Goal: Task Accomplishment & Management: Manage account settings

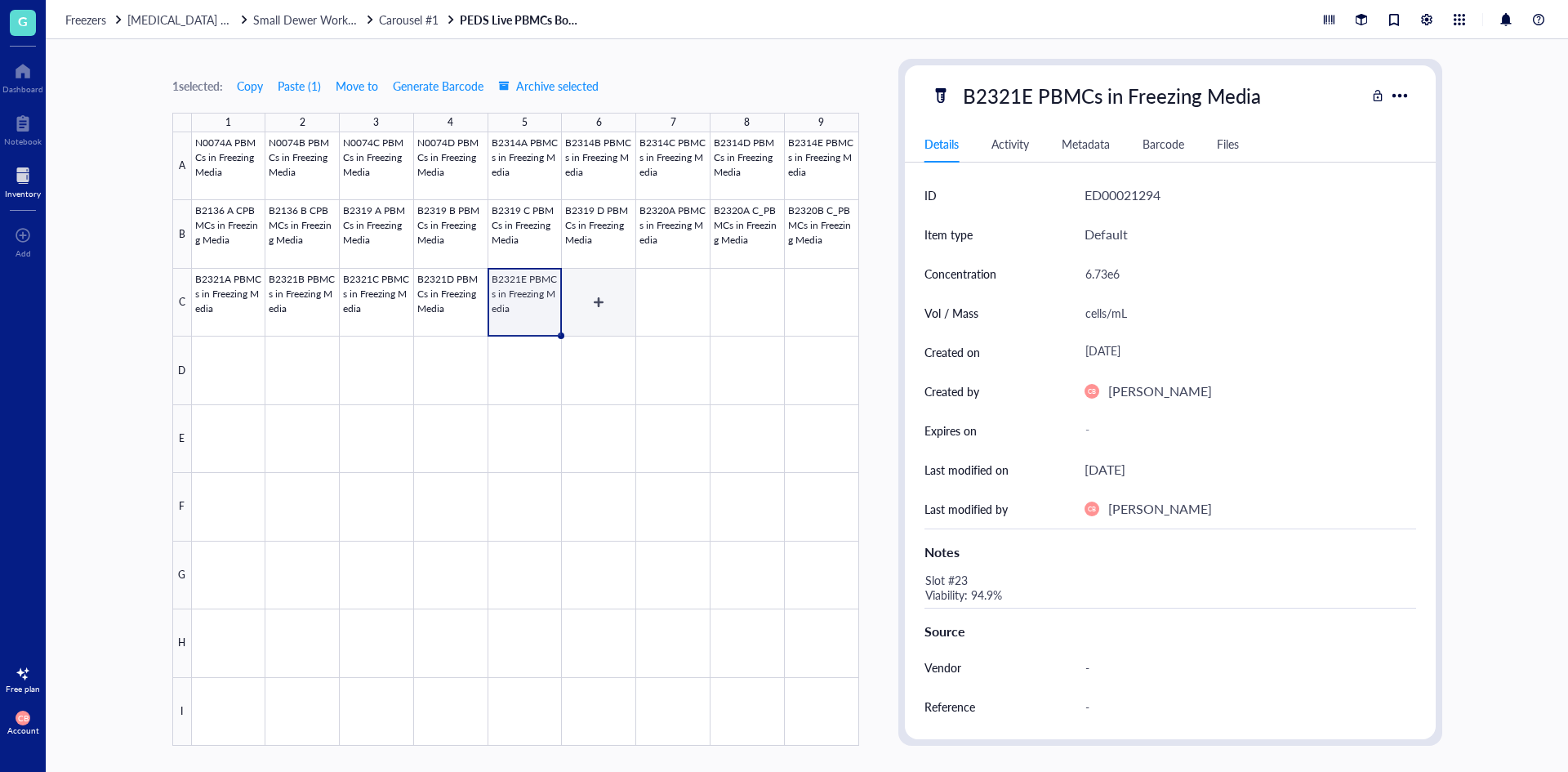
click at [610, 318] on div at bounding box center [525, 440] width 668 height 614
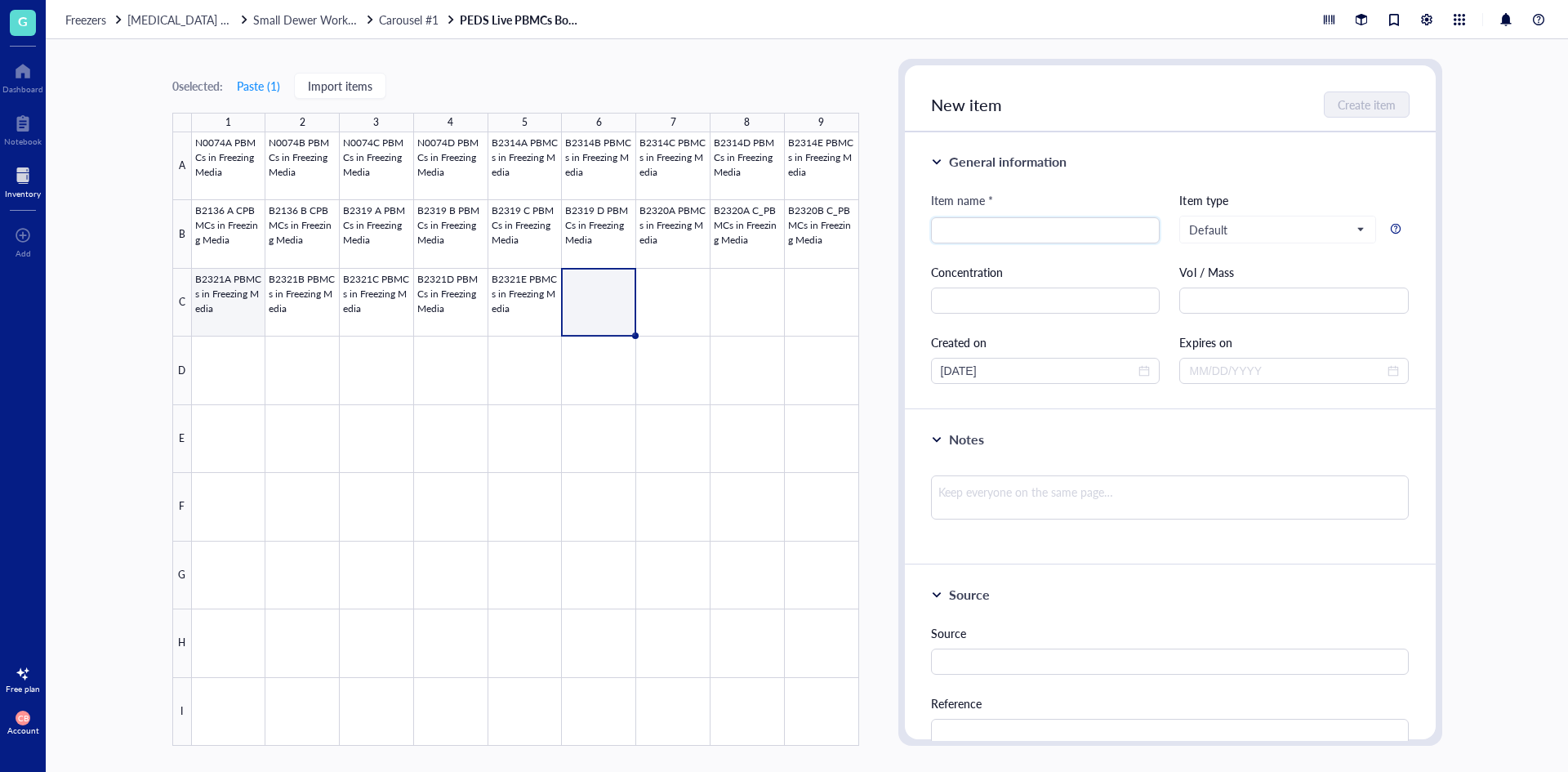
click at [244, 313] on div at bounding box center [525, 440] width 668 height 614
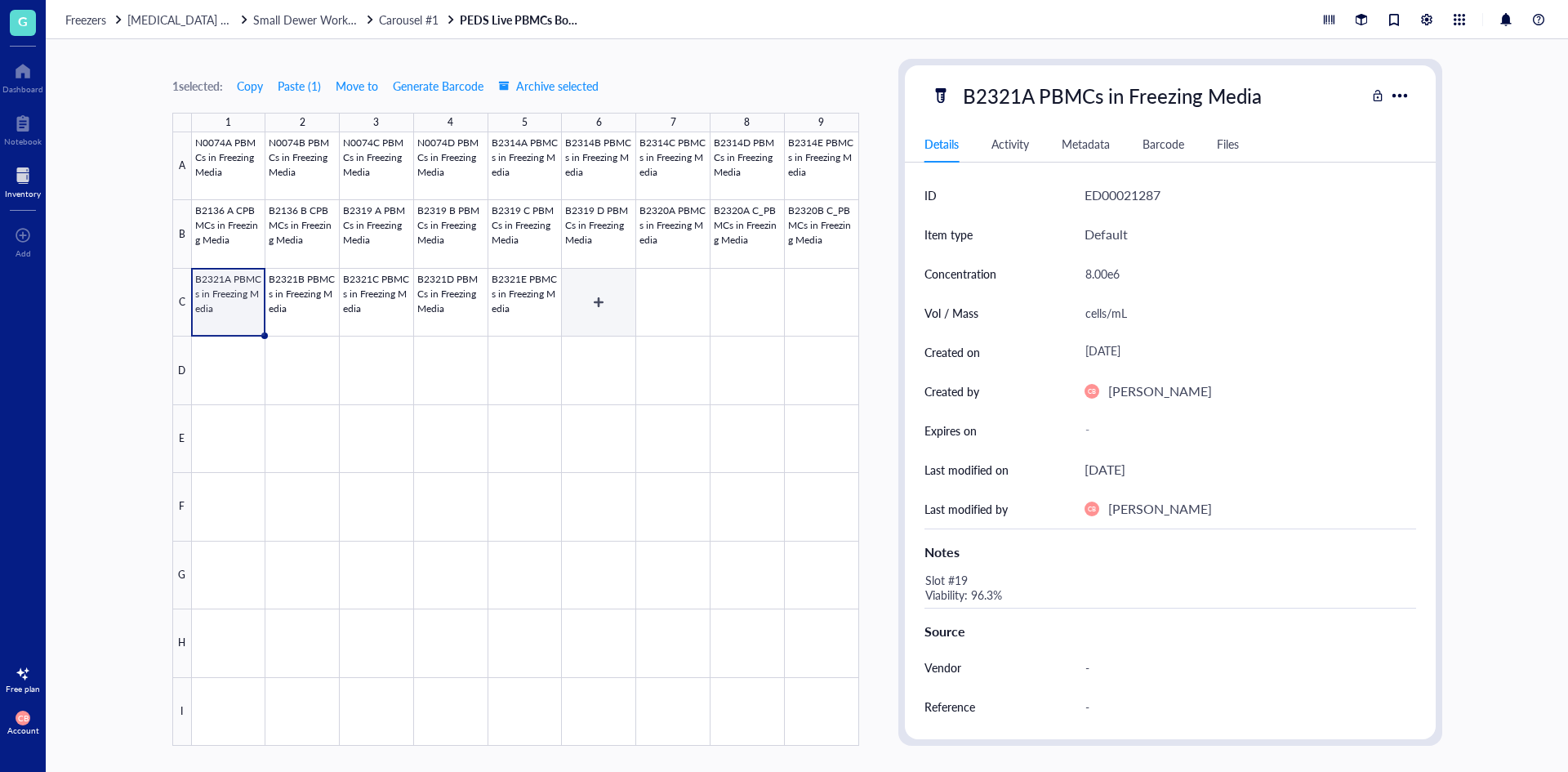
click at [619, 302] on div at bounding box center [525, 440] width 668 height 614
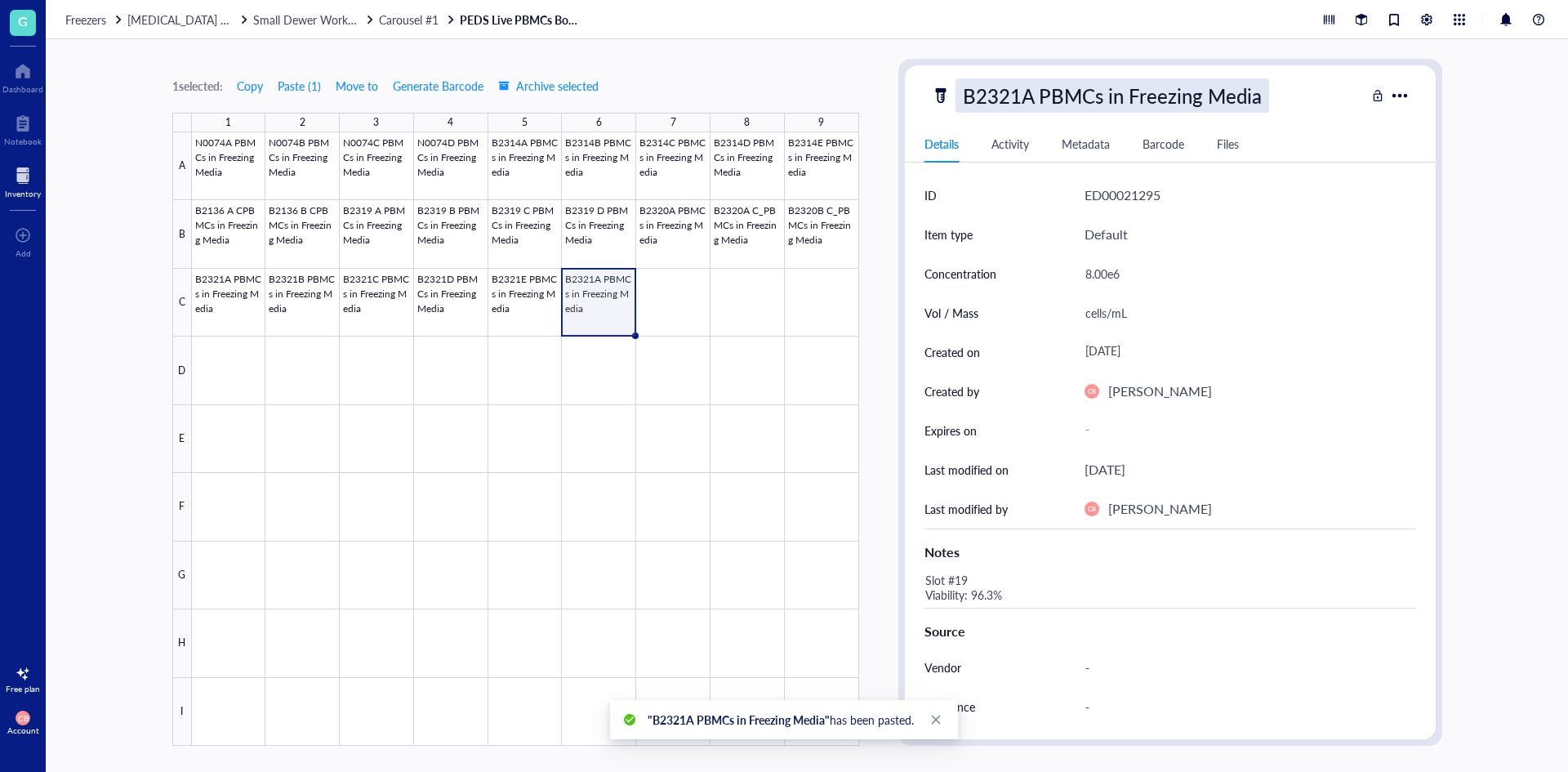
click at [1024, 102] on div "B2321A PBMCs in Freezing Media" at bounding box center [1112, 95] width 314 height 34
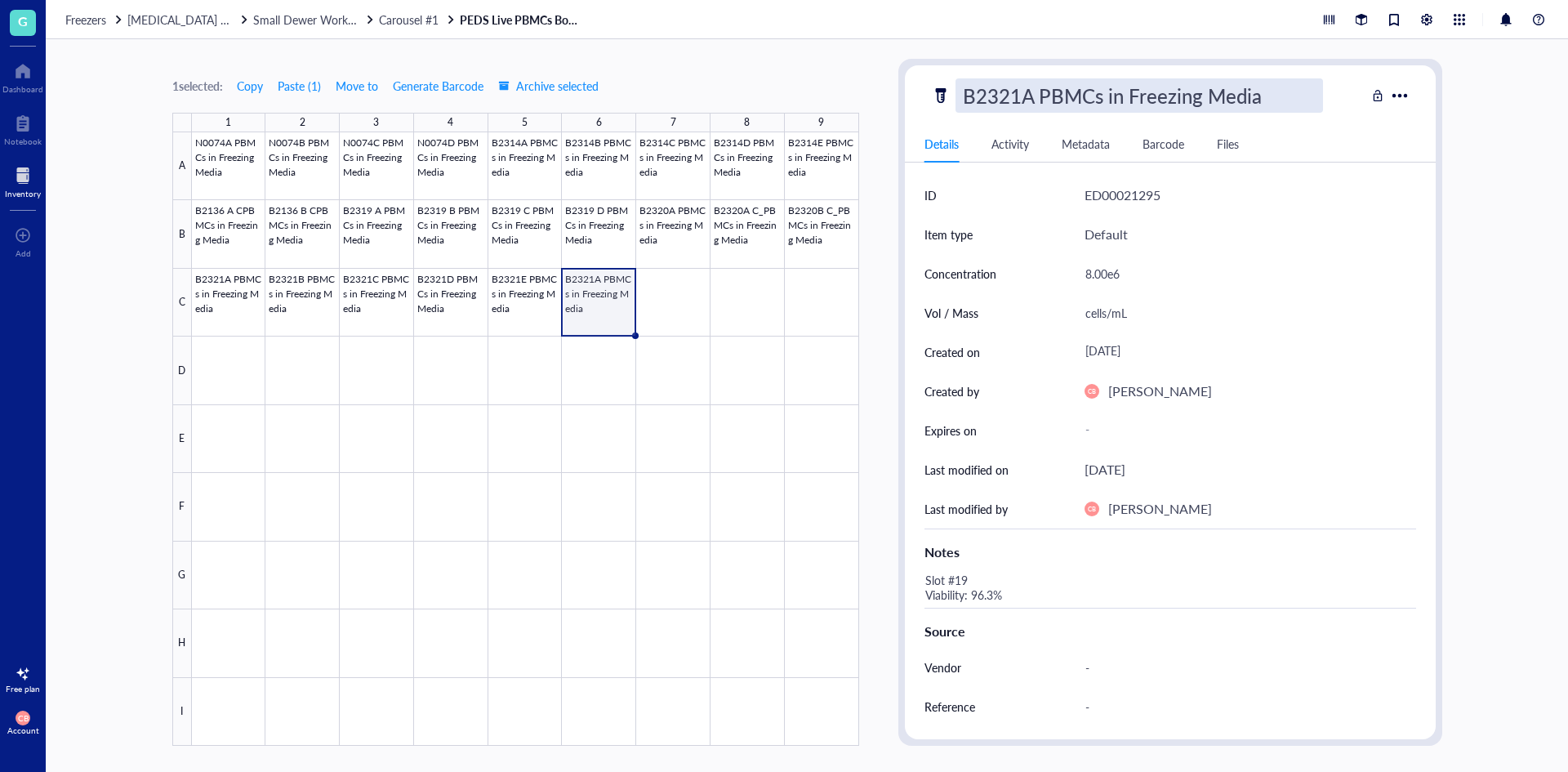
click at [1020, 96] on input "B2321A PBMCs in Freezing Media" at bounding box center [1139, 95] width 366 height 32
type input "B2322A PBMCs in Freezing Media"
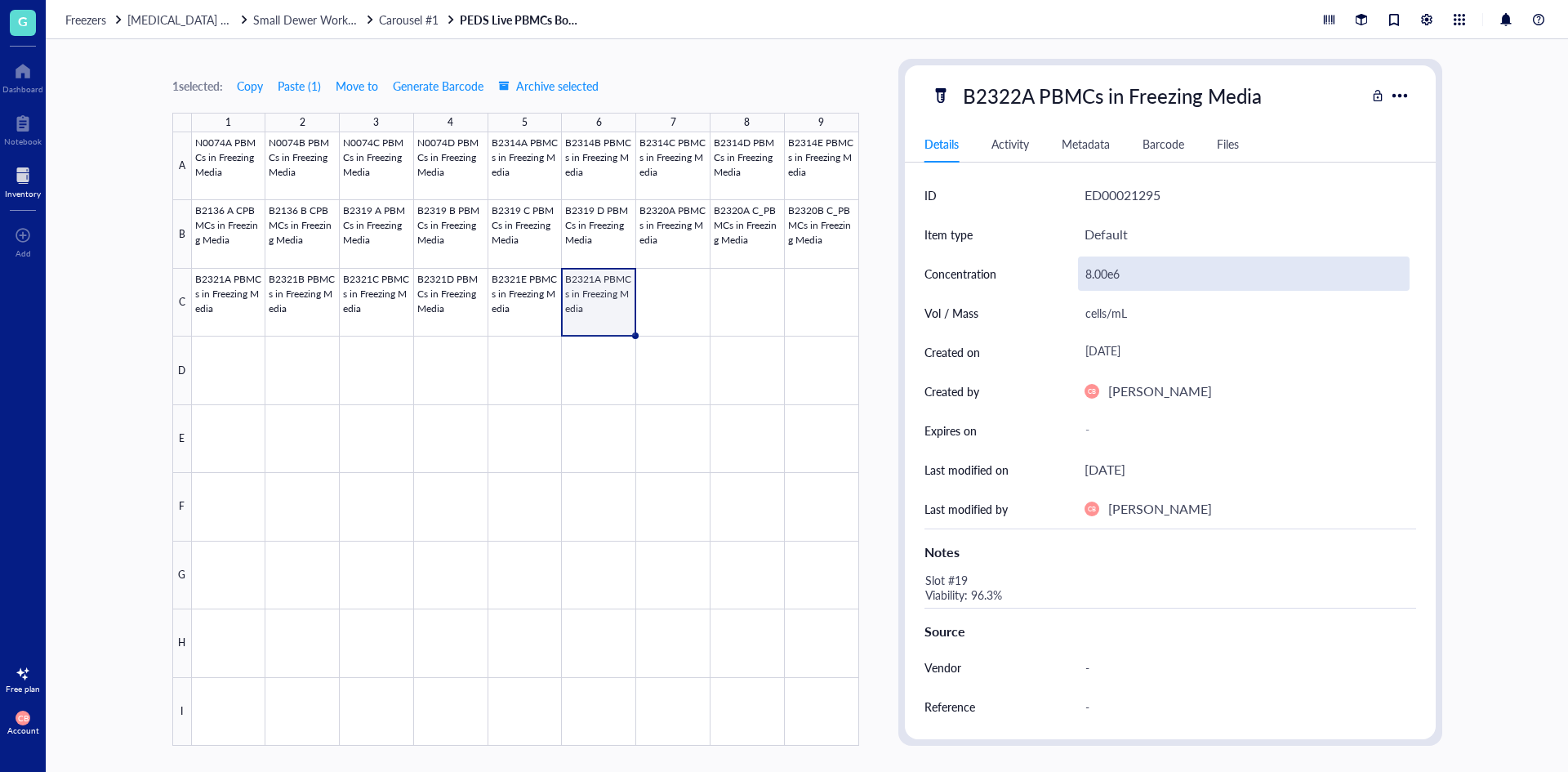
click at [1116, 283] on div "8.00e6" at bounding box center [1243, 273] width 331 height 34
click at [1116, 280] on div "8.00e6" at bounding box center [1243, 273] width 331 height 34
type input "3.98e6"
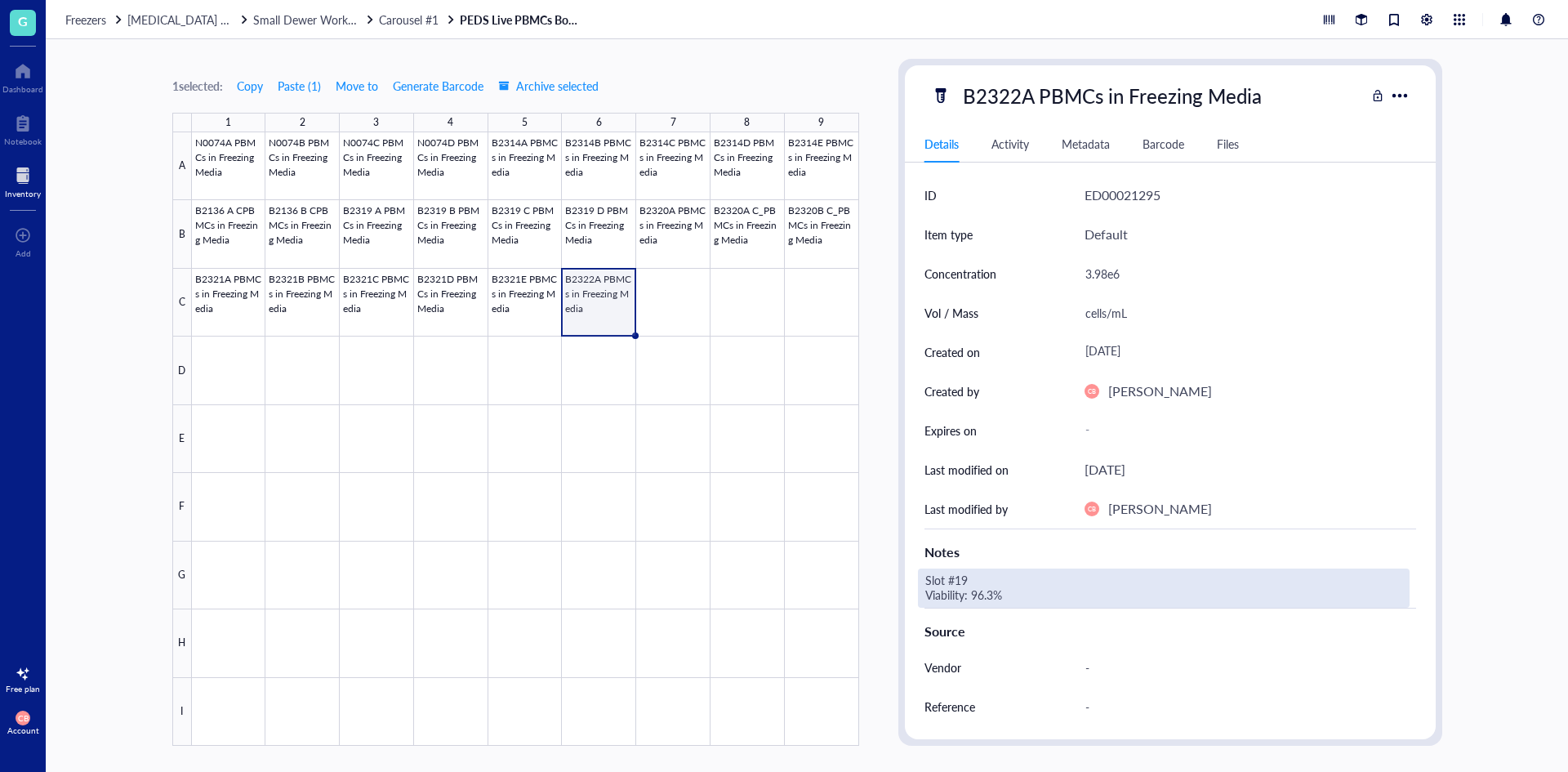
click at [997, 596] on div "Slot #19 Viability: 96.3%" at bounding box center [1164, 588] width 492 height 39
click at [961, 583] on div "Slot #19 Viability: 96.3%" at bounding box center [1164, 588] width 492 height 39
drag, startPoint x: 966, startPoint y: 582, endPoint x: 956, endPoint y: 584, distance: 10.2
click at [956, 584] on textarea "Slot #19 Viability: 96.3%" at bounding box center [1045, 588] width 255 height 36
click at [979, 589] on textarea "Slot #24 Viability: 96.3%" at bounding box center [1045, 588] width 255 height 36
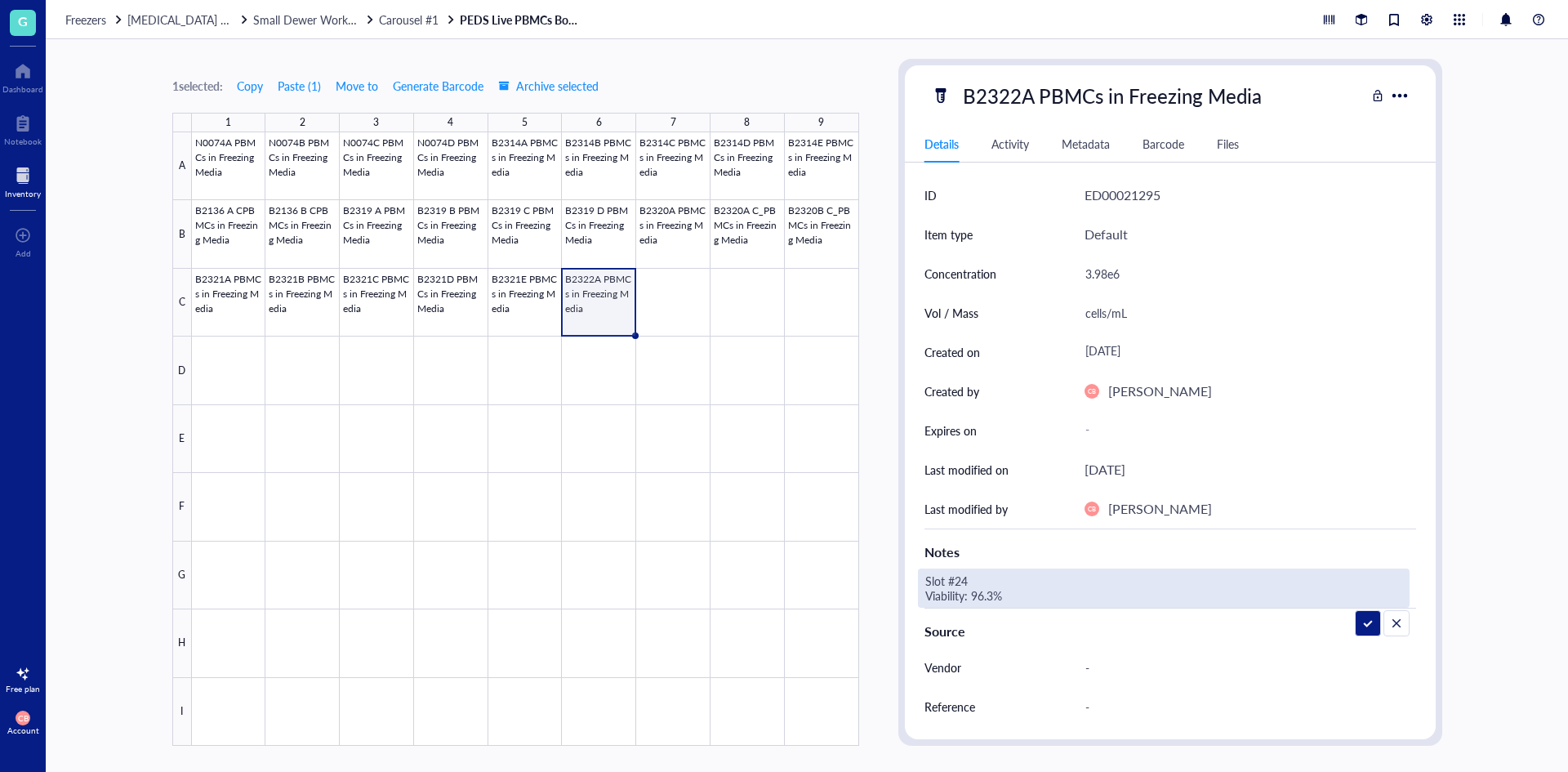
click at [979, 589] on textarea "Slot #24 Viability: 96.3%" at bounding box center [1045, 588] width 255 height 36
type textarea "Slot #24 Viability: 99.2%"
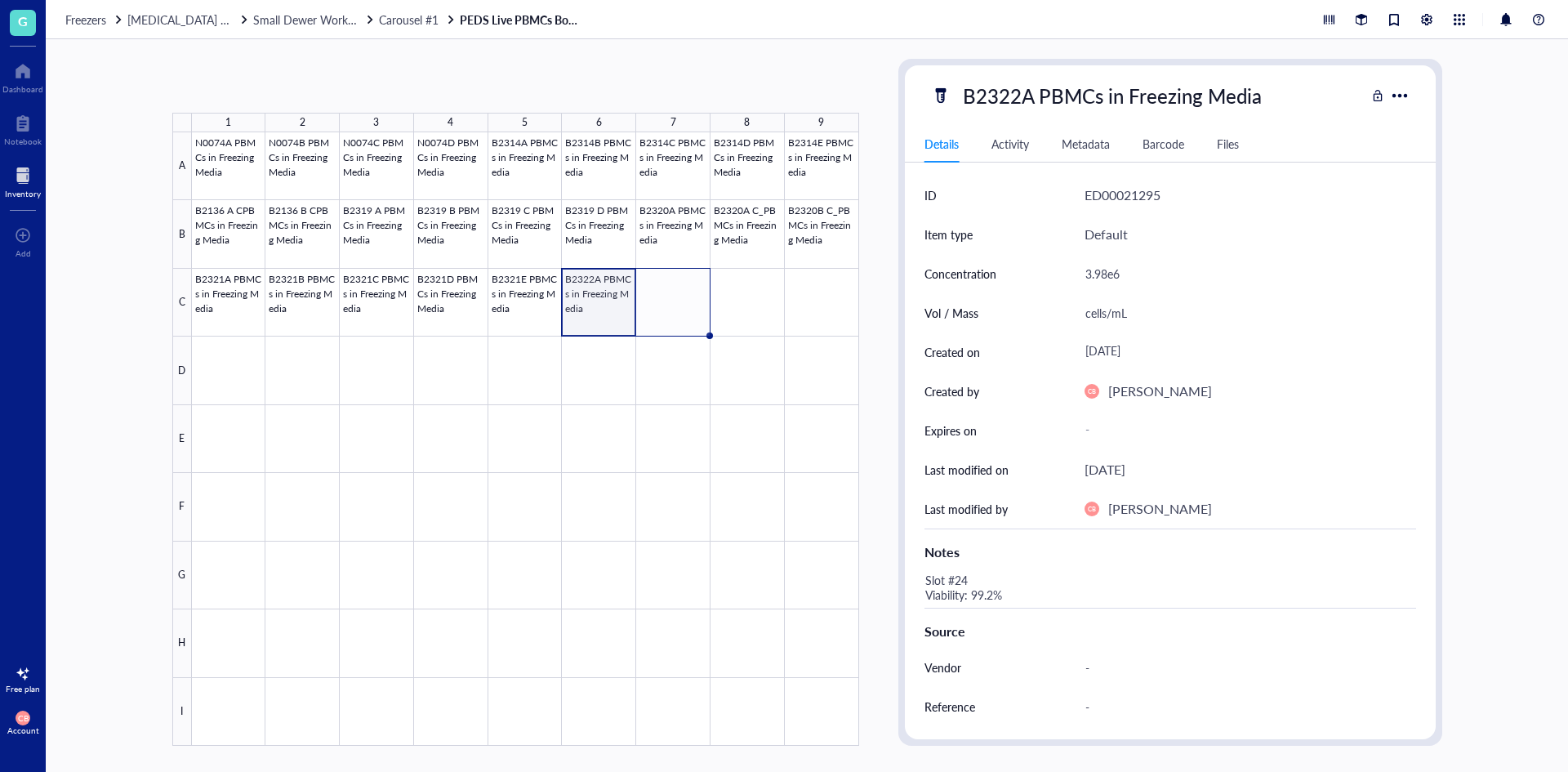
drag, startPoint x: 633, startPoint y: 338, endPoint x: 663, endPoint y: 329, distance: 31.3
click at [0, 0] on div "N0074A PBMCs in Freezing Media N0074B PBMCs in Freezing Media N0074C PBMCs in F…" at bounding box center [0, 0] width 0 height 0
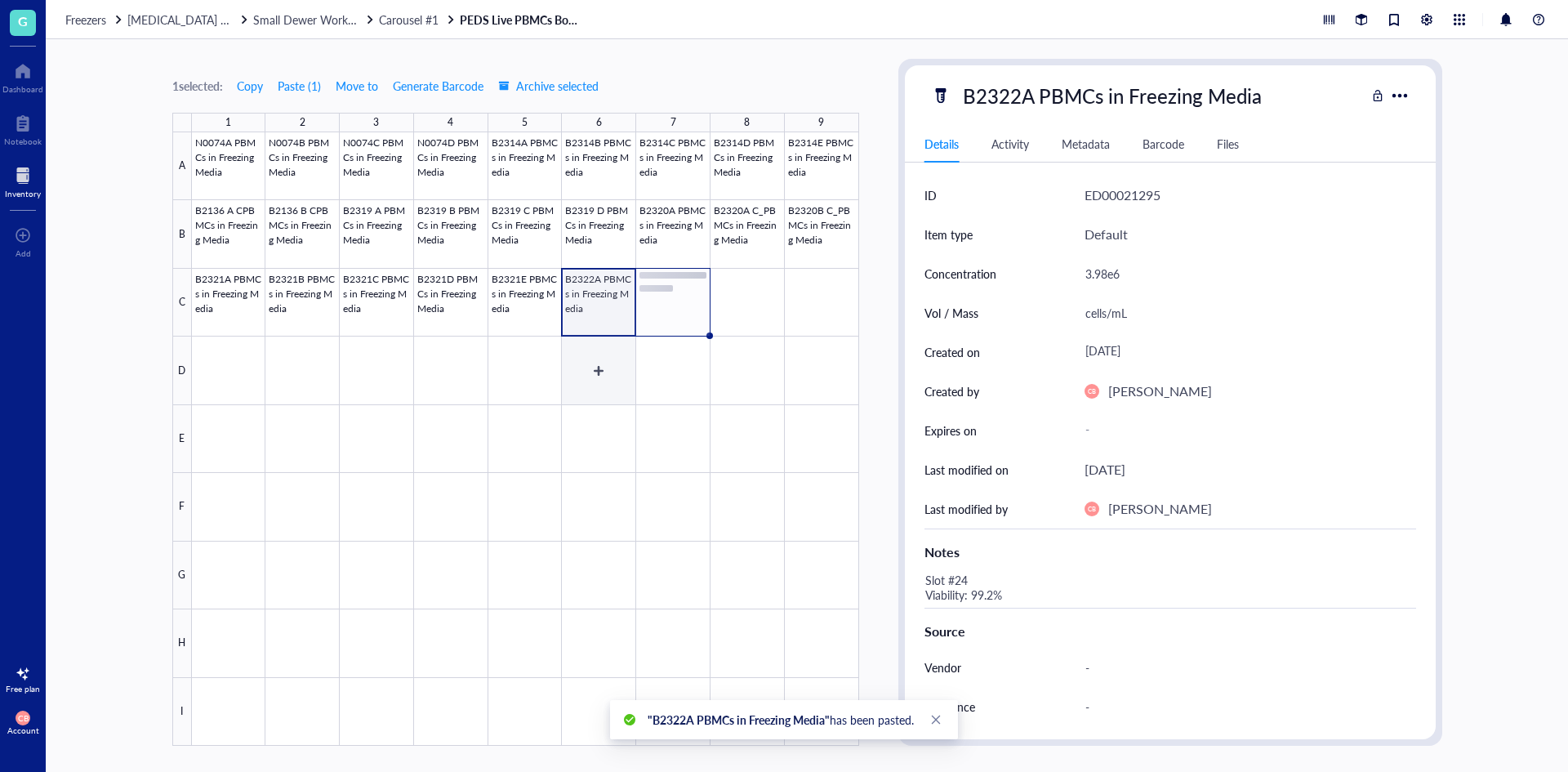
click at [583, 363] on div at bounding box center [525, 440] width 668 height 614
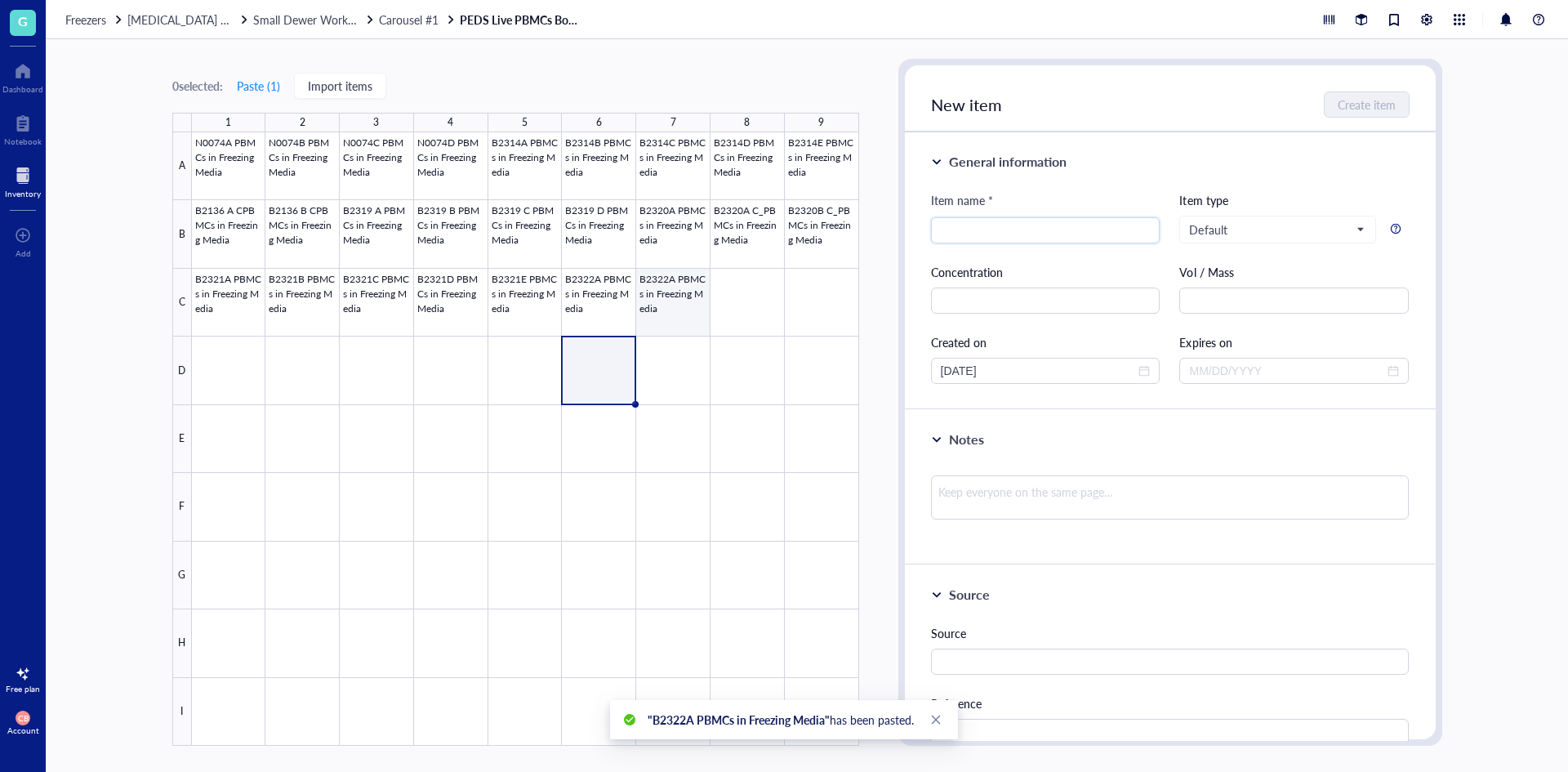
click at [688, 302] on div at bounding box center [525, 440] width 668 height 614
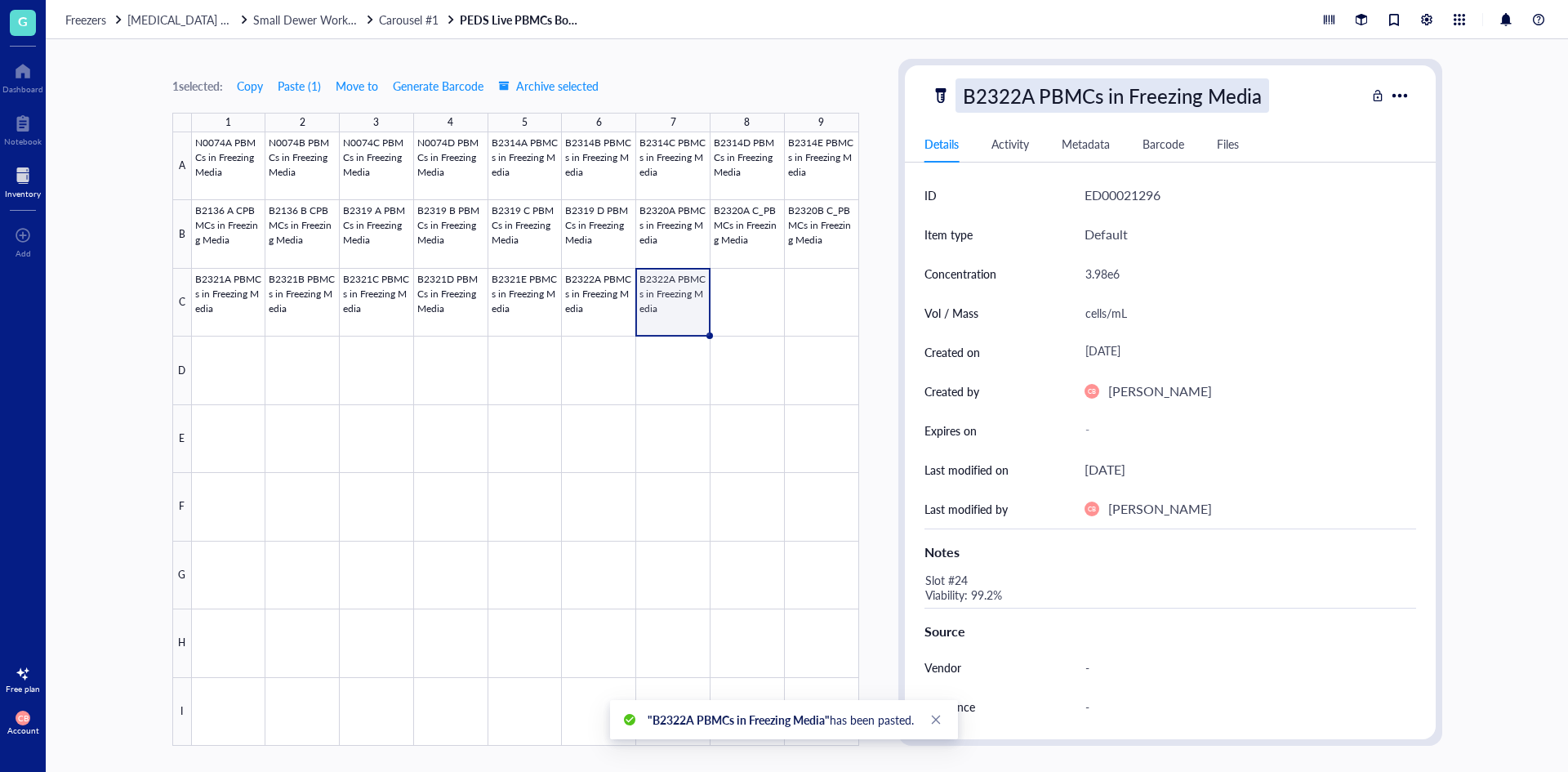
click at [1022, 94] on div "B2322A PBMCs in Freezing Media" at bounding box center [1112, 95] width 314 height 34
click at [1025, 96] on input "B2322A PBMCs in Freezing Media" at bounding box center [1139, 95] width 366 height 32
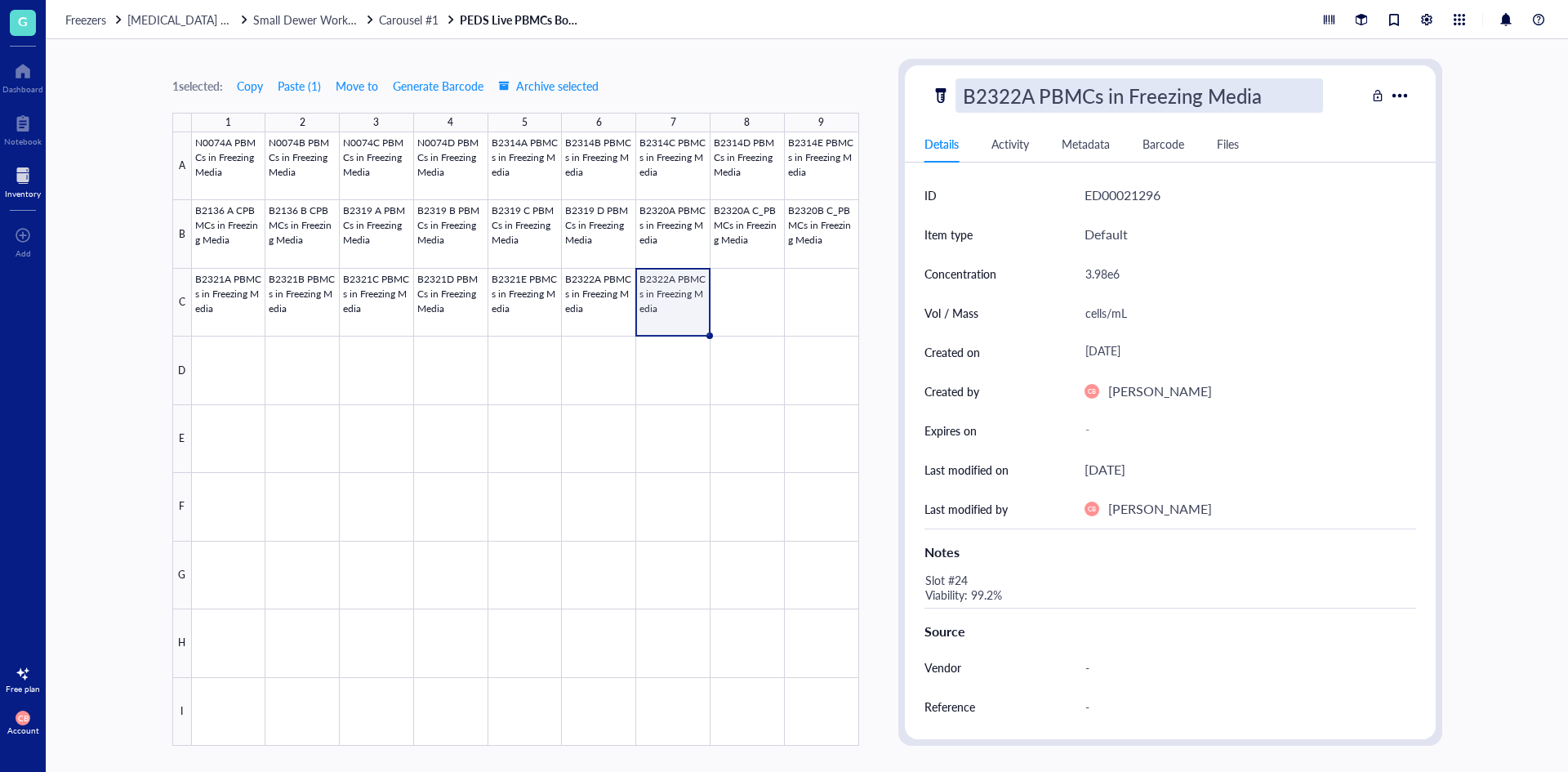
type input "B2322B PBMCs in Freezing Media"
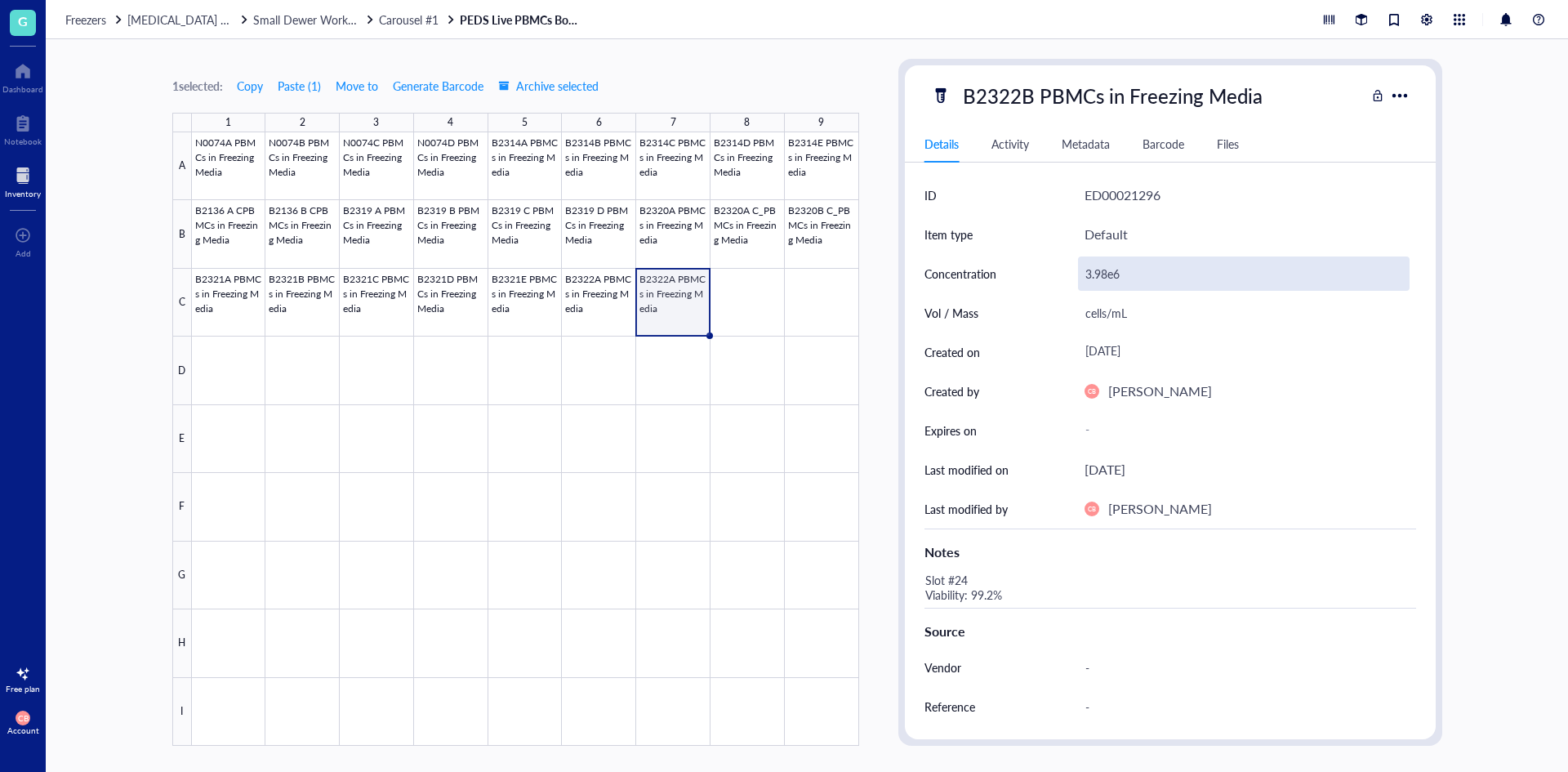
click at [1126, 267] on div "3.98e6" at bounding box center [1243, 273] width 331 height 34
click at [1126, 267] on input "3.98e6" at bounding box center [1244, 273] width 330 height 32
type input "4.01e6"
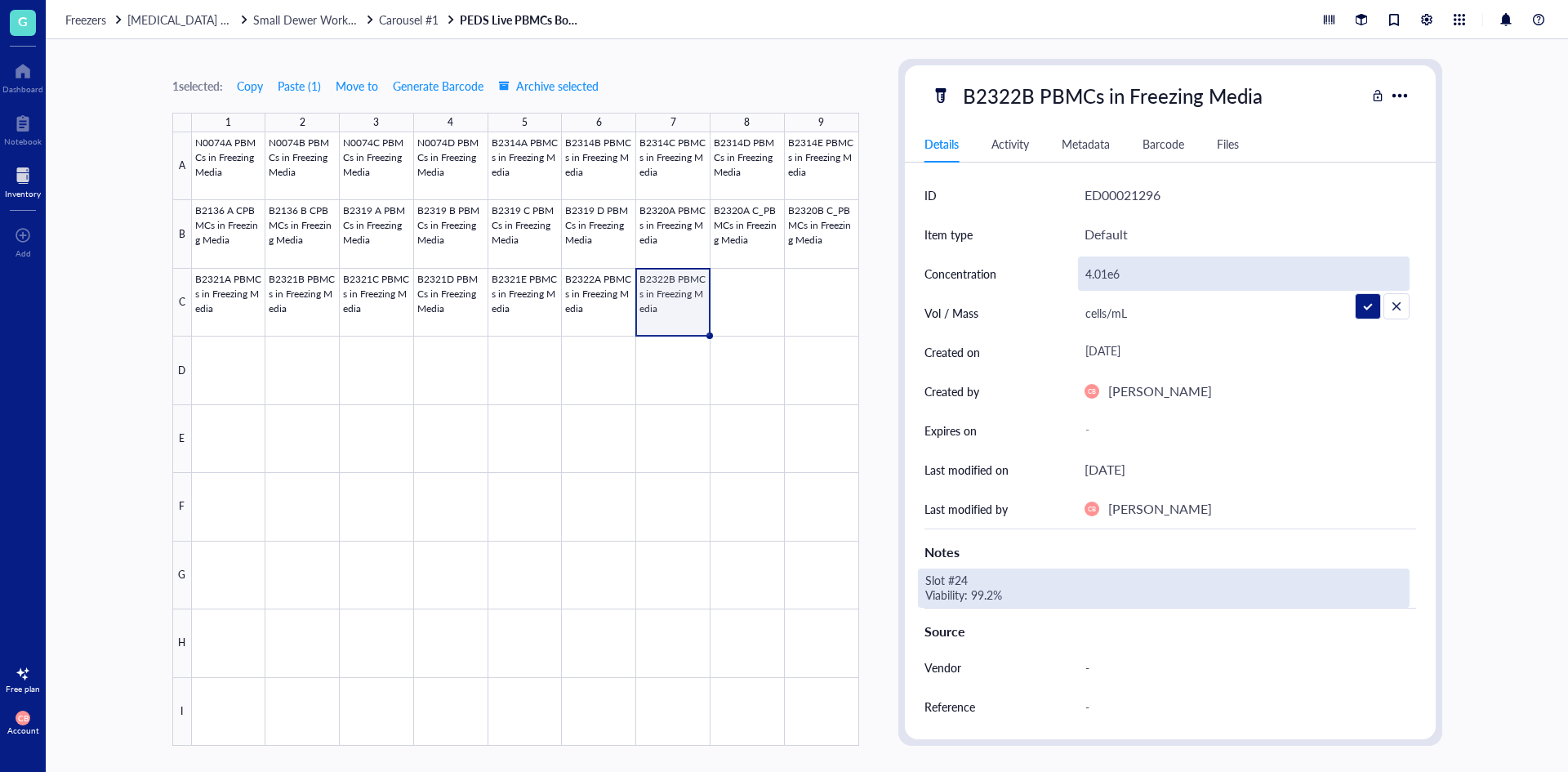
click at [971, 601] on div "Slot #24 Viability: 99.2%" at bounding box center [1164, 588] width 492 height 39
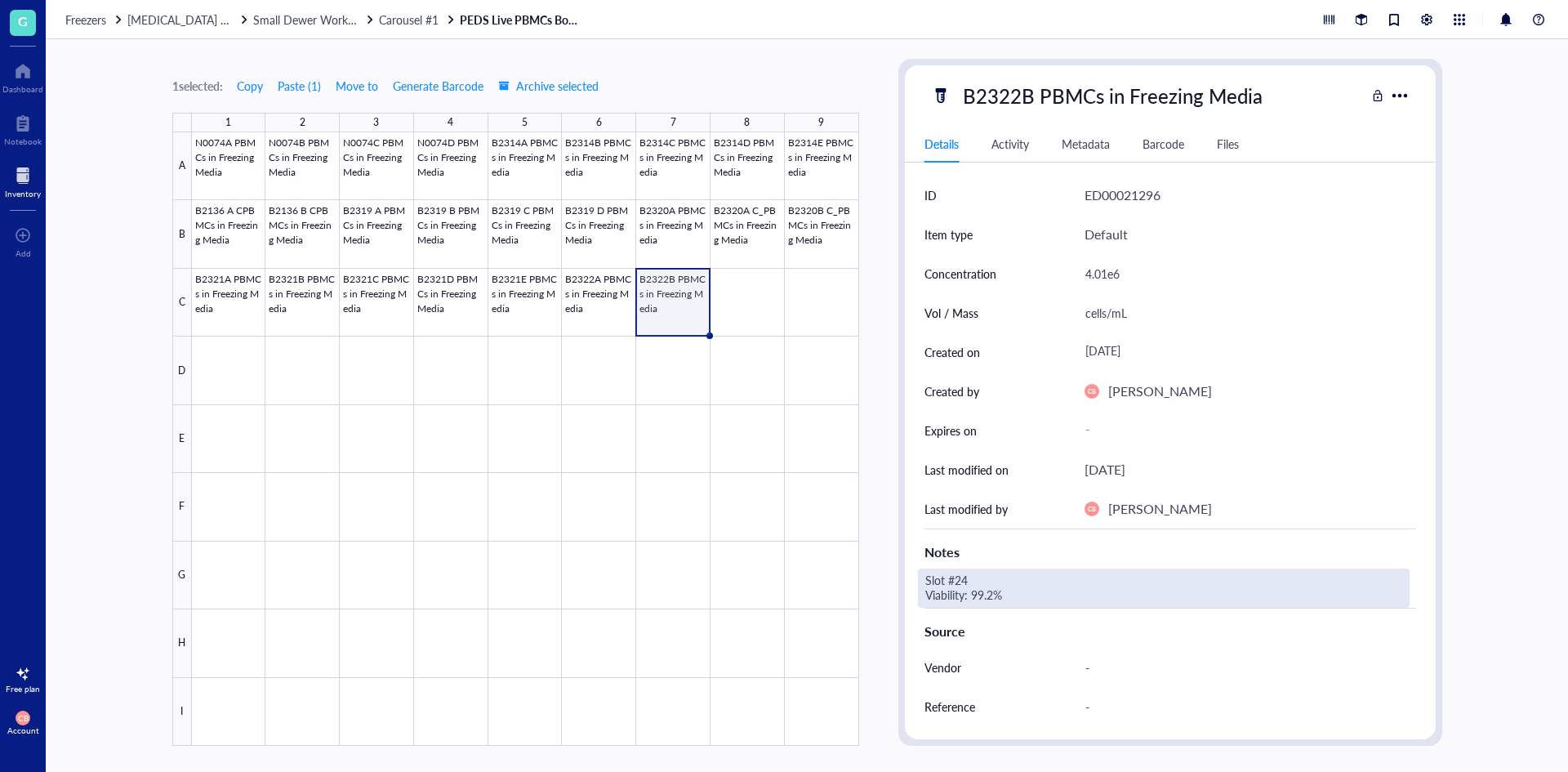
click at [970, 591] on div "Slot #24 Viability: 99.2%" at bounding box center [1164, 588] width 492 height 39
click at [962, 582] on textarea "Slot #24 Viability: 99.2%" at bounding box center [1045, 588] width 255 height 36
click at [988, 594] on textarea "Slot #25 Viability: 99.2%" at bounding box center [1045, 588] width 255 height 36
type textarea "Slot #25 Viability: 99.1%"
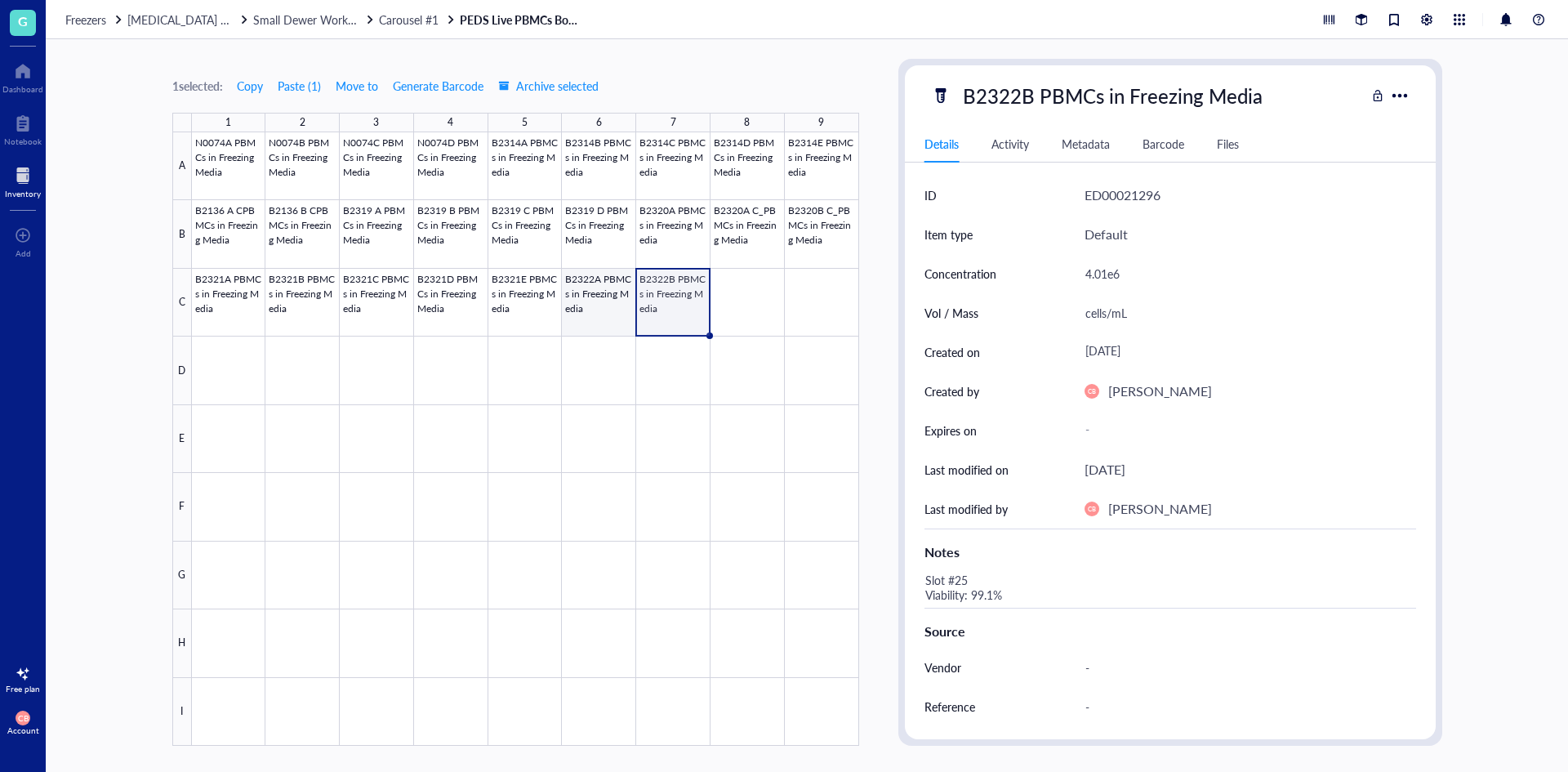
click at [606, 298] on div at bounding box center [525, 440] width 668 height 614
click at [746, 273] on div at bounding box center [525, 440] width 668 height 614
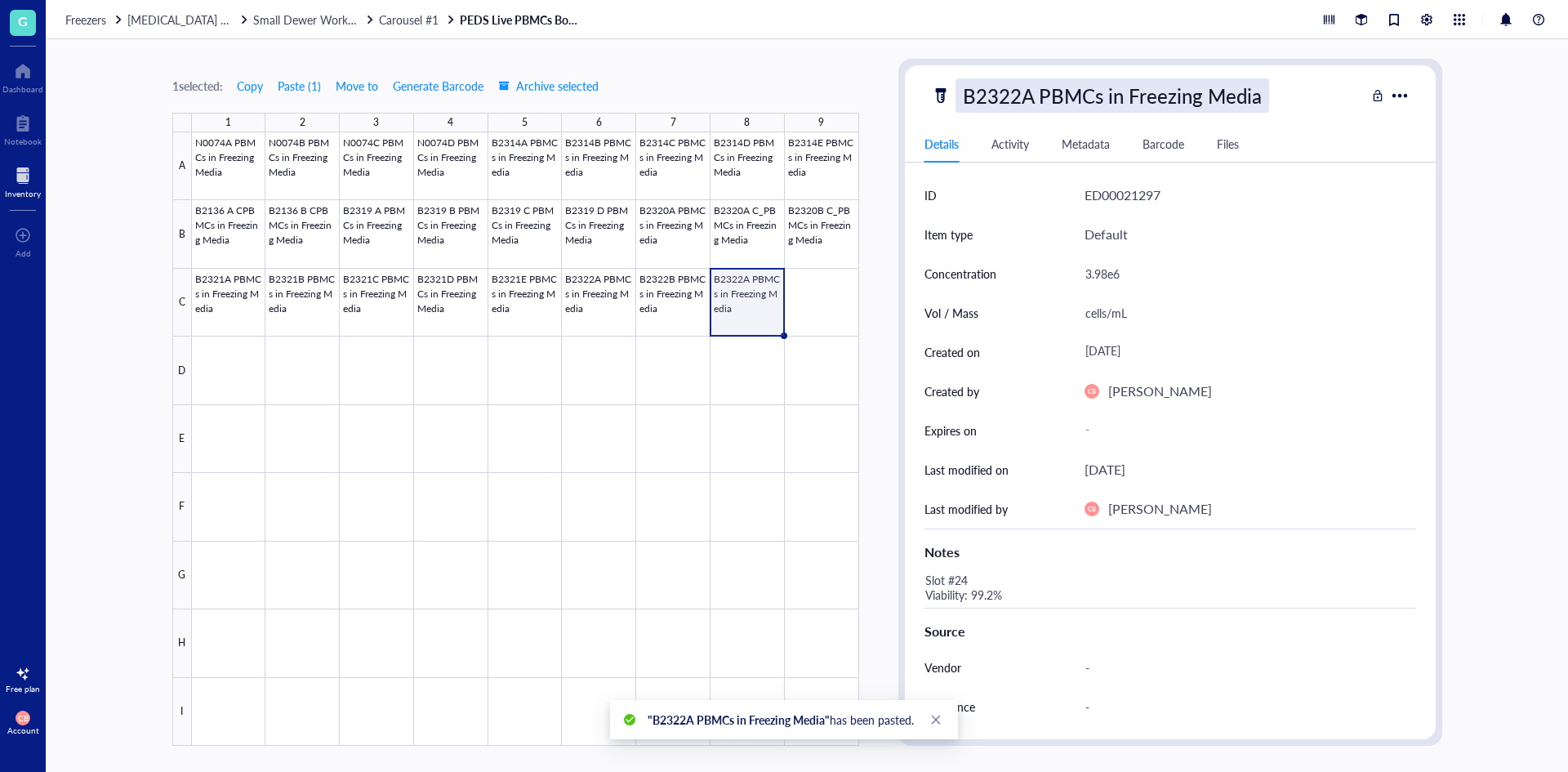
click at [1029, 83] on div "B2322A PBMCs in Freezing Media" at bounding box center [1112, 95] width 314 height 34
drag, startPoint x: 1019, startPoint y: 99, endPoint x: 1011, endPoint y: 101, distance: 8.2
click at [1011, 101] on input "B2322A PBMCs in Freezing Media" at bounding box center [1139, 95] width 366 height 32
type input "B2323A PBMCs in Freezing Media"
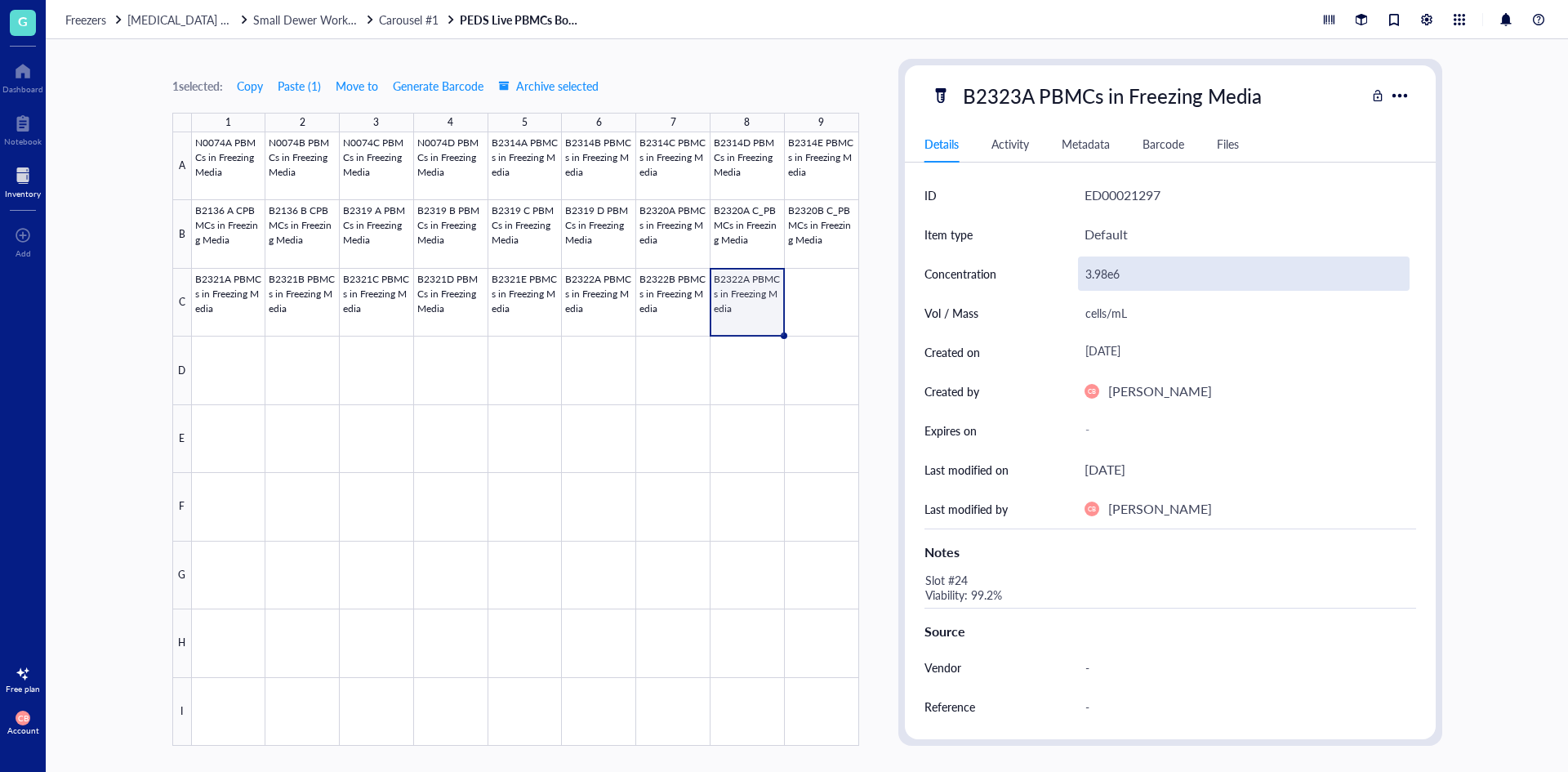
click at [1117, 277] on div "3.98e6" at bounding box center [1243, 273] width 331 height 34
click at [1117, 277] on input "3.98e6" at bounding box center [1244, 273] width 330 height 32
type input "3.18e6"
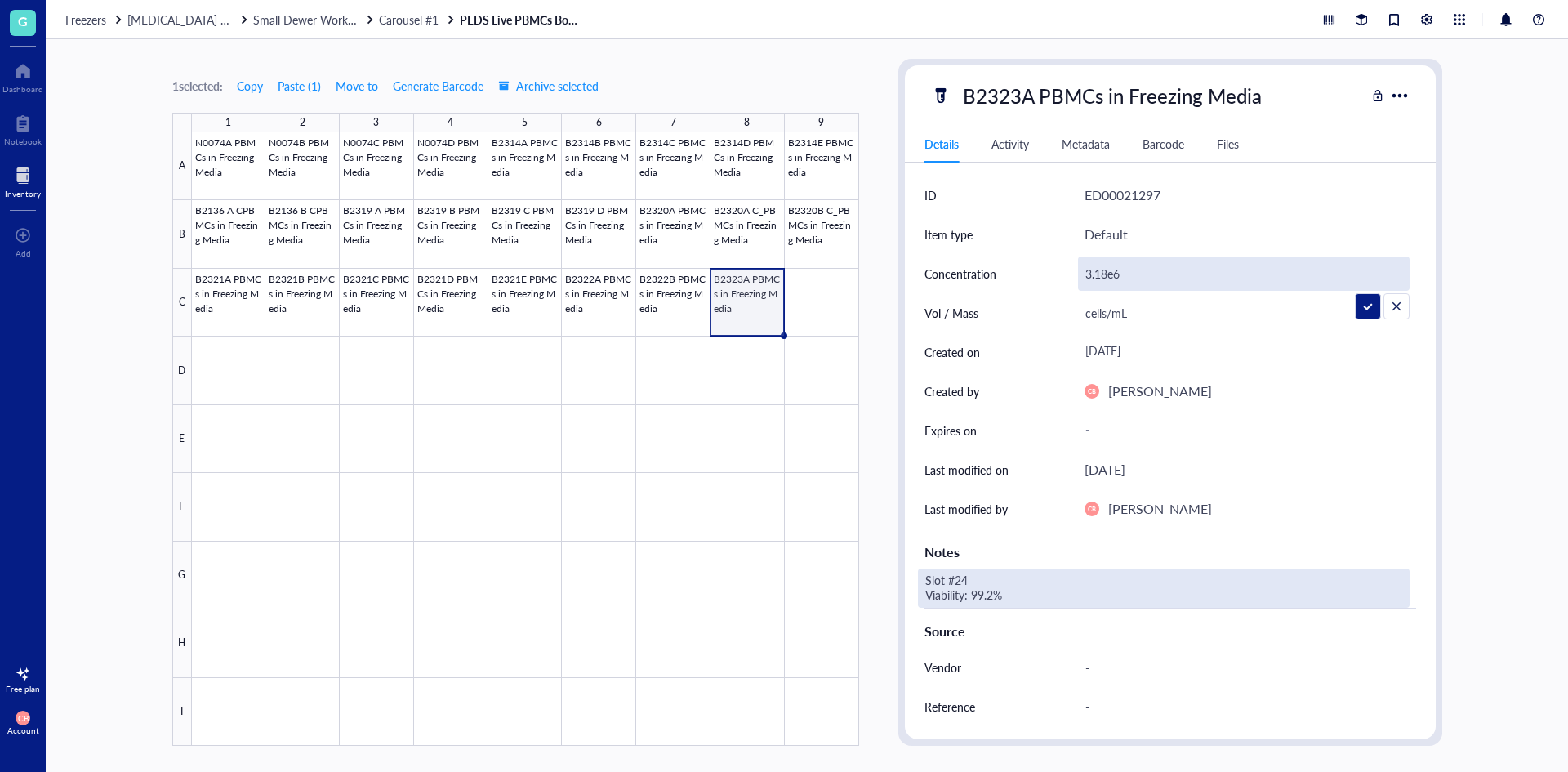
click at [1033, 576] on div "Slot #24 Viability: 99.2%" at bounding box center [1164, 588] width 492 height 39
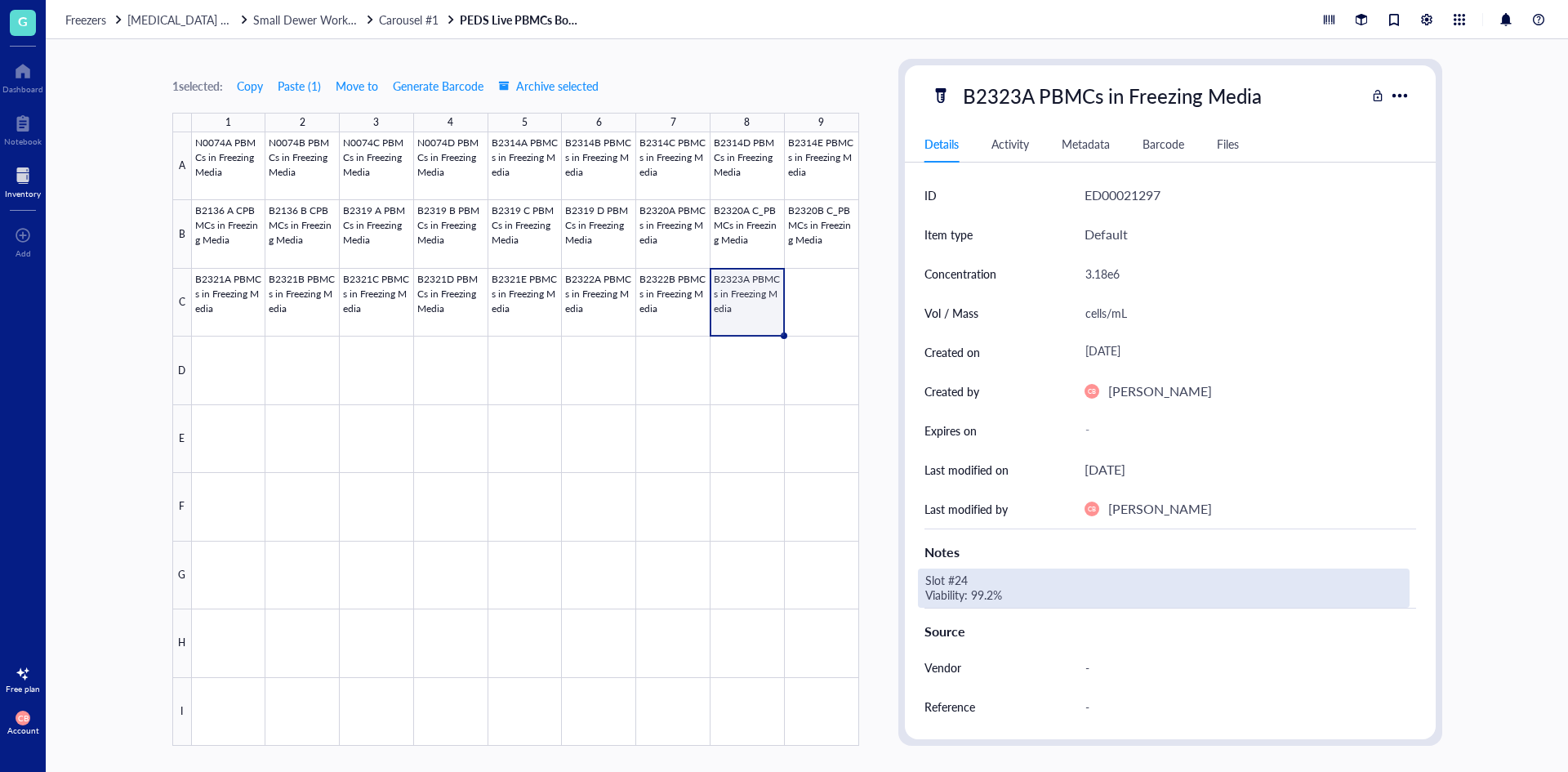
click at [975, 578] on div "Slot #24 Viability: 99.2%" at bounding box center [1164, 588] width 492 height 39
drag, startPoint x: 975, startPoint y: 578, endPoint x: 963, endPoint y: 581, distance: 12.4
click at [963, 581] on textarea "Slot #24 Viability: 99.2%" at bounding box center [1045, 588] width 255 height 36
click at [982, 591] on textarea "Slot #26 Viability: 99.2%" at bounding box center [1045, 588] width 255 height 36
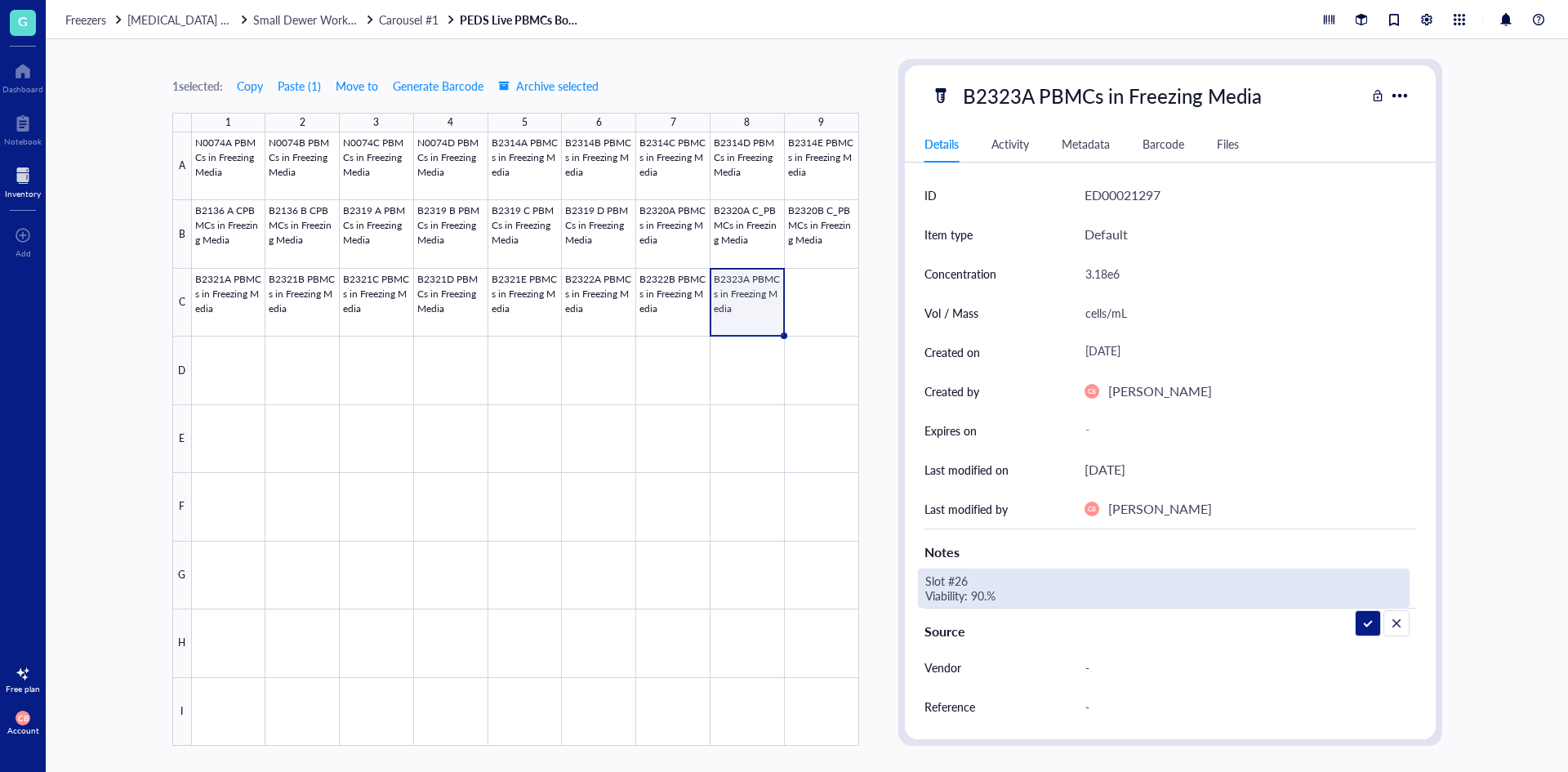
type textarea "Slot #26 Viability: 90.4%"
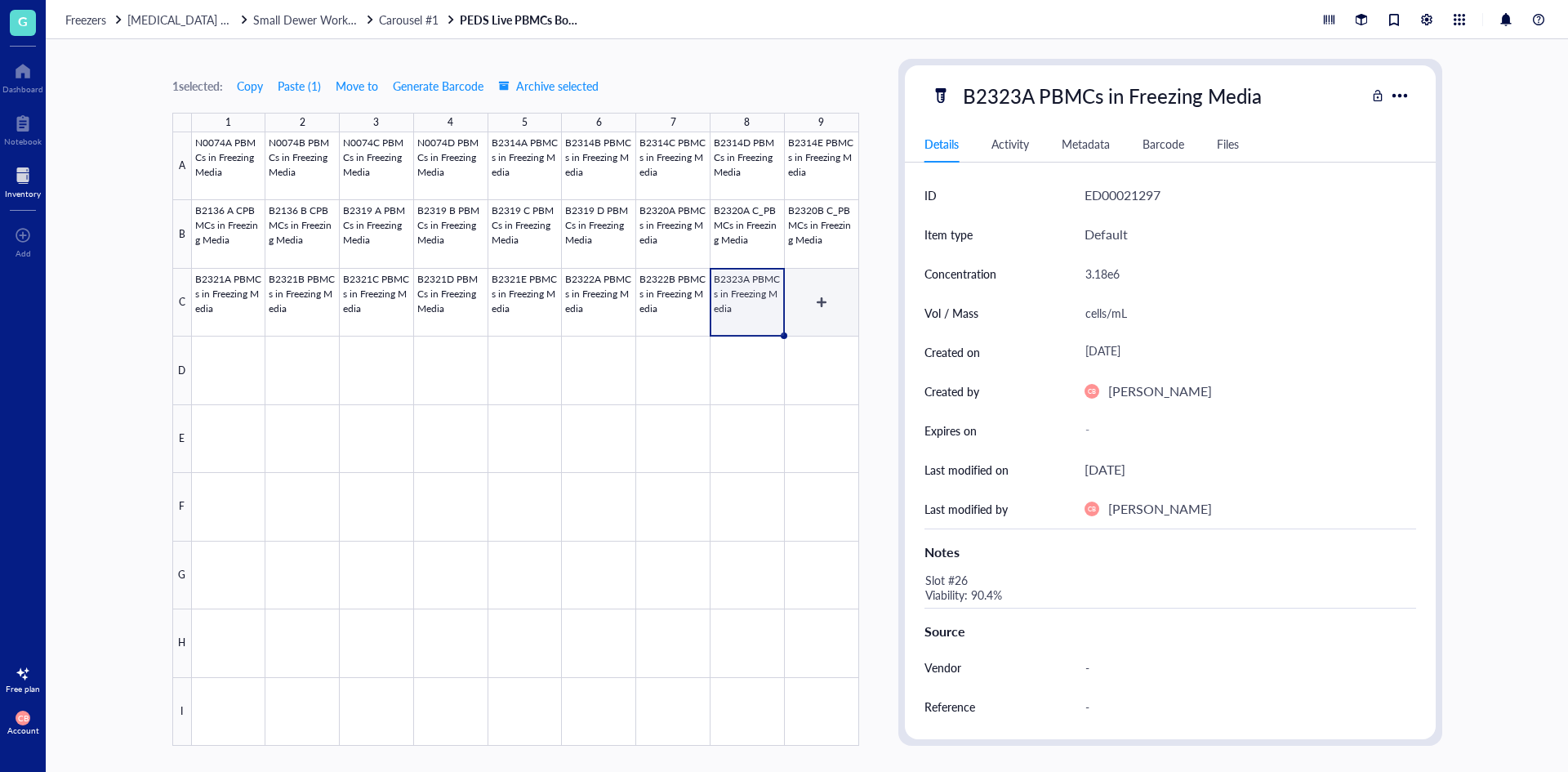
click at [803, 299] on div at bounding box center [525, 440] width 668 height 614
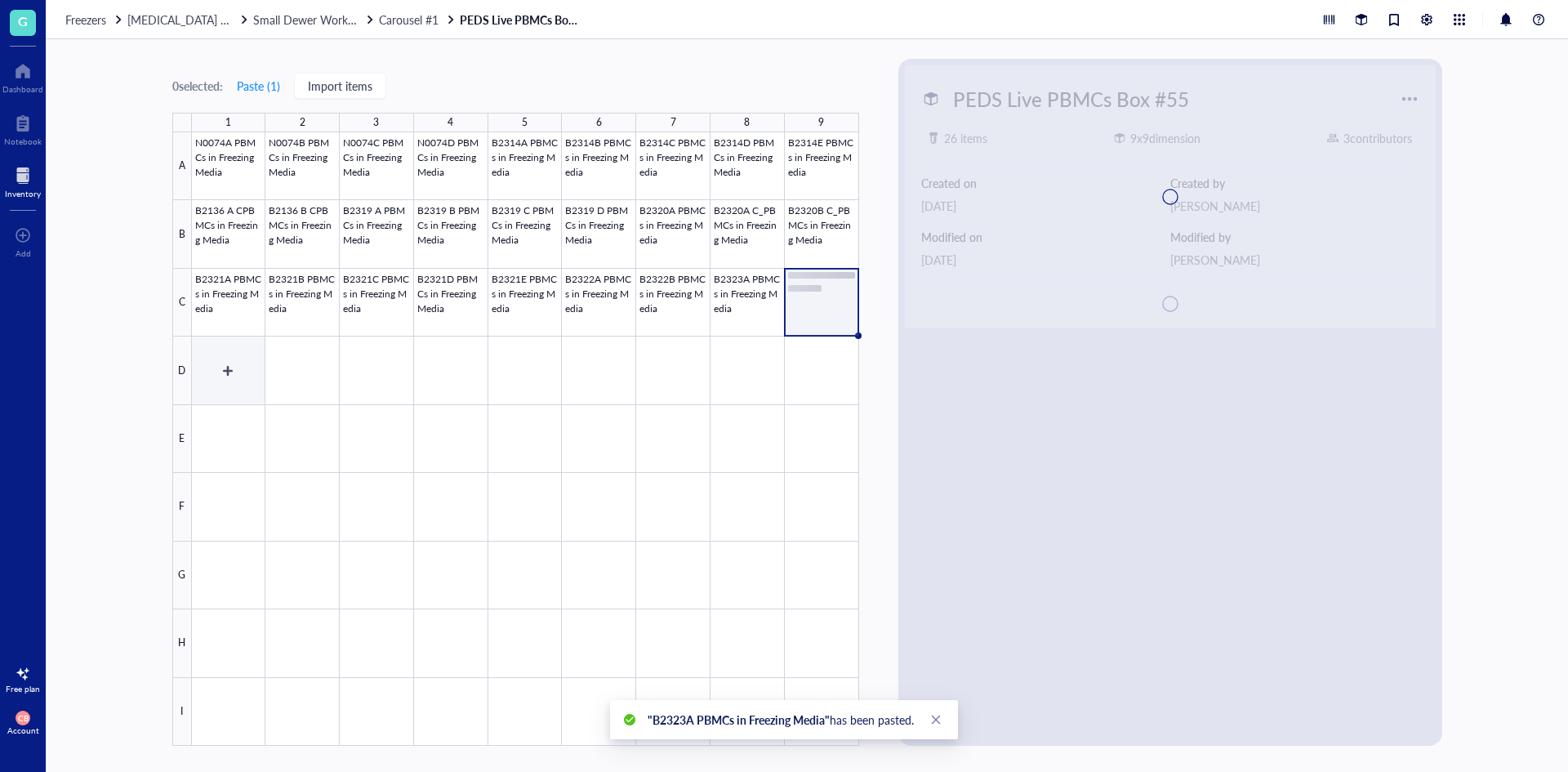
click at [217, 357] on div at bounding box center [525, 440] width 668 height 614
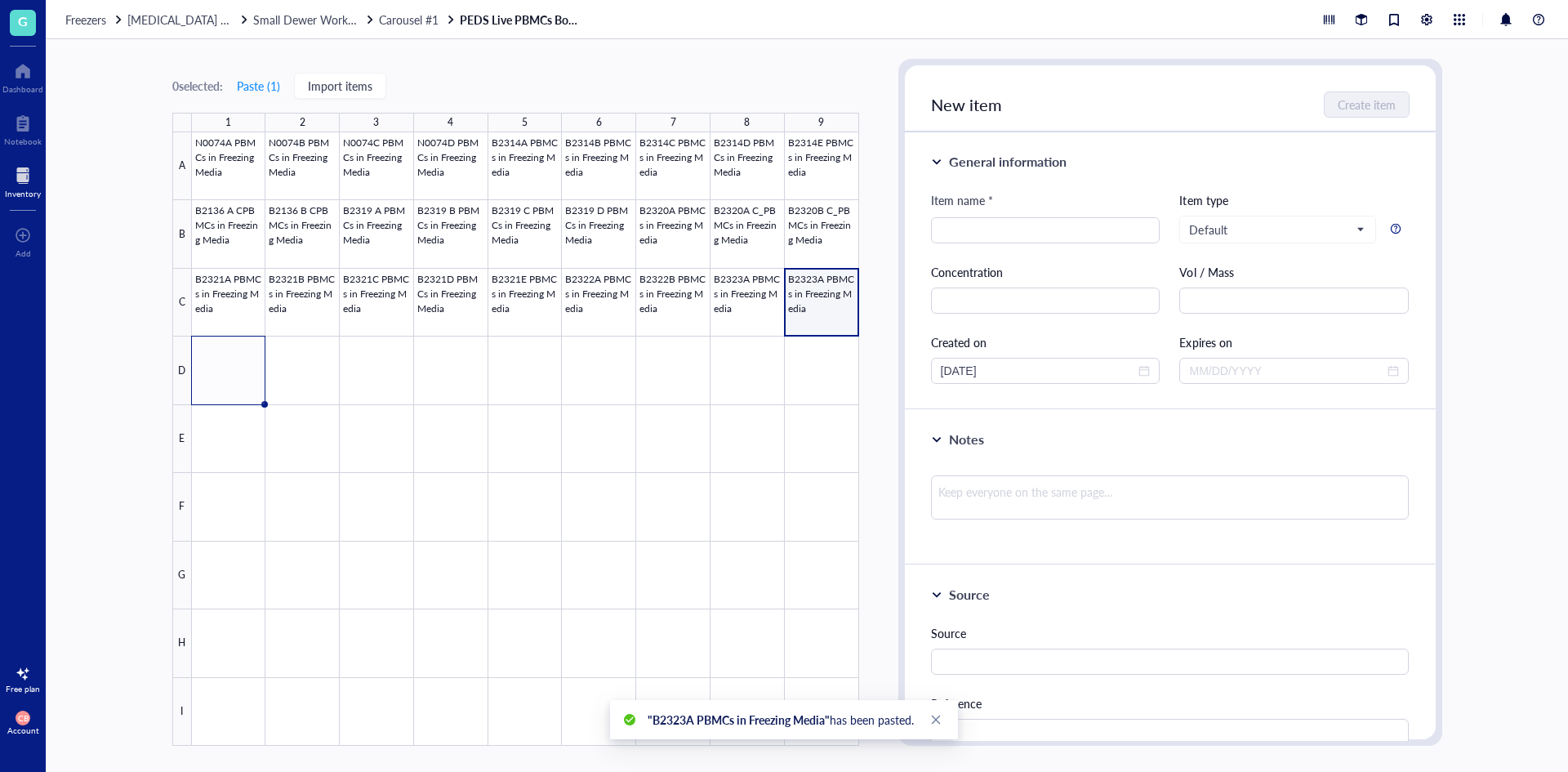
click at [823, 304] on div at bounding box center [525, 440] width 668 height 614
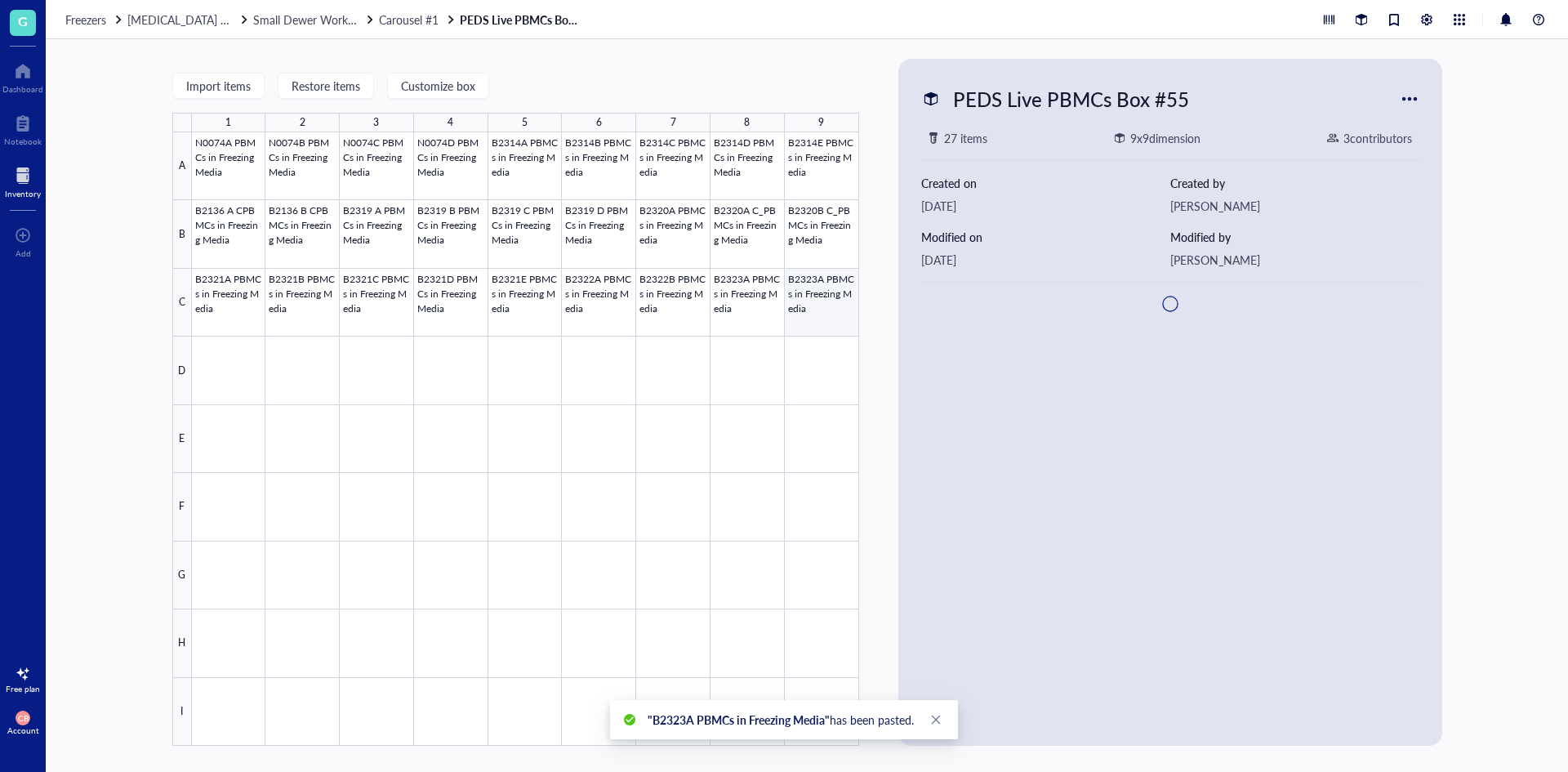
click at [823, 304] on div at bounding box center [525, 440] width 668 height 614
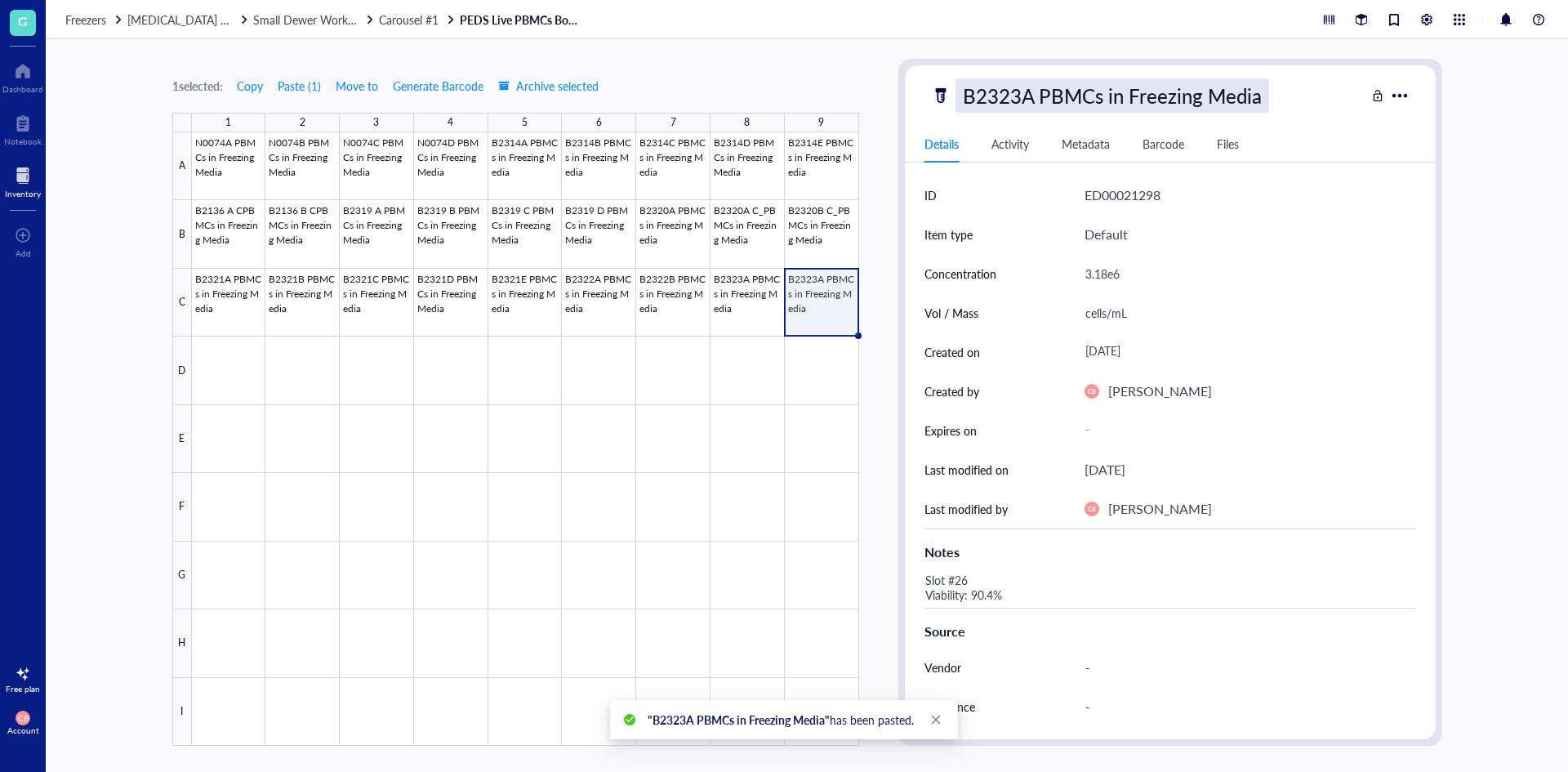
click at [1061, 103] on div "B2323A PBMCs in Freezing Media" at bounding box center [1112, 95] width 314 height 34
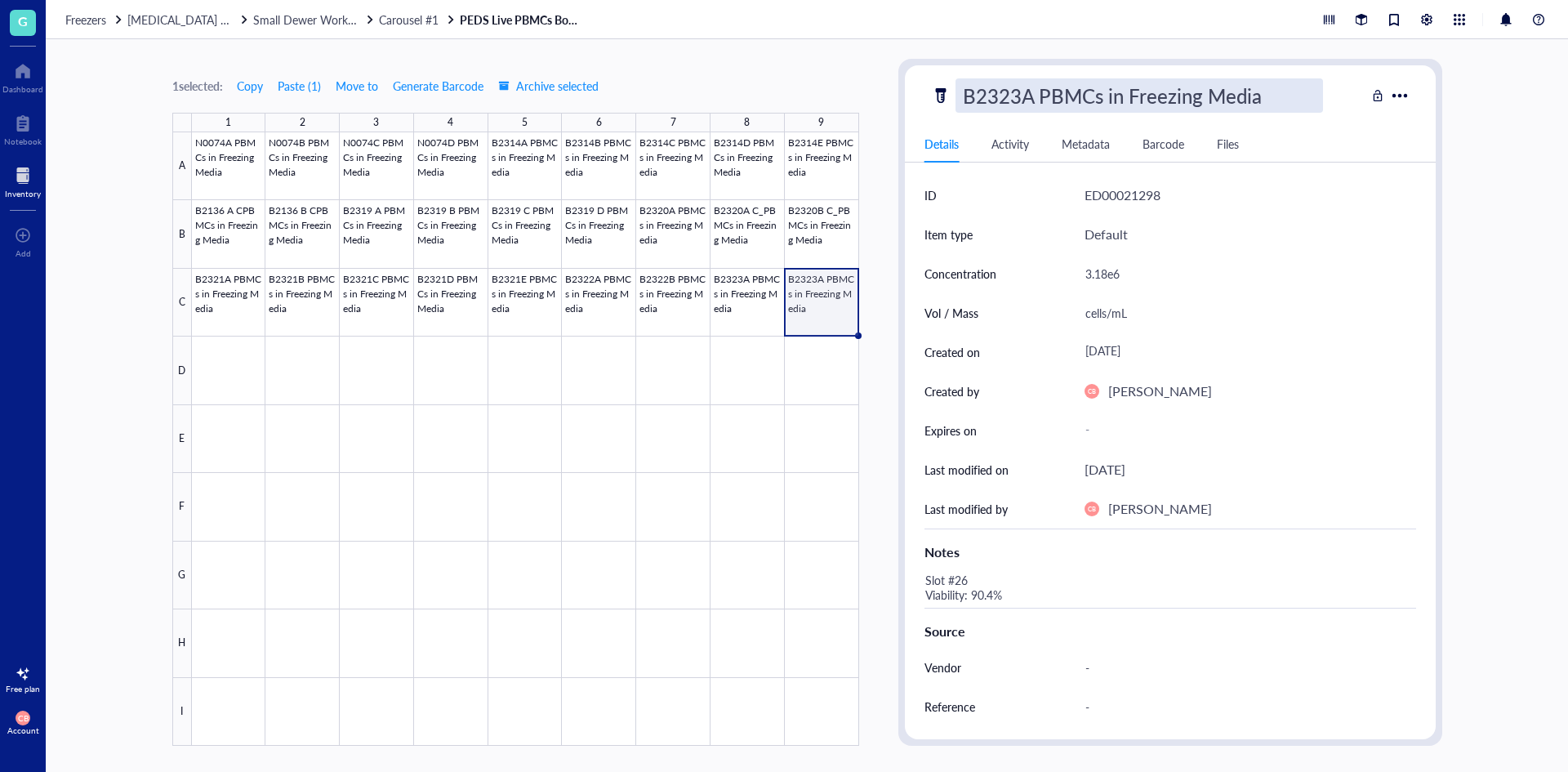
scroll to position [1, 0]
click at [1040, 100] on input "B2323A PBMCs in Freezing Media" at bounding box center [1139, 95] width 366 height 32
type input "B2323A CBMCs in Freezing Media"
click at [1120, 278] on div "3.18e6" at bounding box center [1243, 273] width 331 height 34
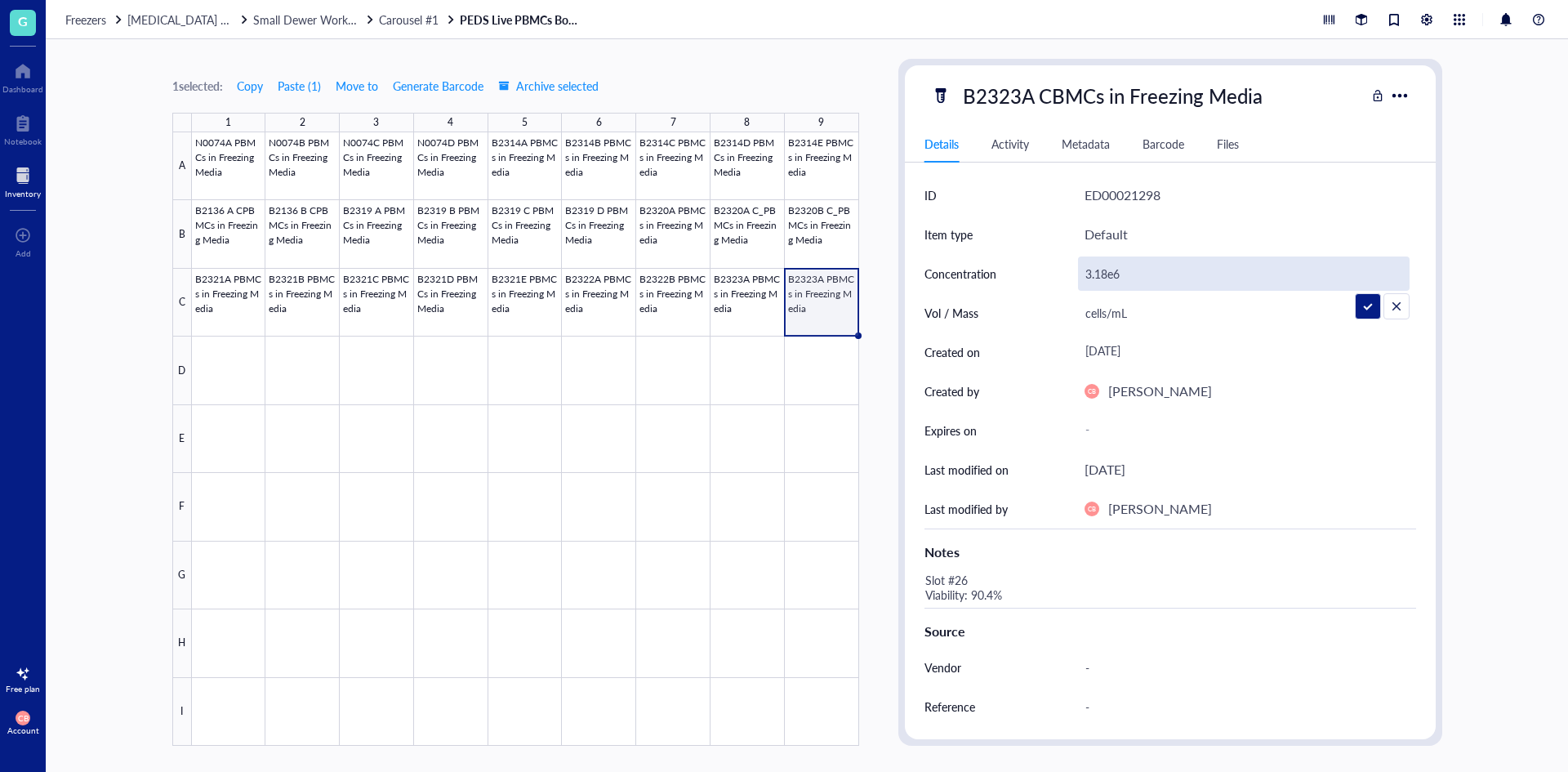
click at [1120, 278] on input "3.18e6" at bounding box center [1244, 273] width 330 height 32
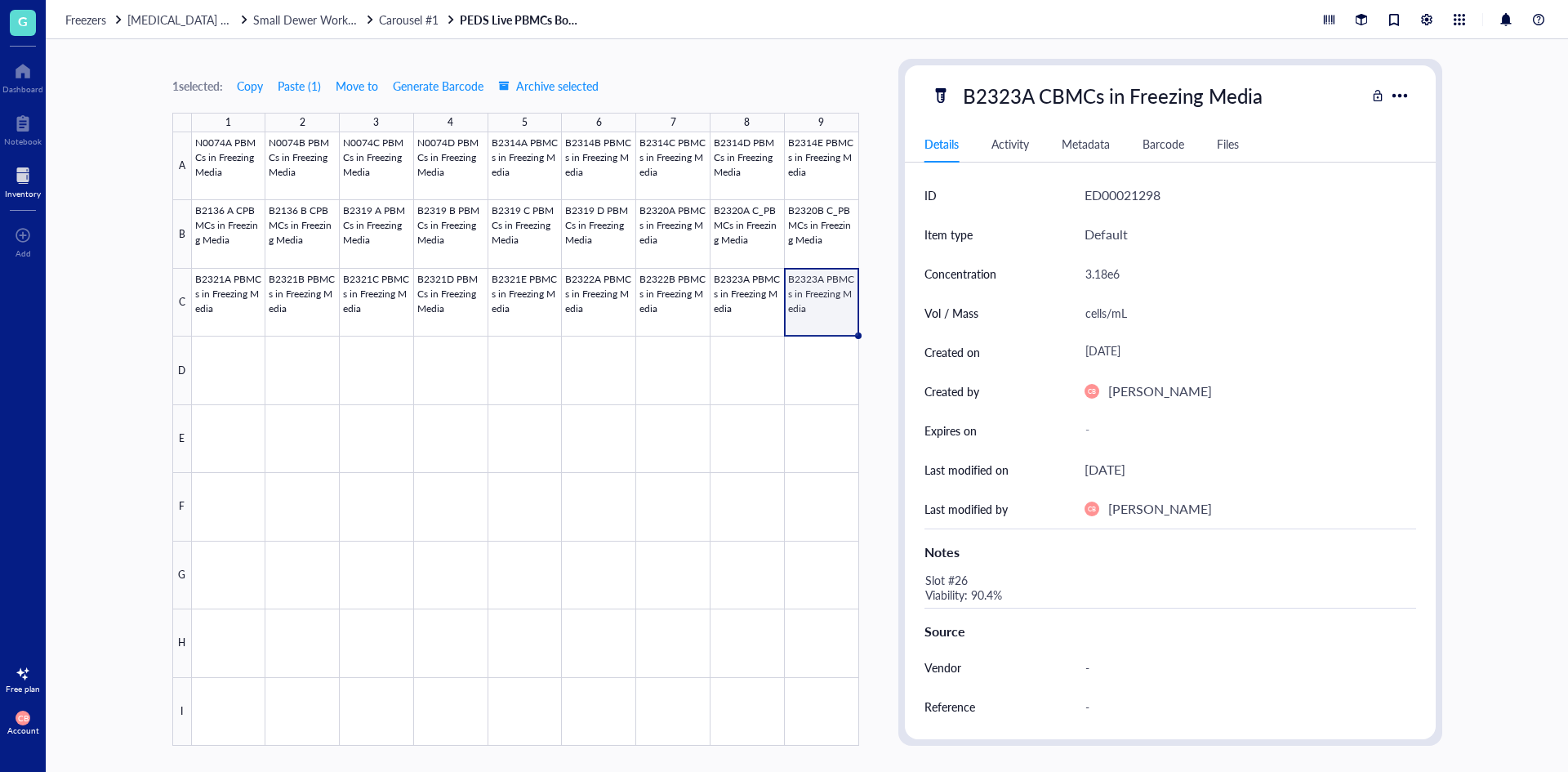
click at [1120, 278] on div "3.18e6" at bounding box center [1243, 273] width 331 height 34
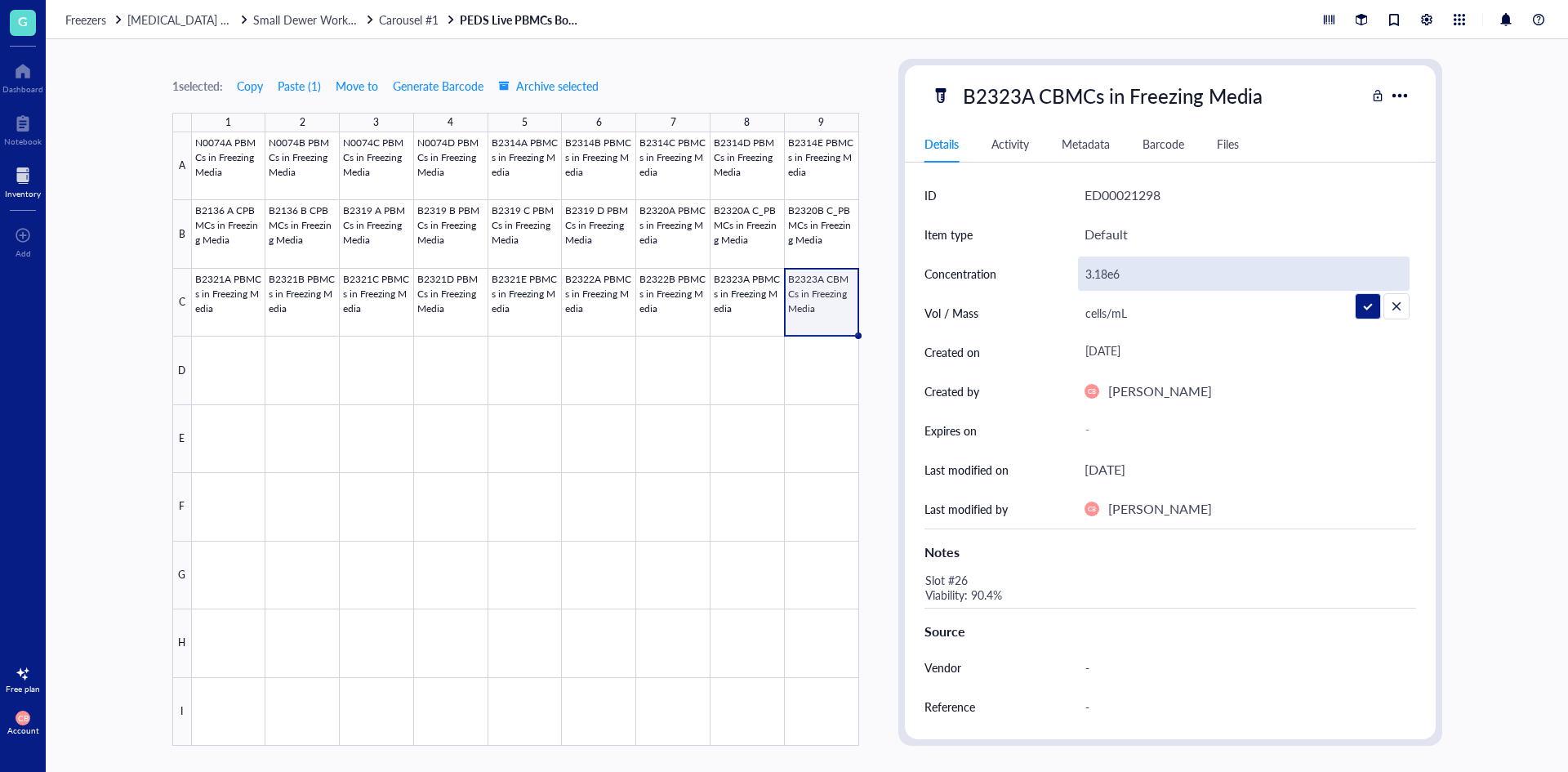
click at [1120, 278] on input "3.18e6" at bounding box center [1244, 273] width 330 height 32
type input "3.28e6"
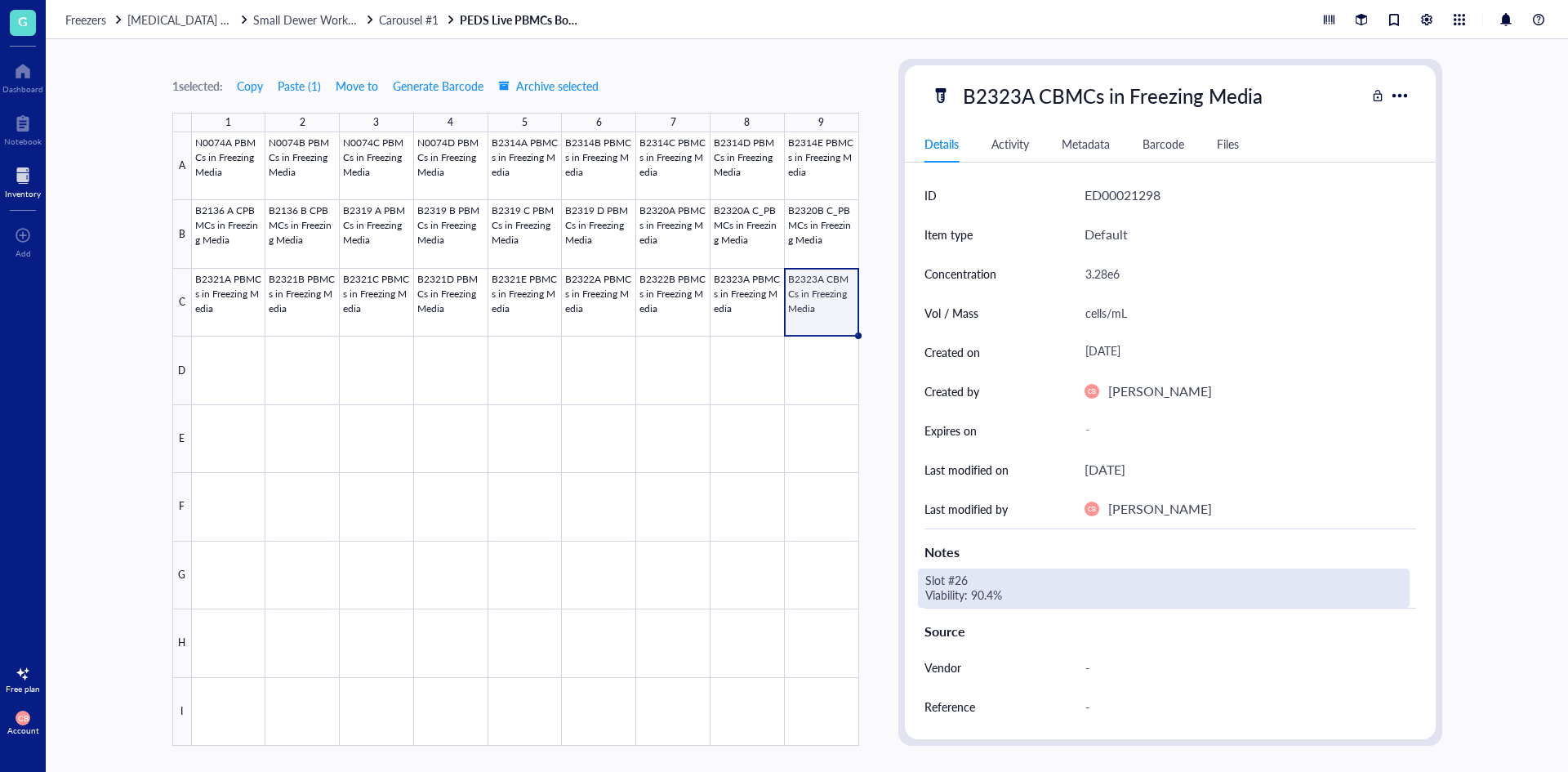
click at [987, 581] on div "Slot #26 Viability: 90.4%" at bounding box center [1164, 588] width 492 height 39
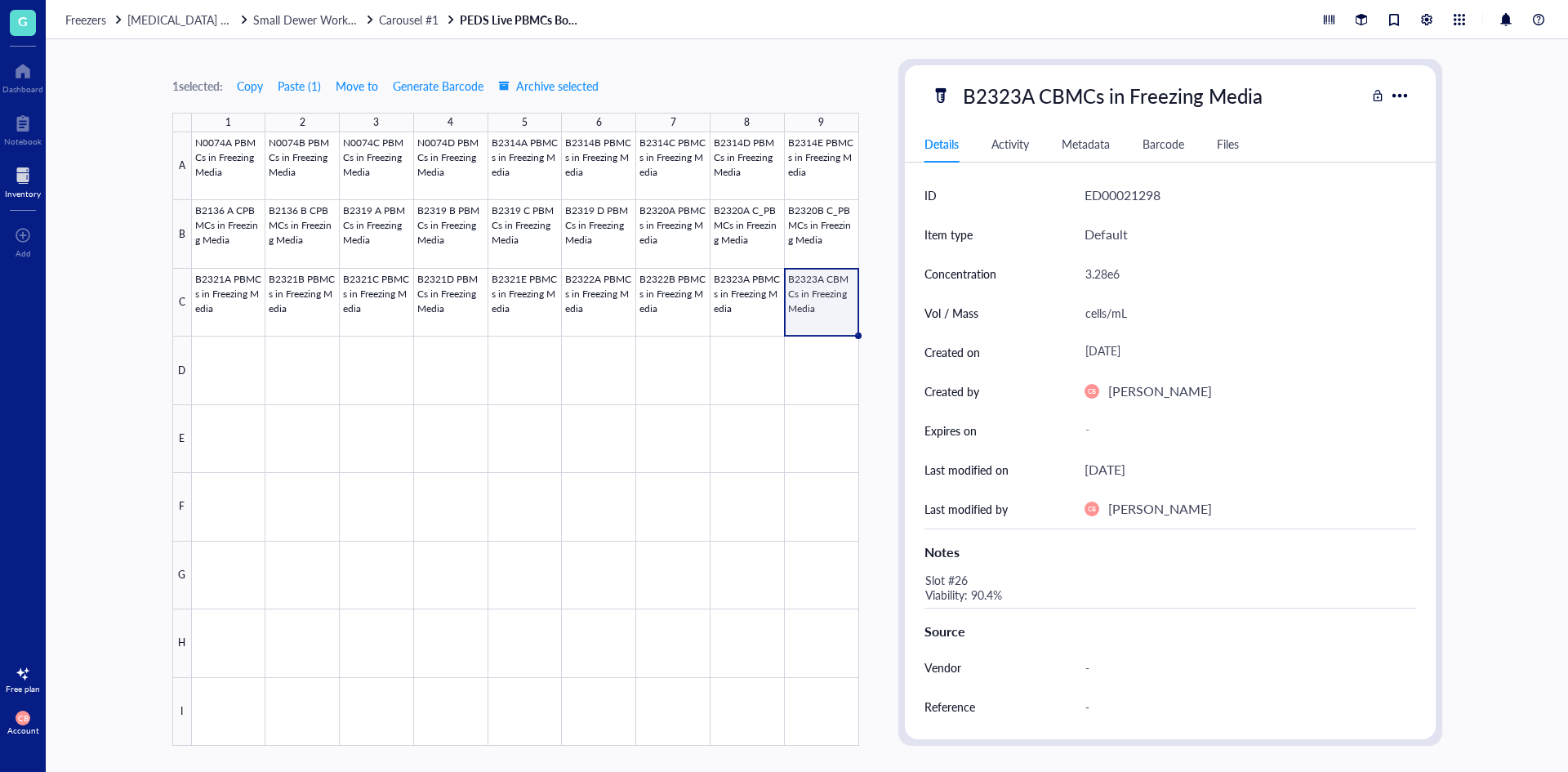
click at [964, 581] on div "Slot #26 Viability: 90.4%" at bounding box center [1164, 588] width 492 height 39
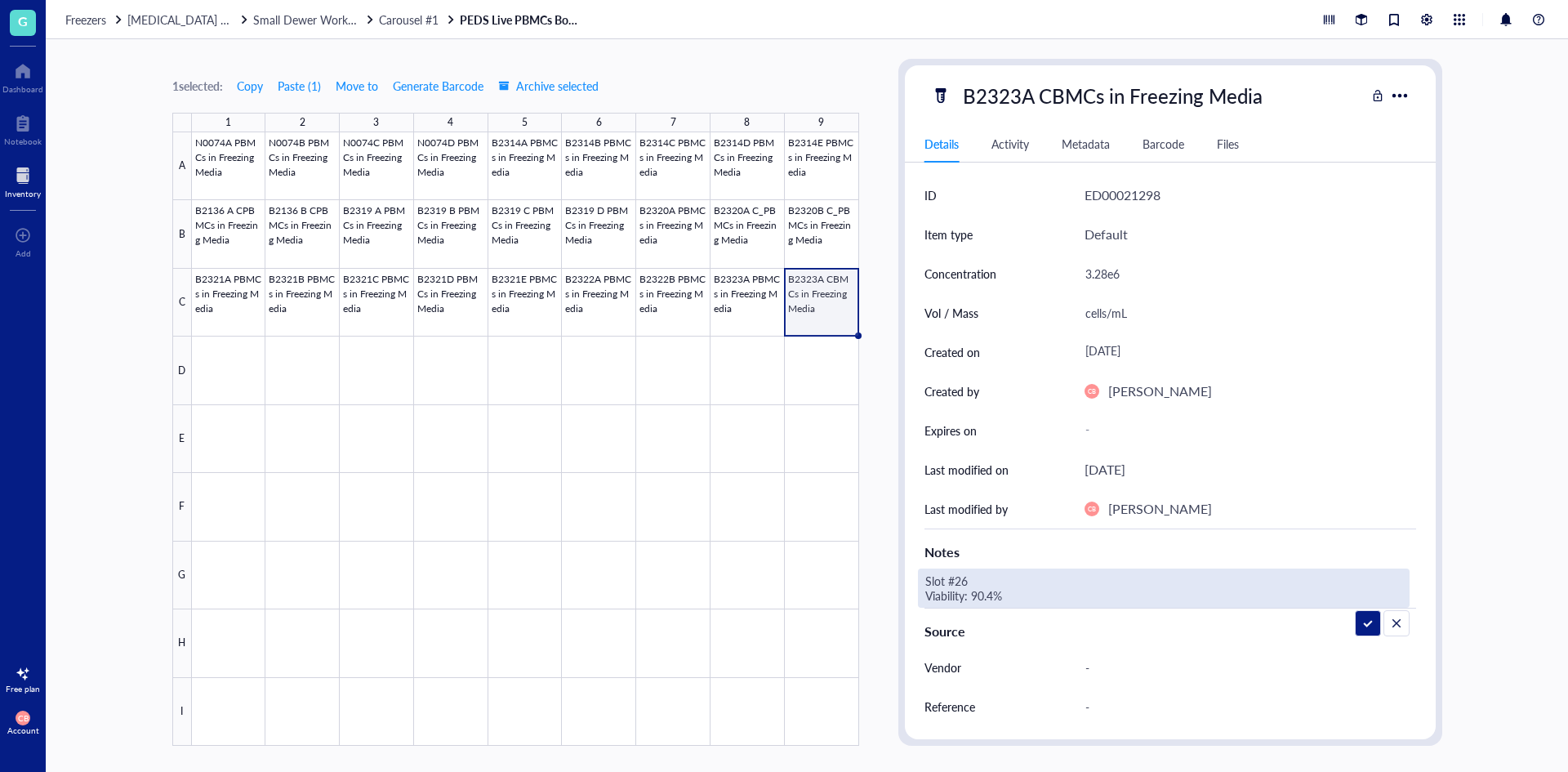
click at [966, 578] on textarea "Slot #26 Viability: 90.4%" at bounding box center [1045, 588] width 255 height 36
click at [978, 596] on textarea "Slot #27 Viability: 90.4%" at bounding box center [1045, 588] width 255 height 36
type textarea "Slot #27 Viability: 98.2%"
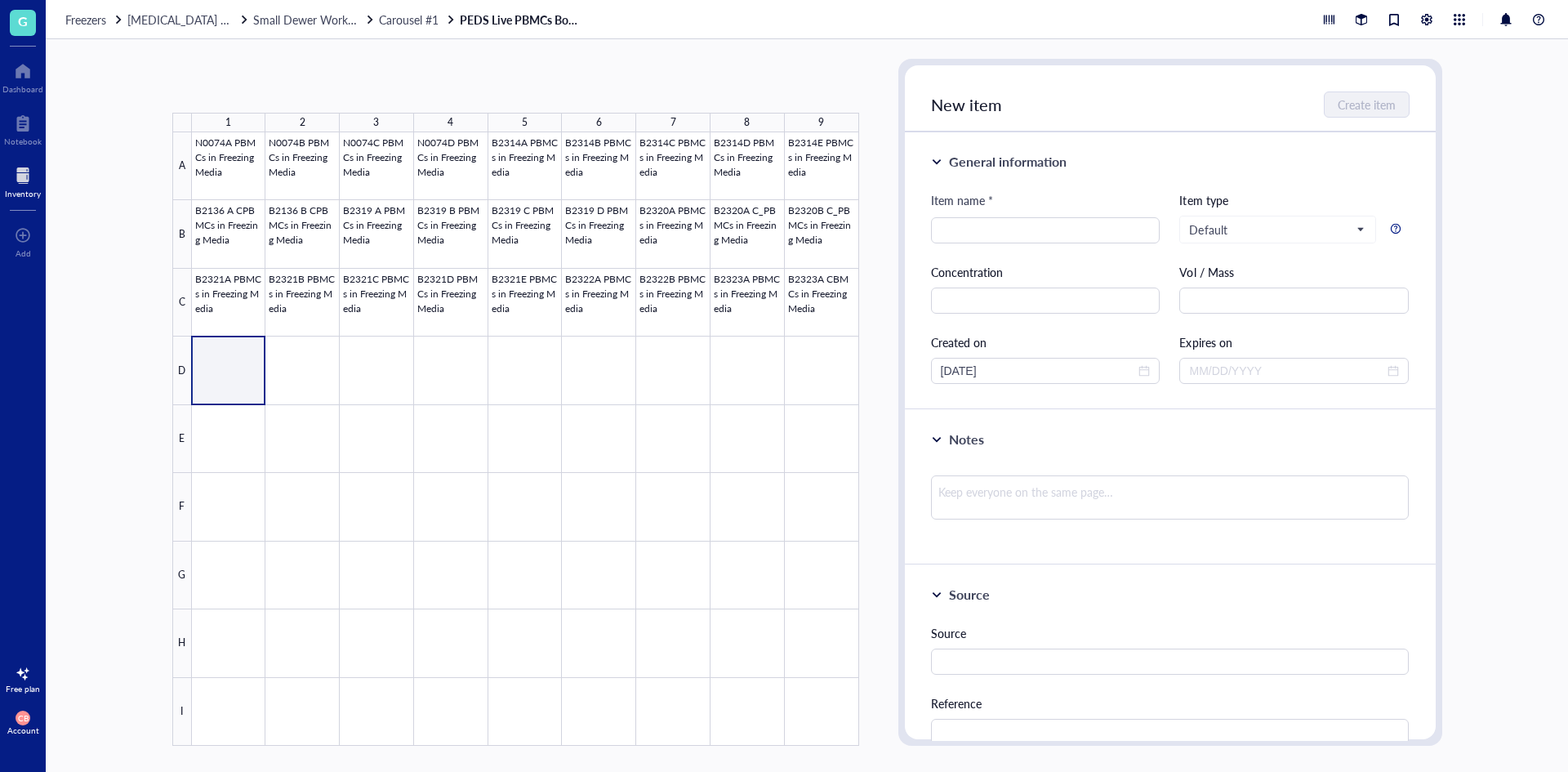
drag, startPoint x: 245, startPoint y: 369, endPoint x: 284, endPoint y: 364, distance: 39.3
click at [284, 364] on div at bounding box center [525, 440] width 668 height 614
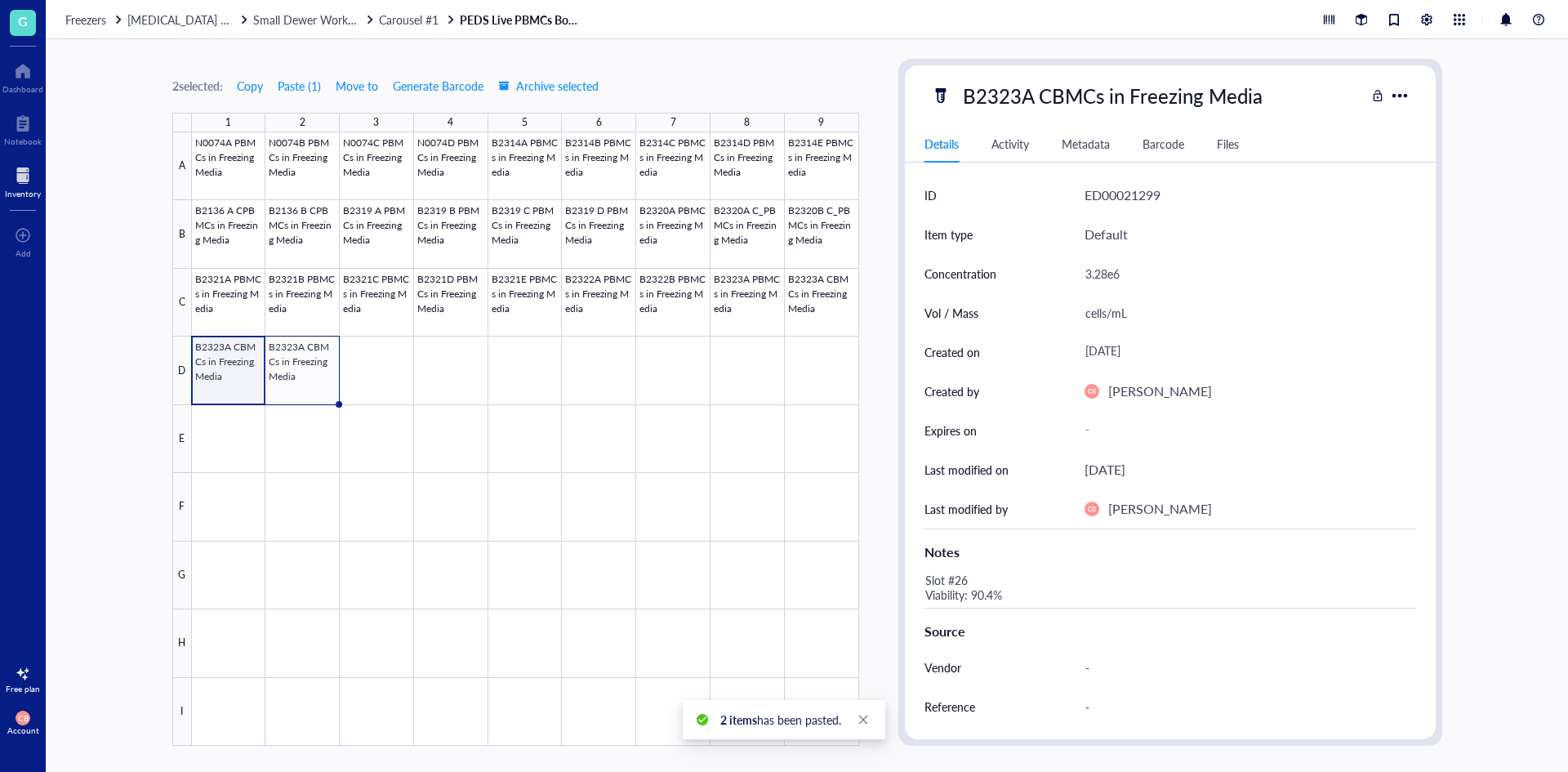
click at [254, 387] on div at bounding box center [525, 440] width 668 height 614
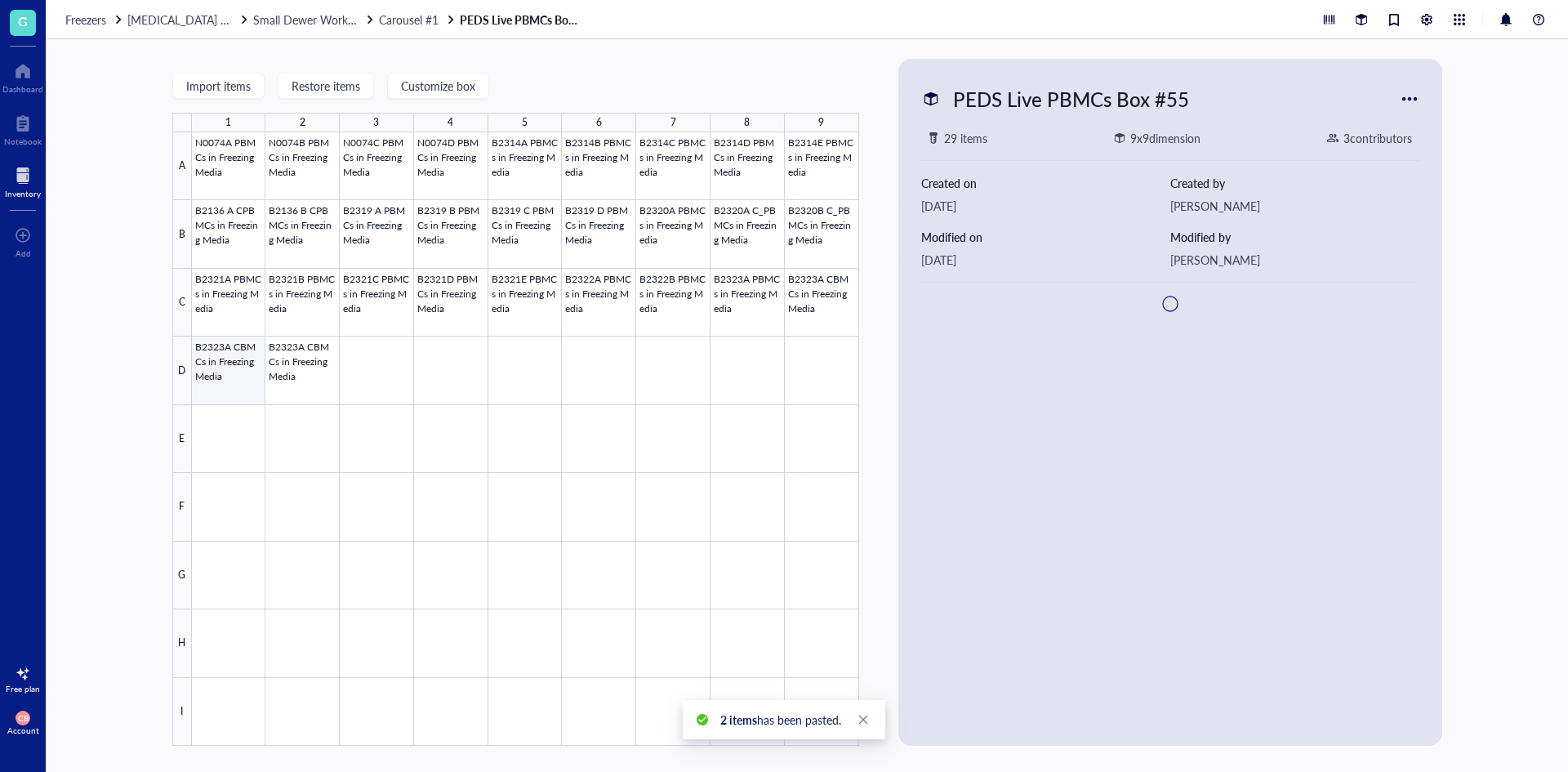
click at [254, 386] on div at bounding box center [525, 440] width 668 height 614
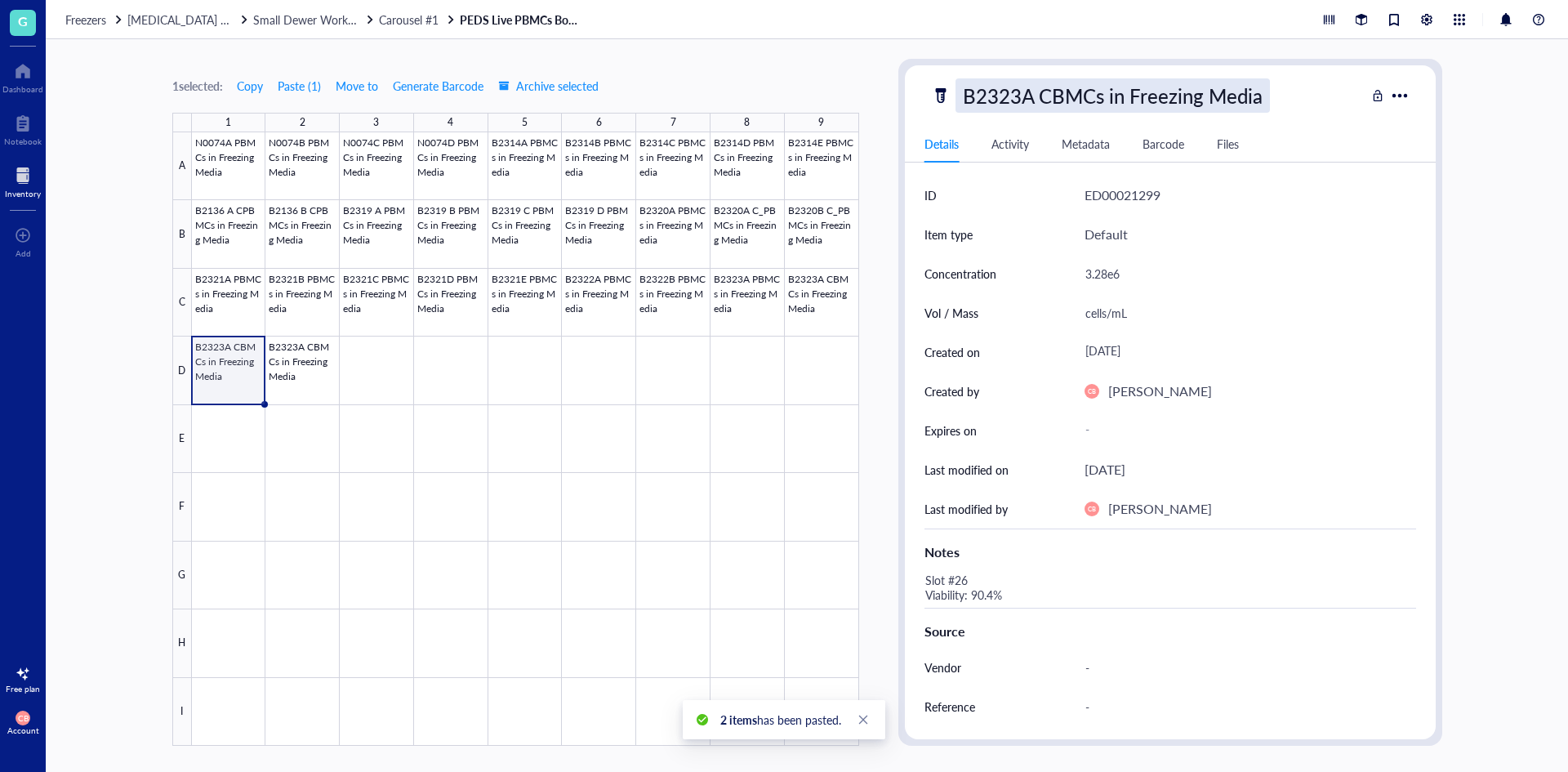
click at [1011, 98] on div "B2323A CBMCs in Freezing Media" at bounding box center [1113, 95] width 315 height 34
drag, startPoint x: 1022, startPoint y: 99, endPoint x: 1037, endPoint y: 94, distance: 15.8
click at [1037, 94] on input "B2323A CBMCs in Freezing Media" at bounding box center [1139, 95] width 366 height 32
type input "B2323B CBMCs in Freezing Media"
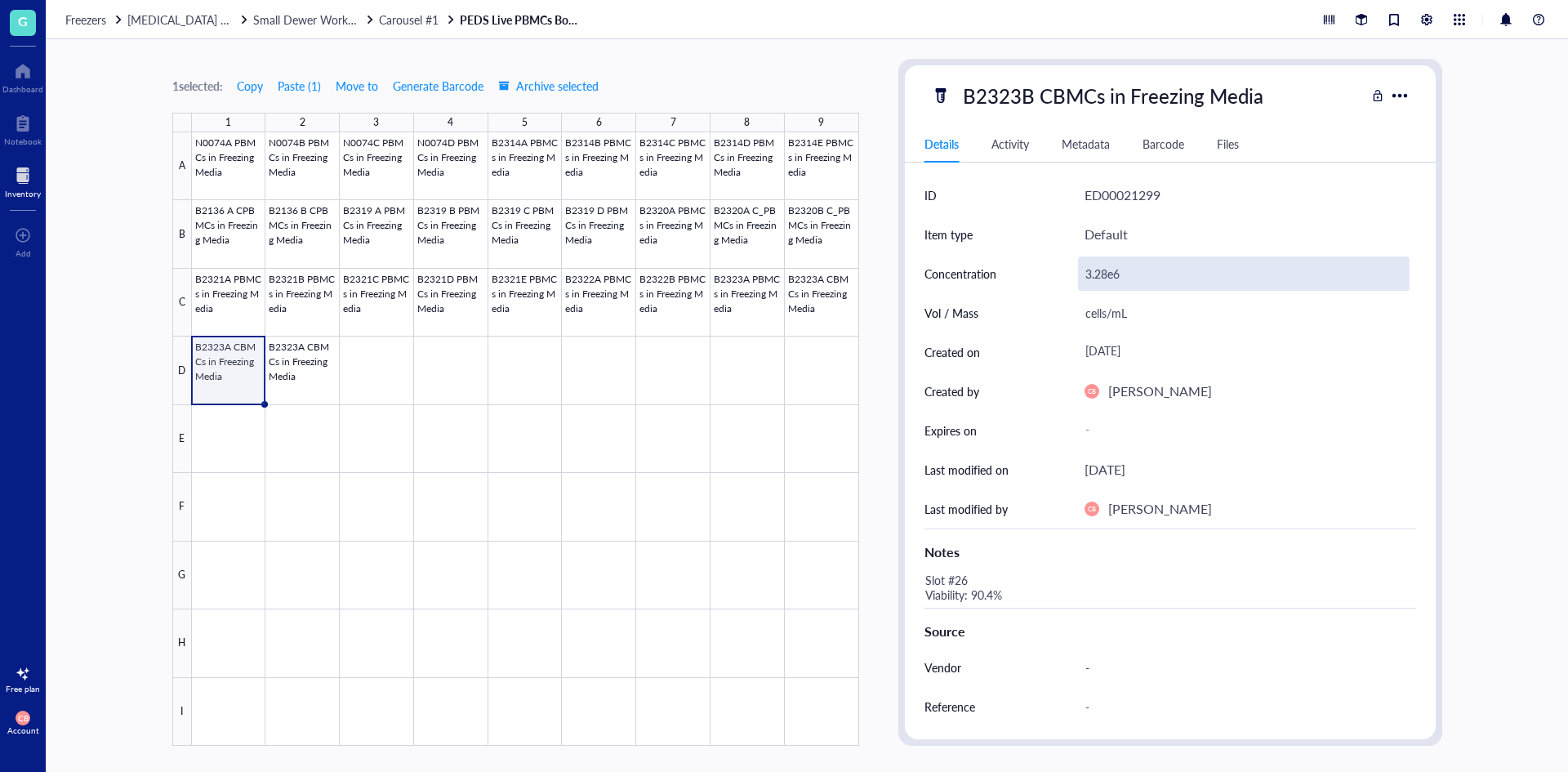
click at [1143, 273] on div "3.28e6" at bounding box center [1243, 273] width 331 height 34
click at [1143, 273] on input "3.28e6" at bounding box center [1244, 273] width 330 height 32
type input "3.36e6"
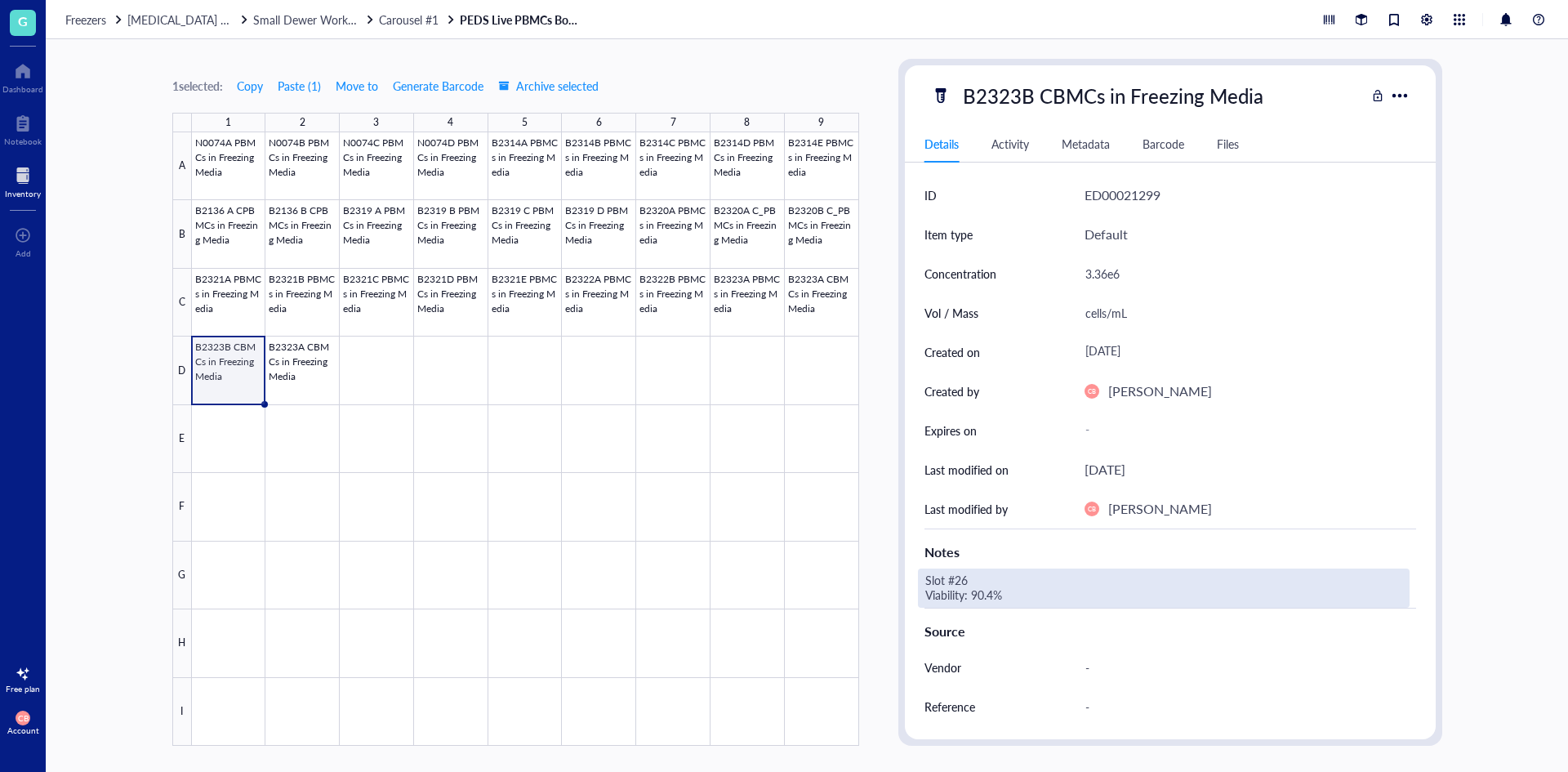
click at [977, 579] on div "Slot #26 Viability: 90.4%" at bounding box center [1164, 588] width 492 height 39
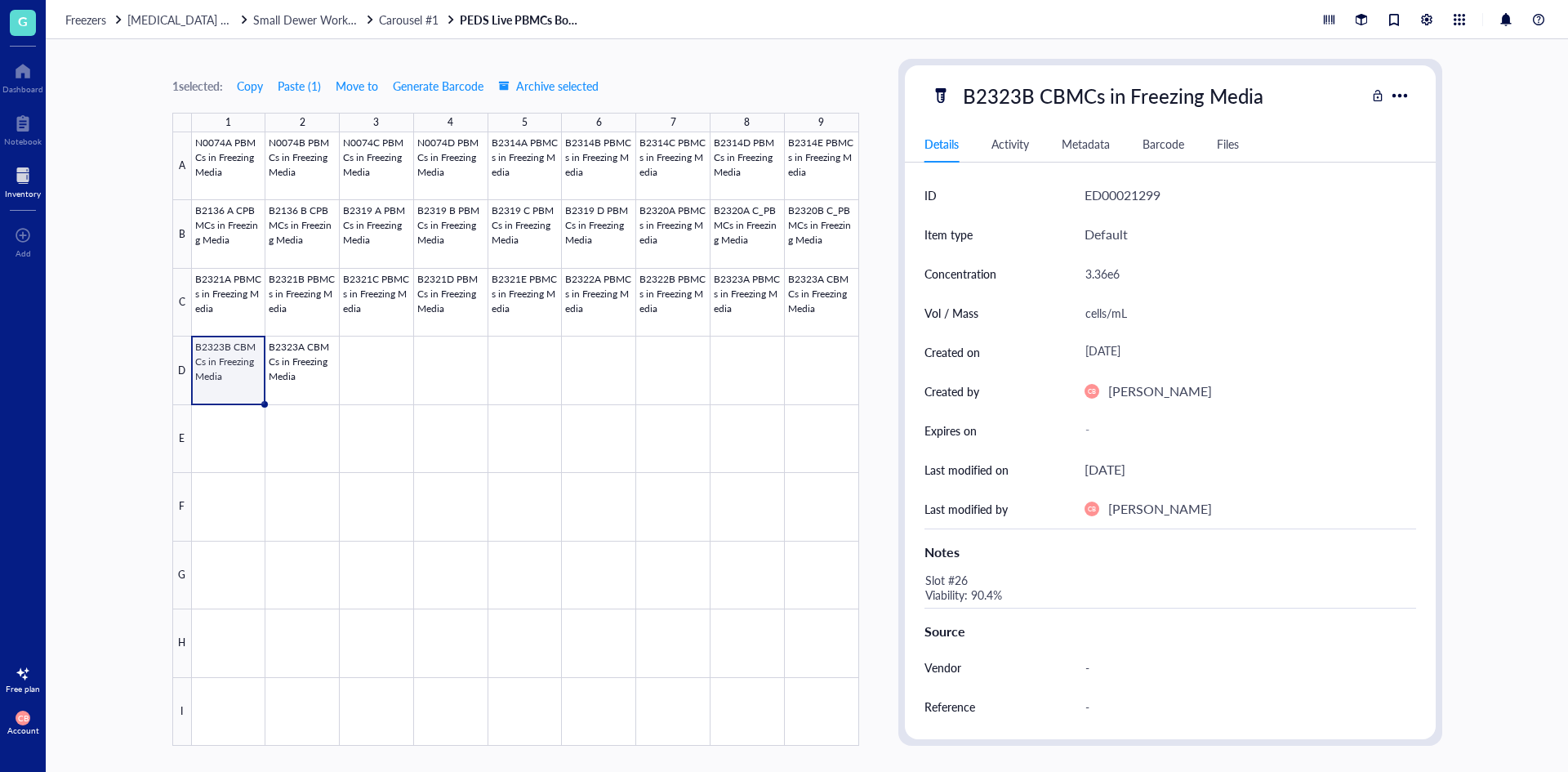
click at [970, 579] on div "Slot #26 Viability: 90.4%" at bounding box center [1164, 588] width 492 height 39
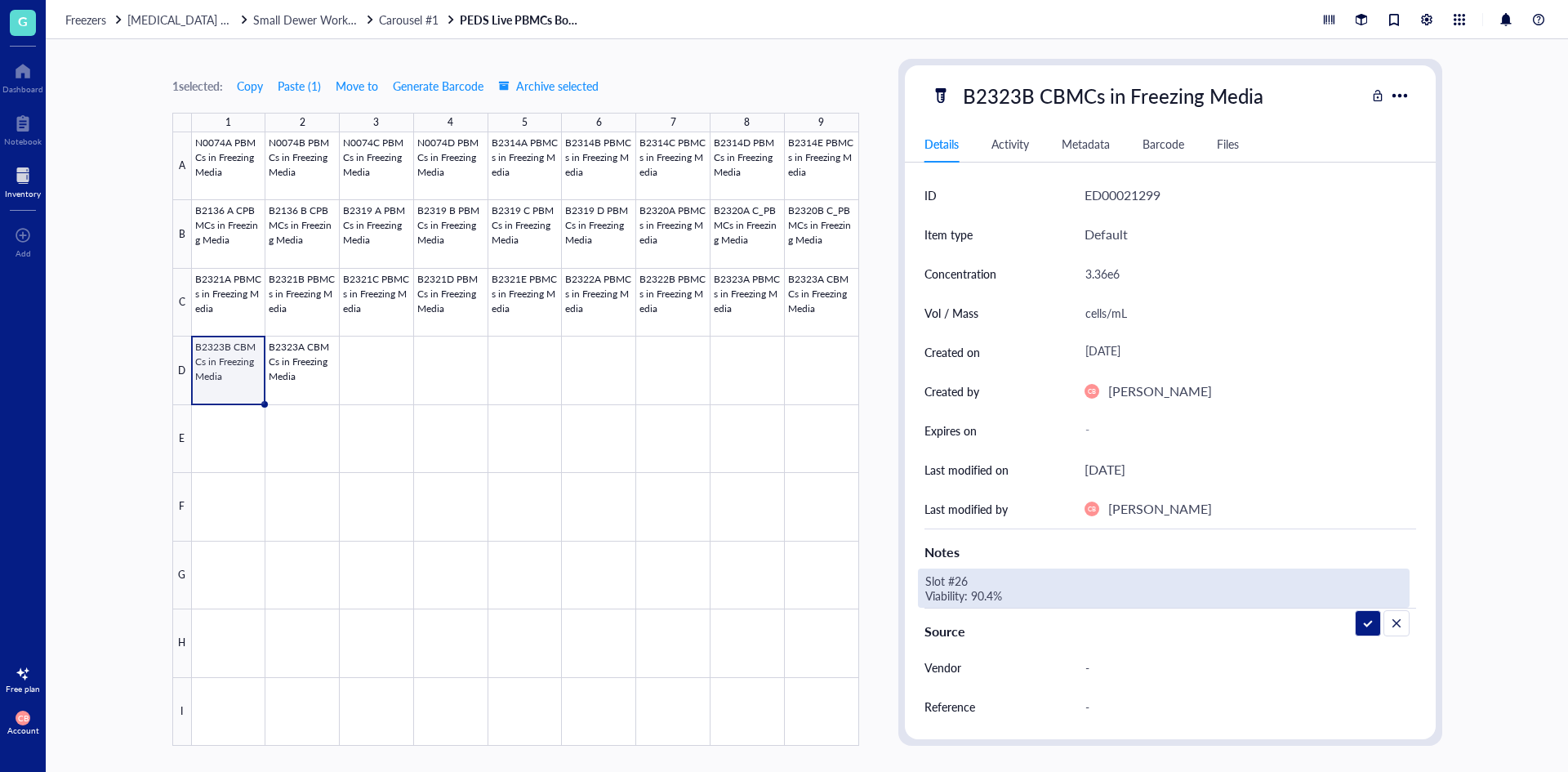
drag, startPoint x: 977, startPoint y: 579, endPoint x: 961, endPoint y: 580, distance: 16.0
click at [961, 580] on textarea "Slot #26 Viability: 90.4%" at bounding box center [1045, 588] width 255 height 36
click at [988, 596] on textarea "Slot #28 Viability: 90.4%" at bounding box center [1045, 588] width 255 height 36
type textarea "Slot #28 Viability: 98.0.%"
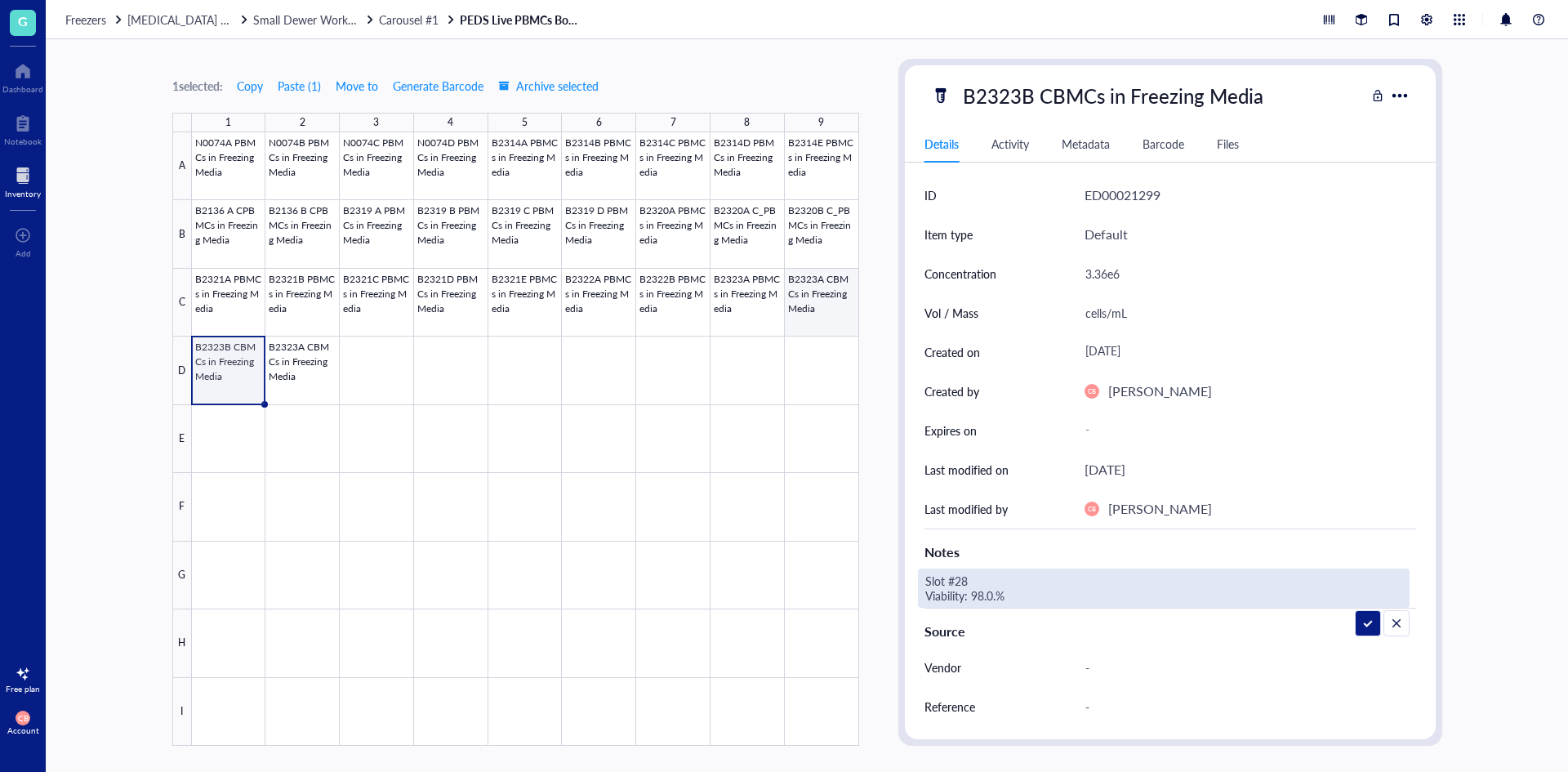
click at [837, 328] on div at bounding box center [525, 440] width 668 height 614
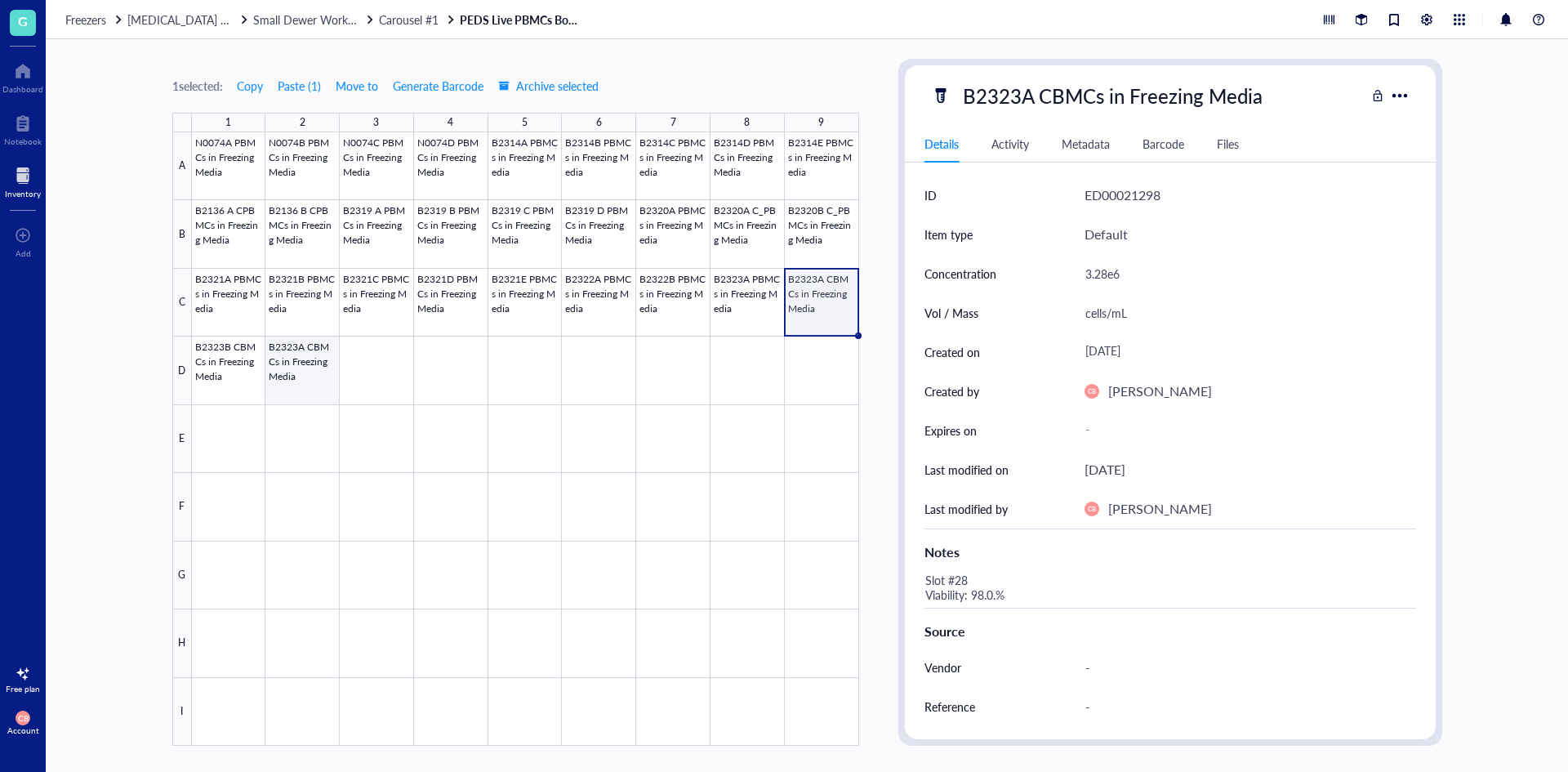
click at [230, 377] on div at bounding box center [525, 440] width 668 height 614
click at [302, 377] on div at bounding box center [525, 440] width 668 height 614
click at [241, 365] on div at bounding box center [525, 440] width 668 height 614
click at [811, 308] on div at bounding box center [525, 440] width 668 height 614
click at [756, 307] on div at bounding box center [525, 440] width 668 height 614
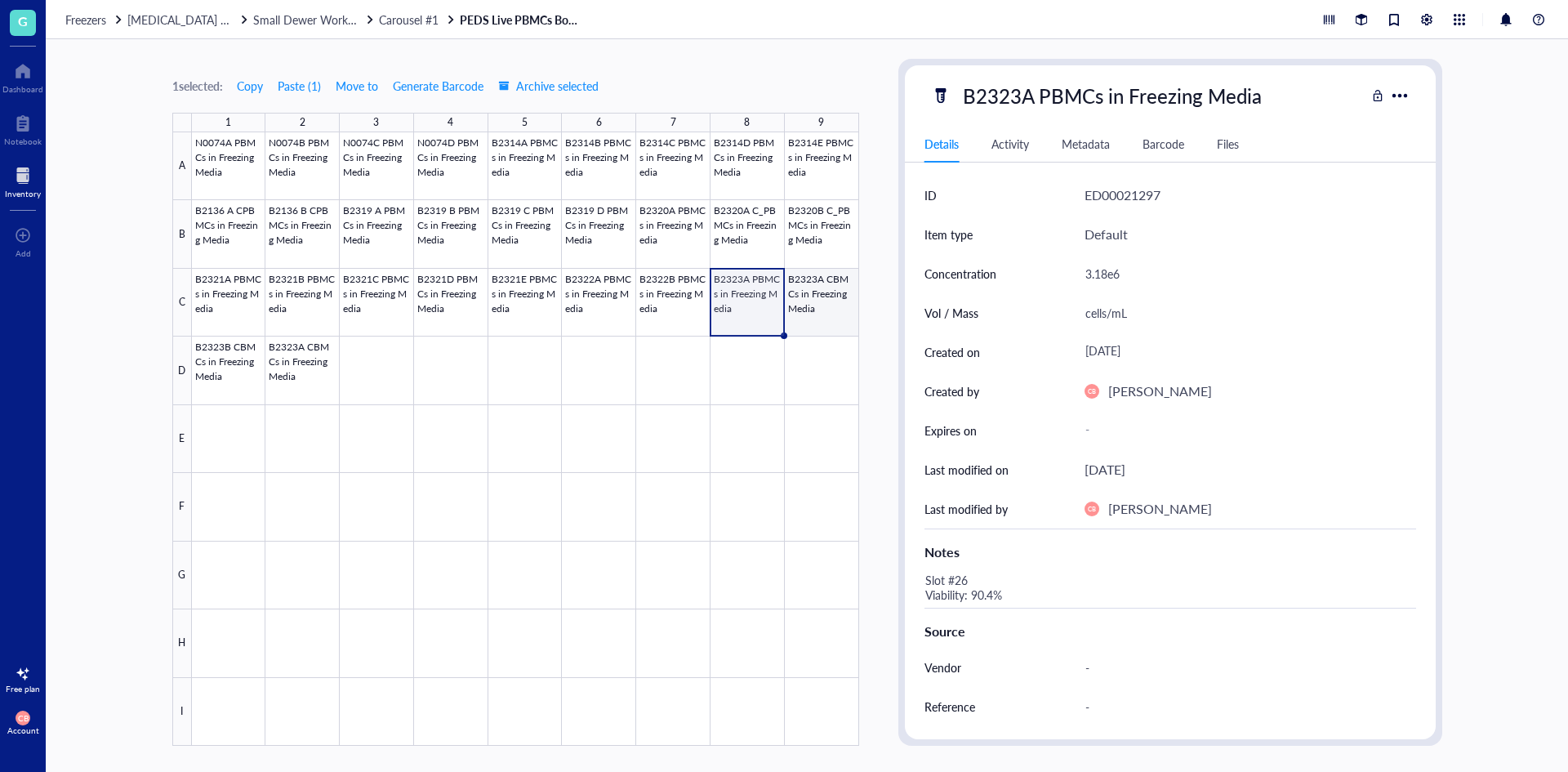
click at [797, 292] on div at bounding box center [525, 440] width 668 height 614
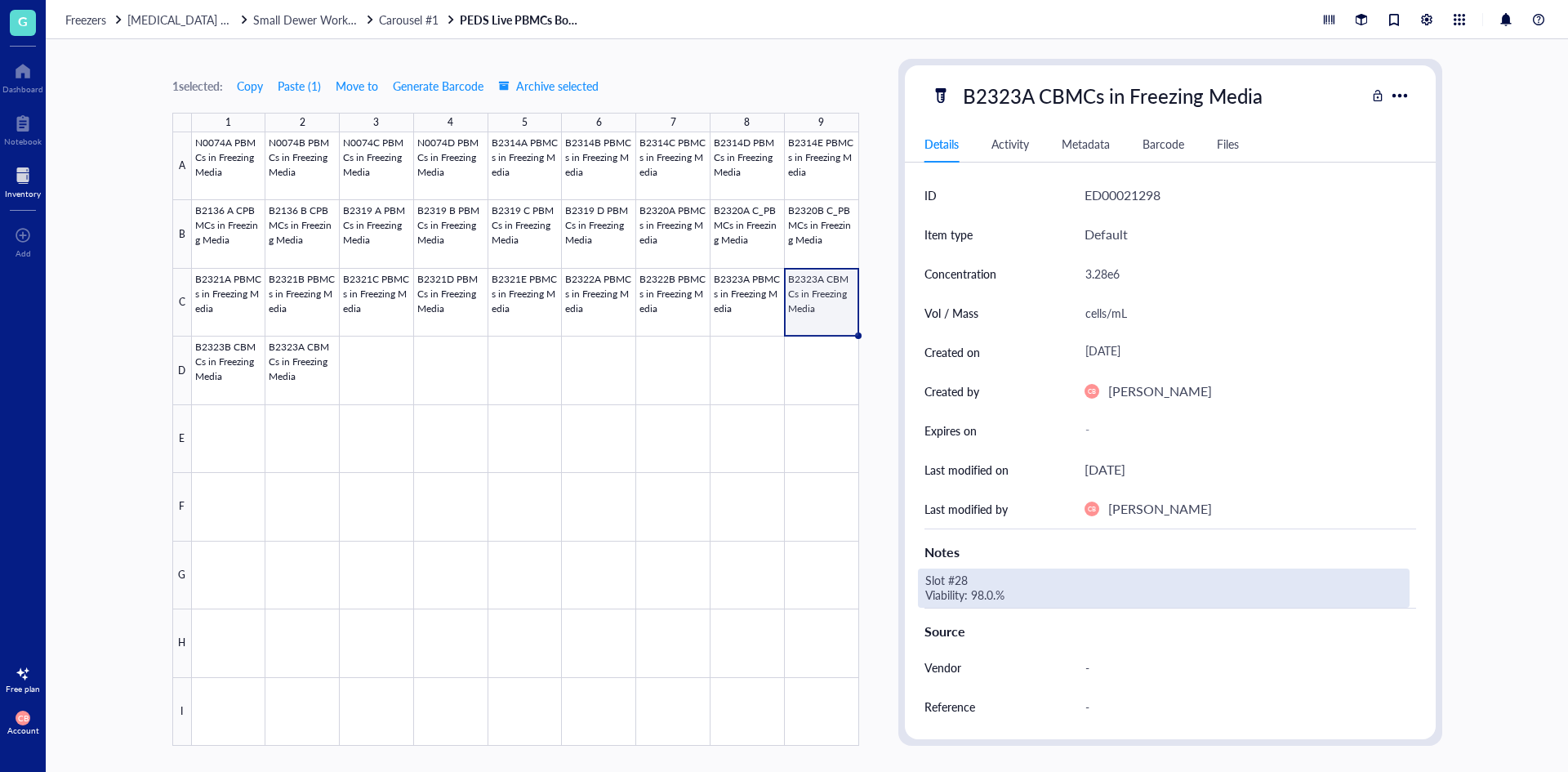
click at [968, 586] on div "Slot #28 Viability: 98.0.%" at bounding box center [1164, 588] width 492 height 39
click at [960, 584] on textarea "Slot #28 Viability: 98.0.%" at bounding box center [1049, 588] width 261 height 36
click at [975, 597] on textarea "Slot #27 Viability: 98.0.%" at bounding box center [1049, 588] width 261 height 36
type textarea "Slot #27 Viability: 98.2%"
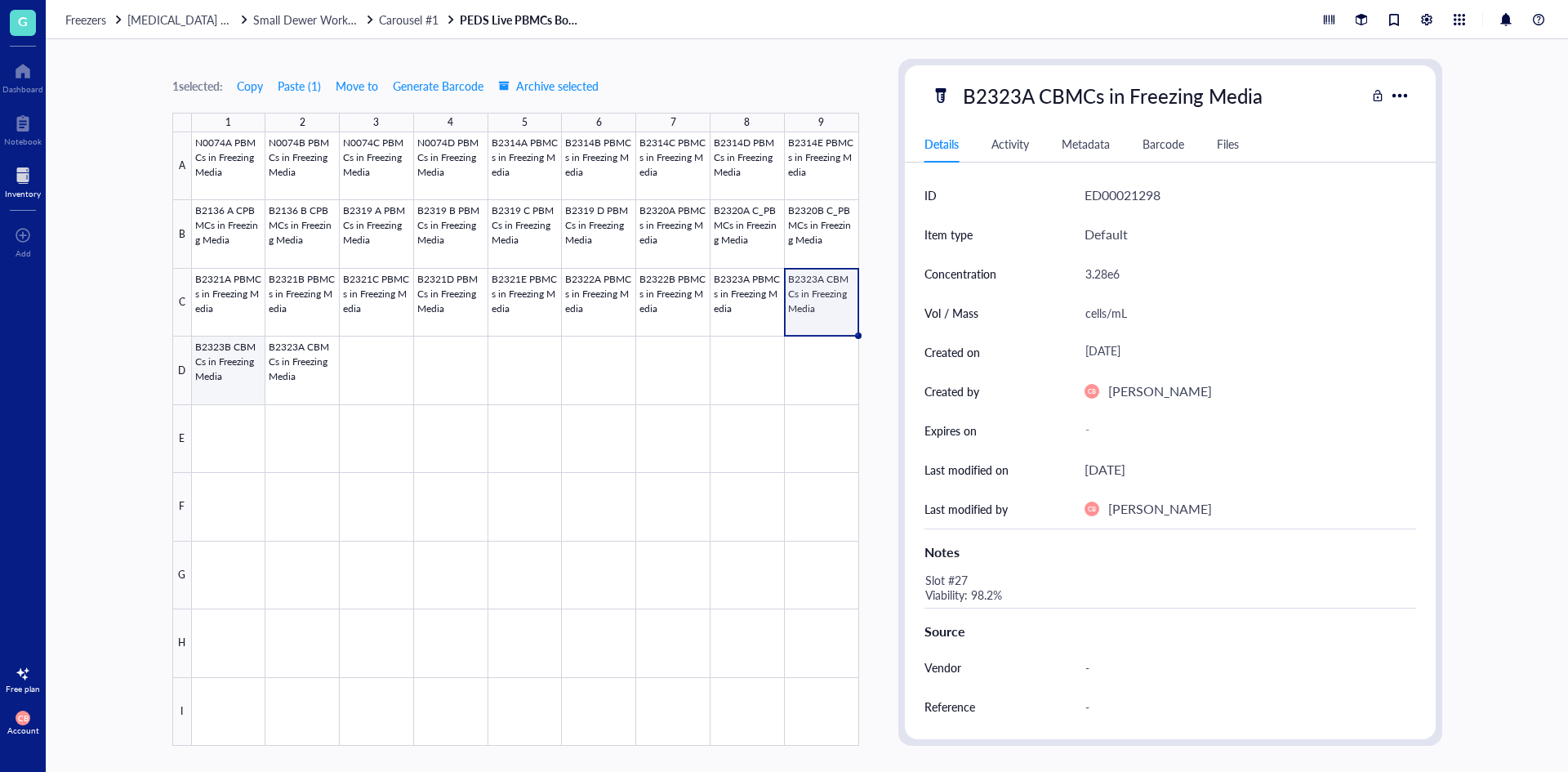
click at [224, 376] on div at bounding box center [525, 440] width 668 height 614
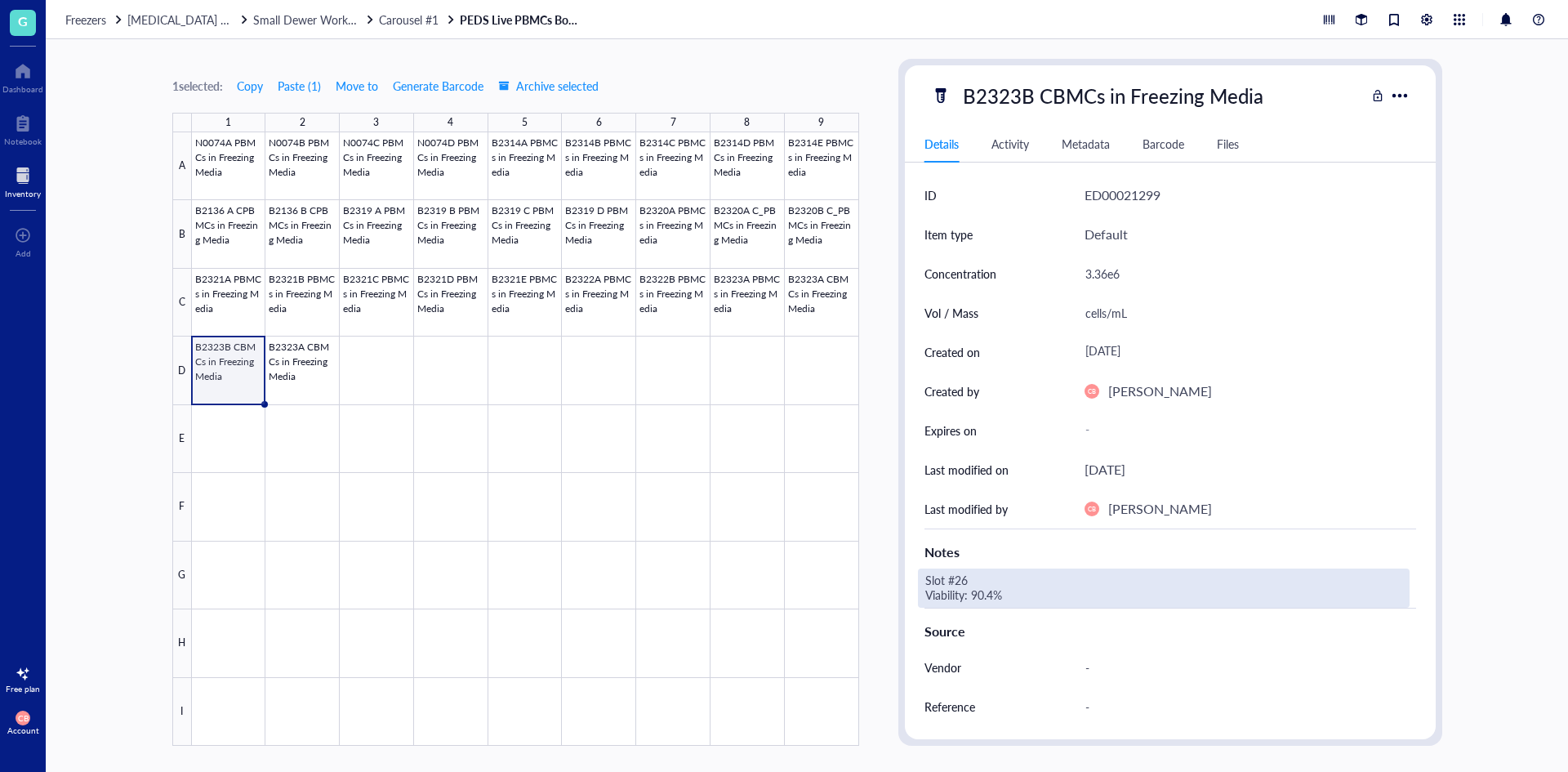
click at [963, 601] on div "Slot #26 Viability: 90.4%" at bounding box center [1164, 588] width 492 height 39
click at [966, 585] on textarea "Slot #26 Viability: 90.4%" at bounding box center [1045, 588] width 255 height 36
click at [976, 589] on textarea "Slot #28 Viability: 90.4%" at bounding box center [1045, 588] width 255 height 36
type textarea "Slot #28 Viability: 98.0%"
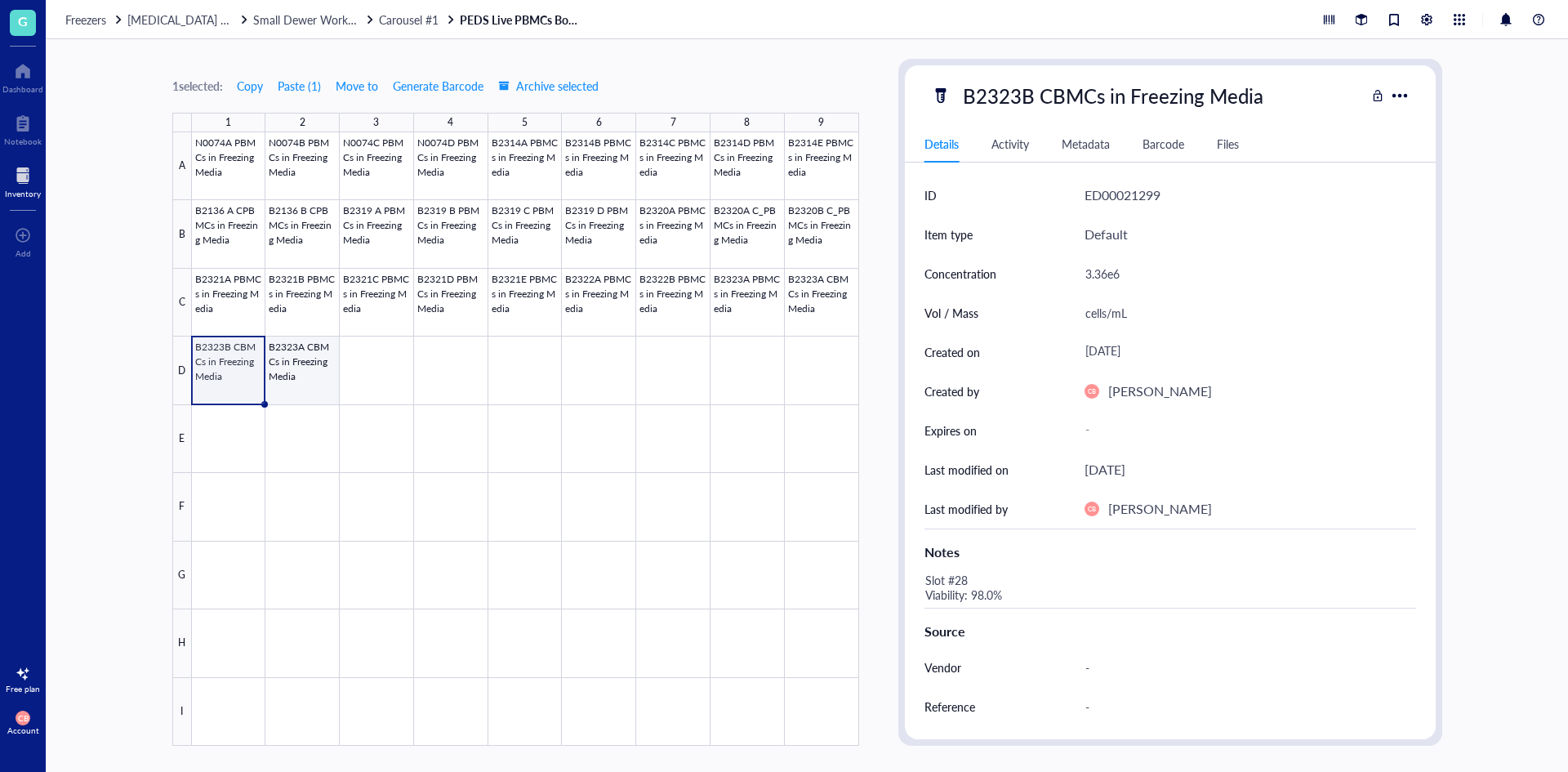
click at [292, 370] on div at bounding box center [525, 440] width 668 height 614
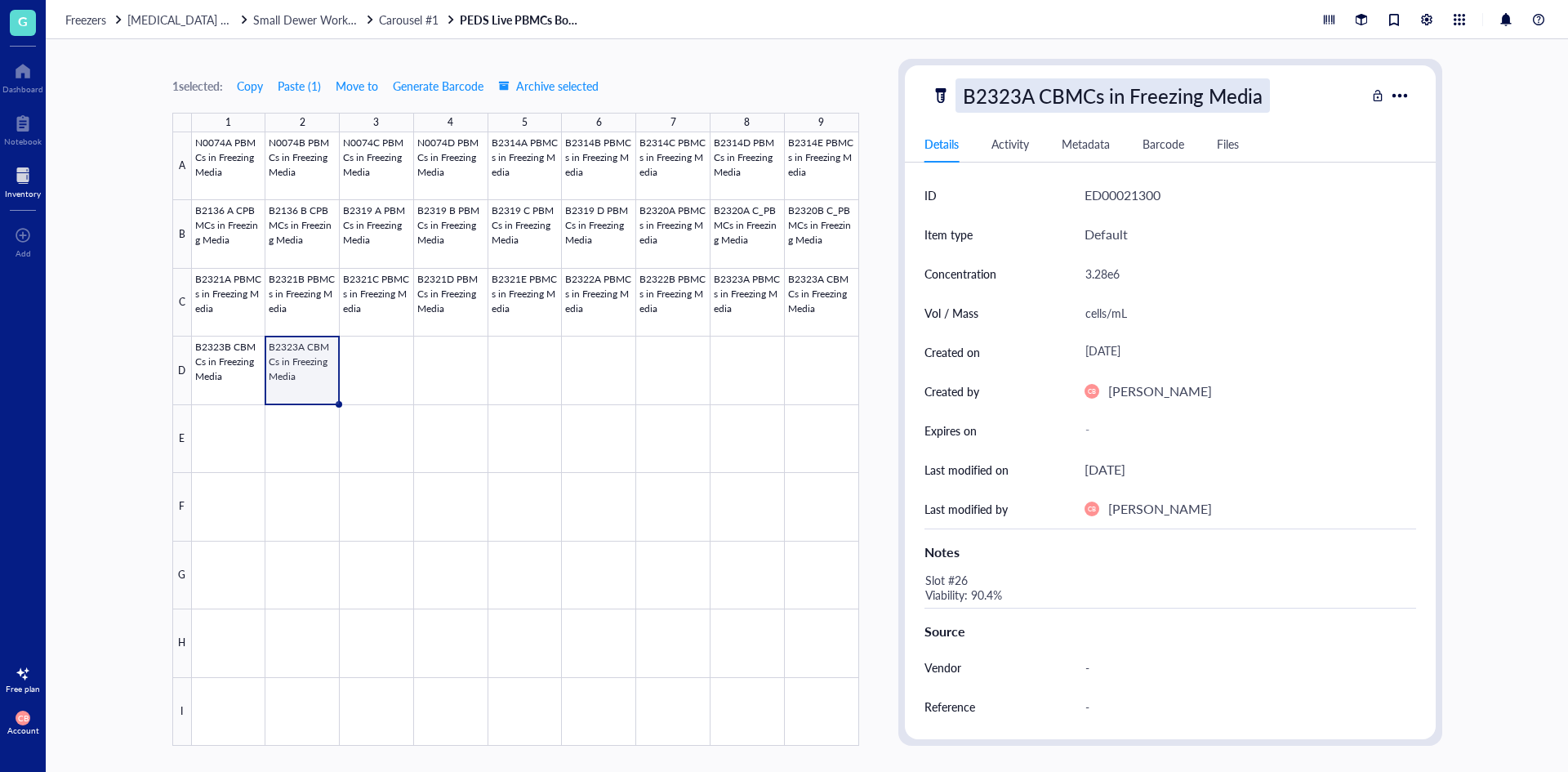
click at [1021, 108] on div "B2323A CBMCs in Freezing Media" at bounding box center [1113, 95] width 315 height 34
click at [1032, 94] on input "B2323A CBMCs in Freezing Media" at bounding box center [1139, 95] width 366 height 32
type input "B2323C CBMCs in Freezing Media"
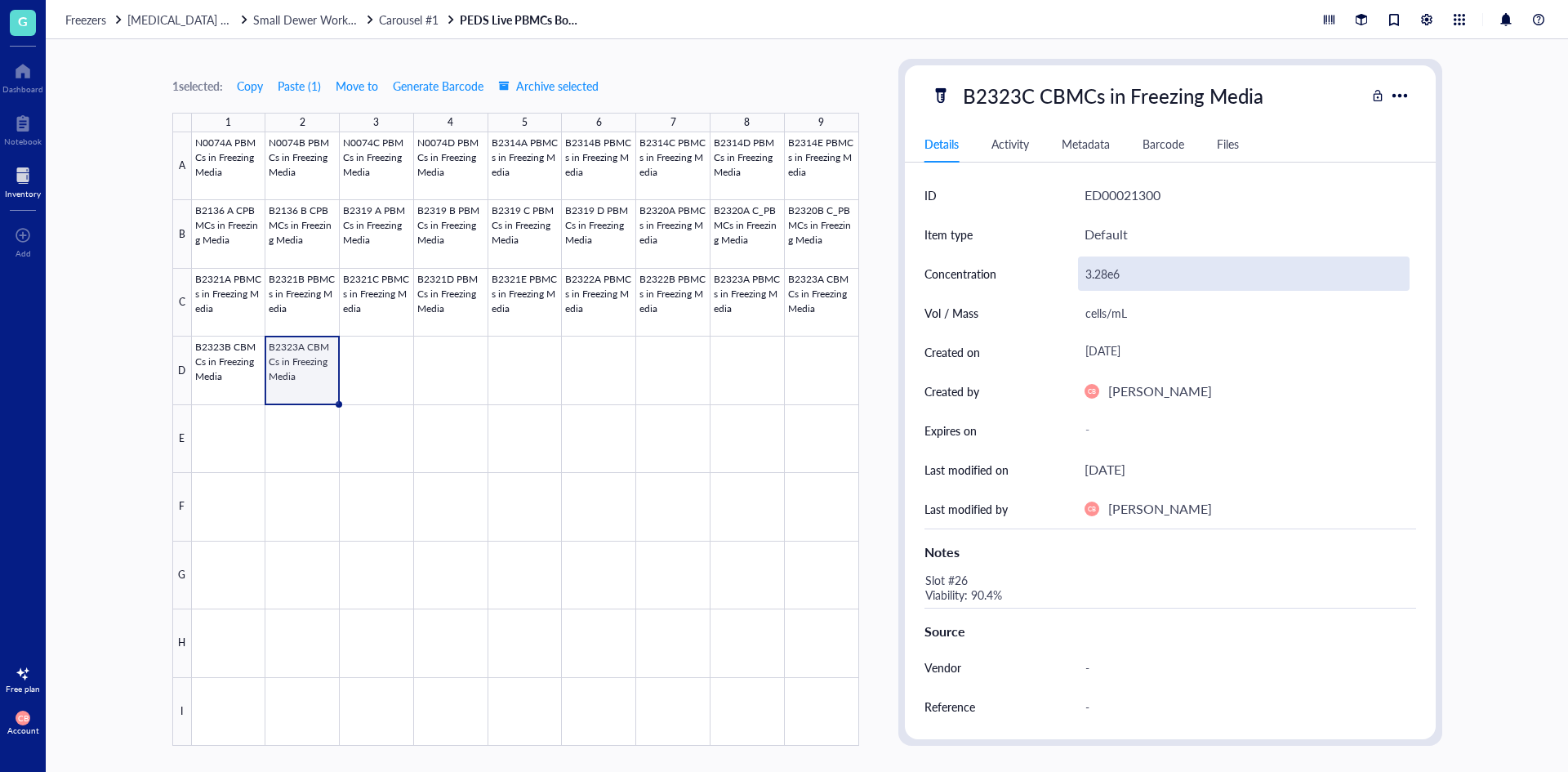
click at [1116, 284] on div "3.28e6" at bounding box center [1243, 273] width 331 height 34
click at [1116, 284] on input "3.28e6" at bounding box center [1244, 273] width 330 height 32
type input "3.68e6"
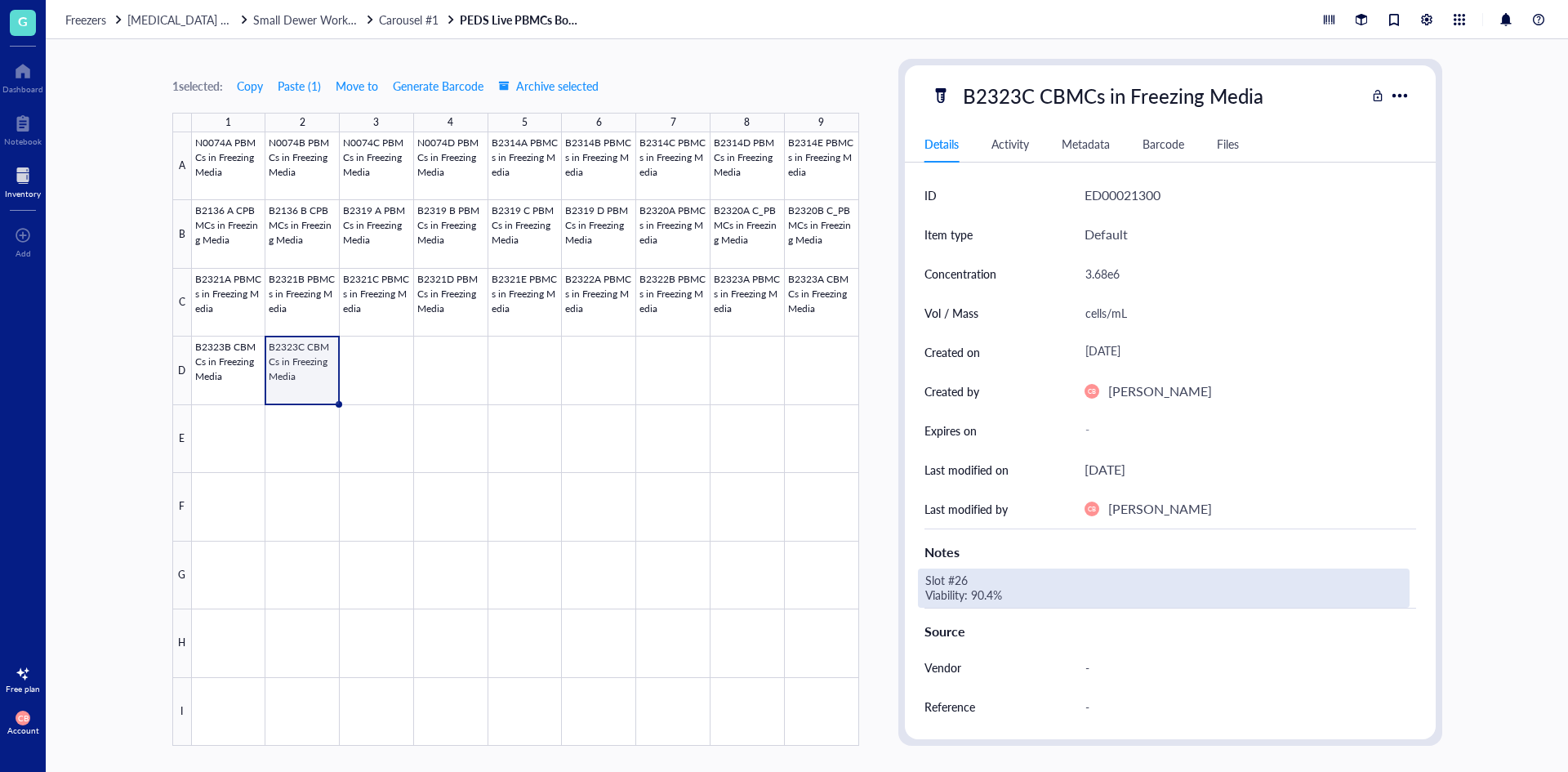
click at [979, 581] on div "Slot #26 Viability: 90.4%" at bounding box center [1164, 588] width 492 height 39
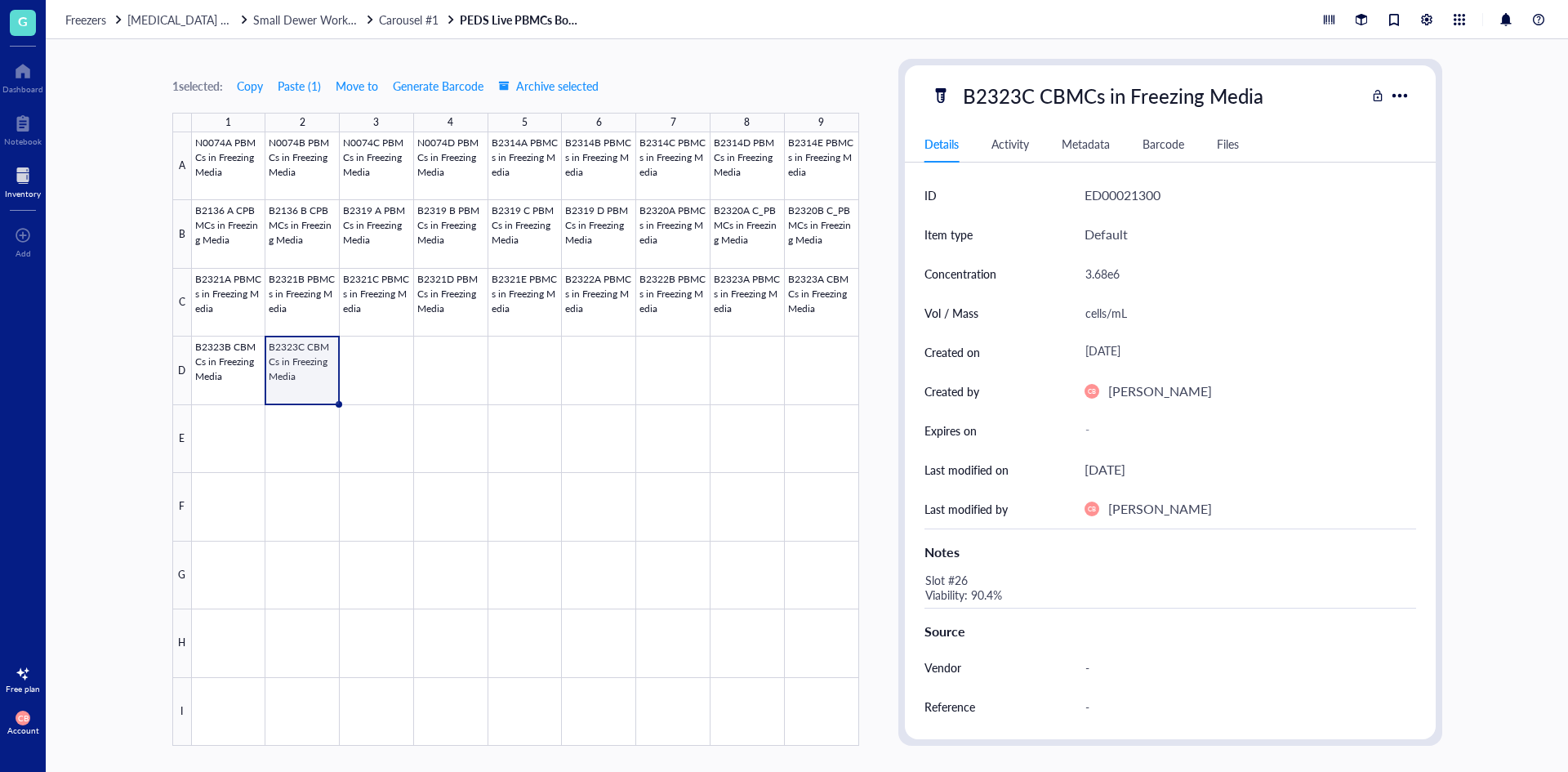
click at [966, 582] on div "Slot #26 Viability: 90.4%" at bounding box center [1164, 588] width 492 height 39
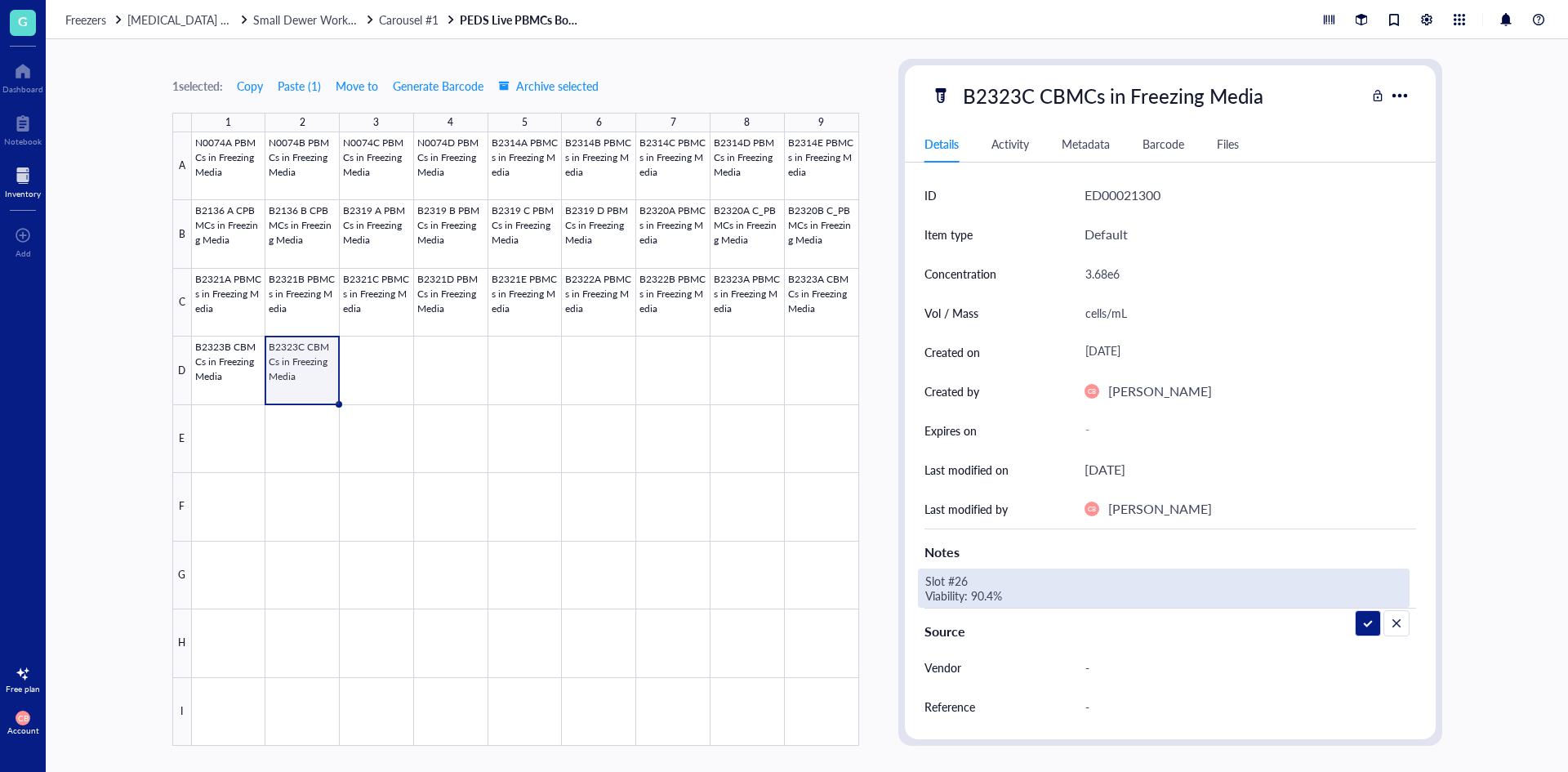
click at [966, 577] on textarea "Slot #26 Viability: 90.4%" at bounding box center [1045, 588] width 255 height 36
click at [980, 590] on textarea "Slot #29 Viability: 90.4%" at bounding box center [1045, 588] width 255 height 36
type textarea "Slot #29 Viability: 97.6%"
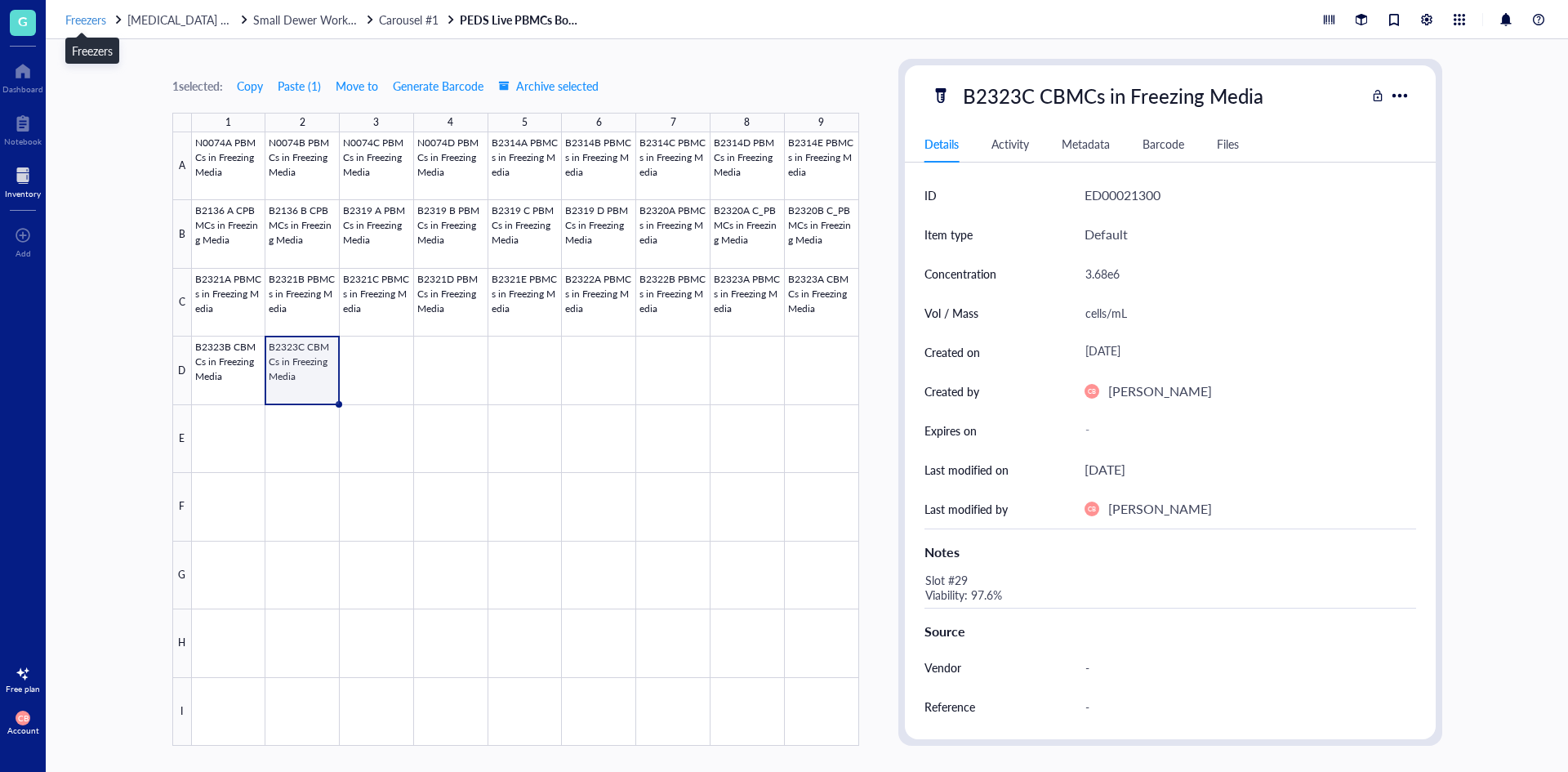
click at [95, 12] on span "Freezers" at bounding box center [86, 20] width 41 height 17
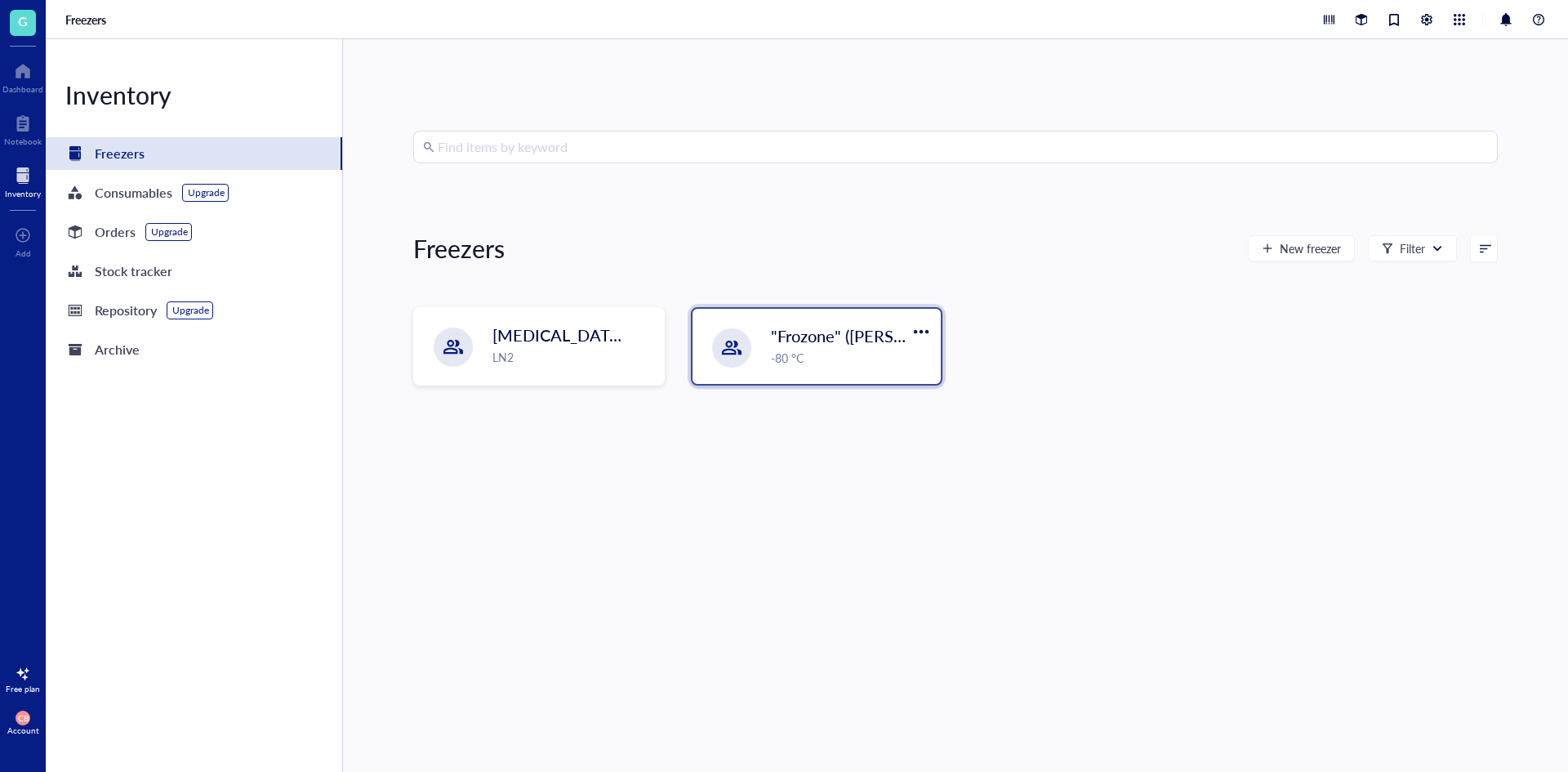
click at [764, 342] on div ""Frozone" ([PERSON_NAME]/[PERSON_NAME]) -80 °C" at bounding box center [816, 346] width 249 height 75
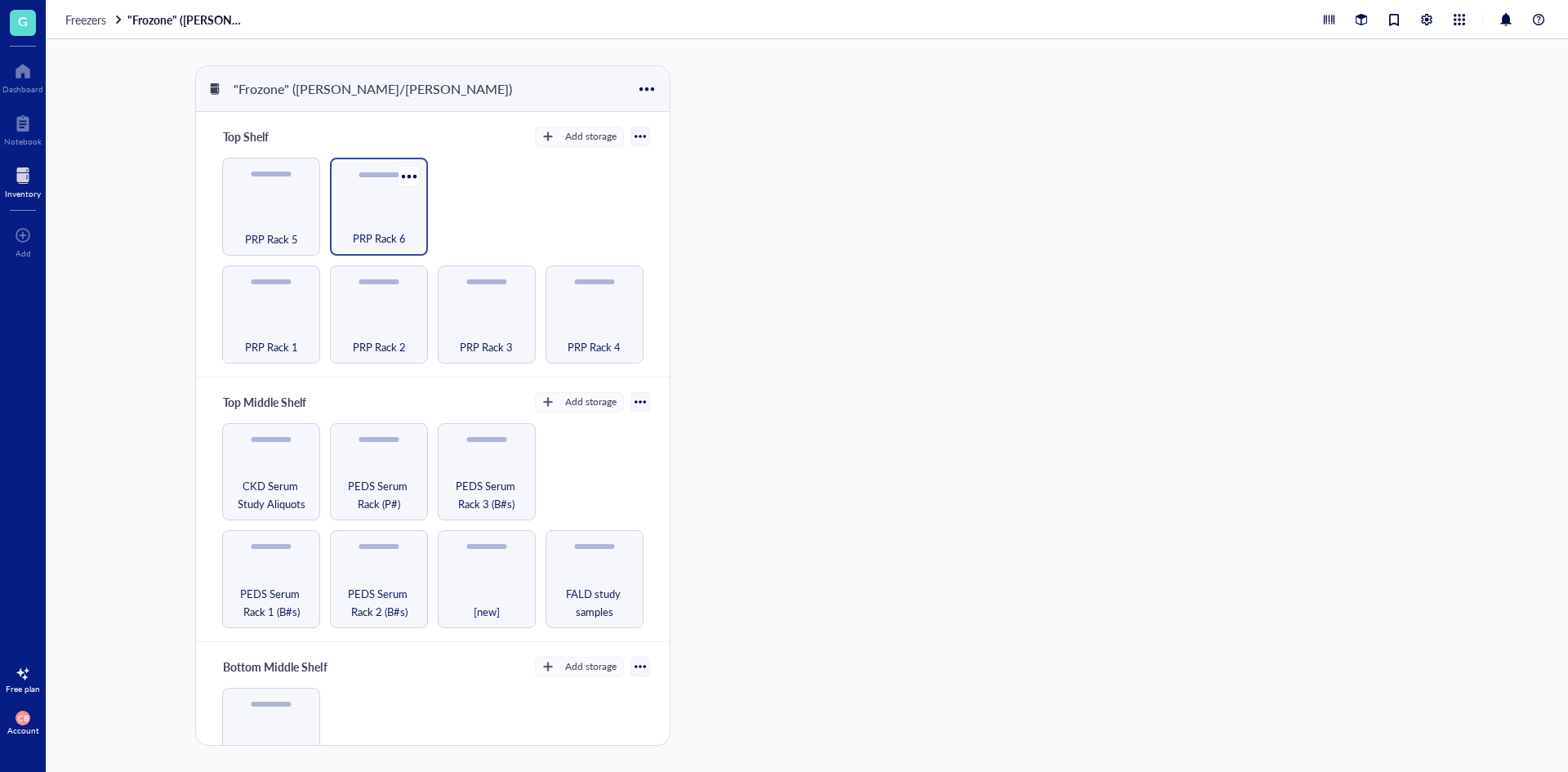
click at [408, 220] on div "PRP Rack 6" at bounding box center [378, 229] width 82 height 36
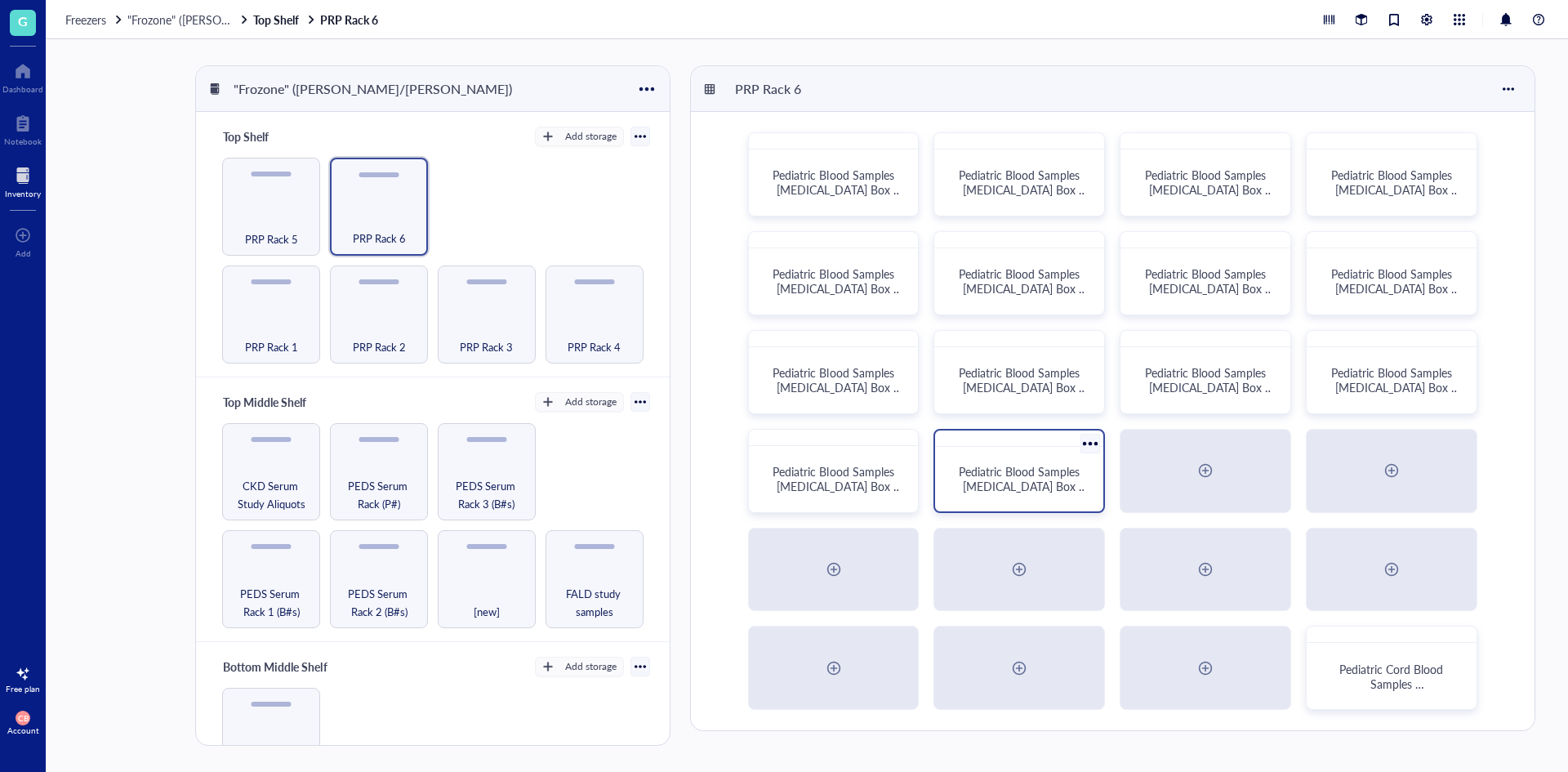
click at [1034, 462] on div "Pediatric Blood Samples [MEDICAL_DATA] Box #133" at bounding box center [1019, 479] width 155 height 51
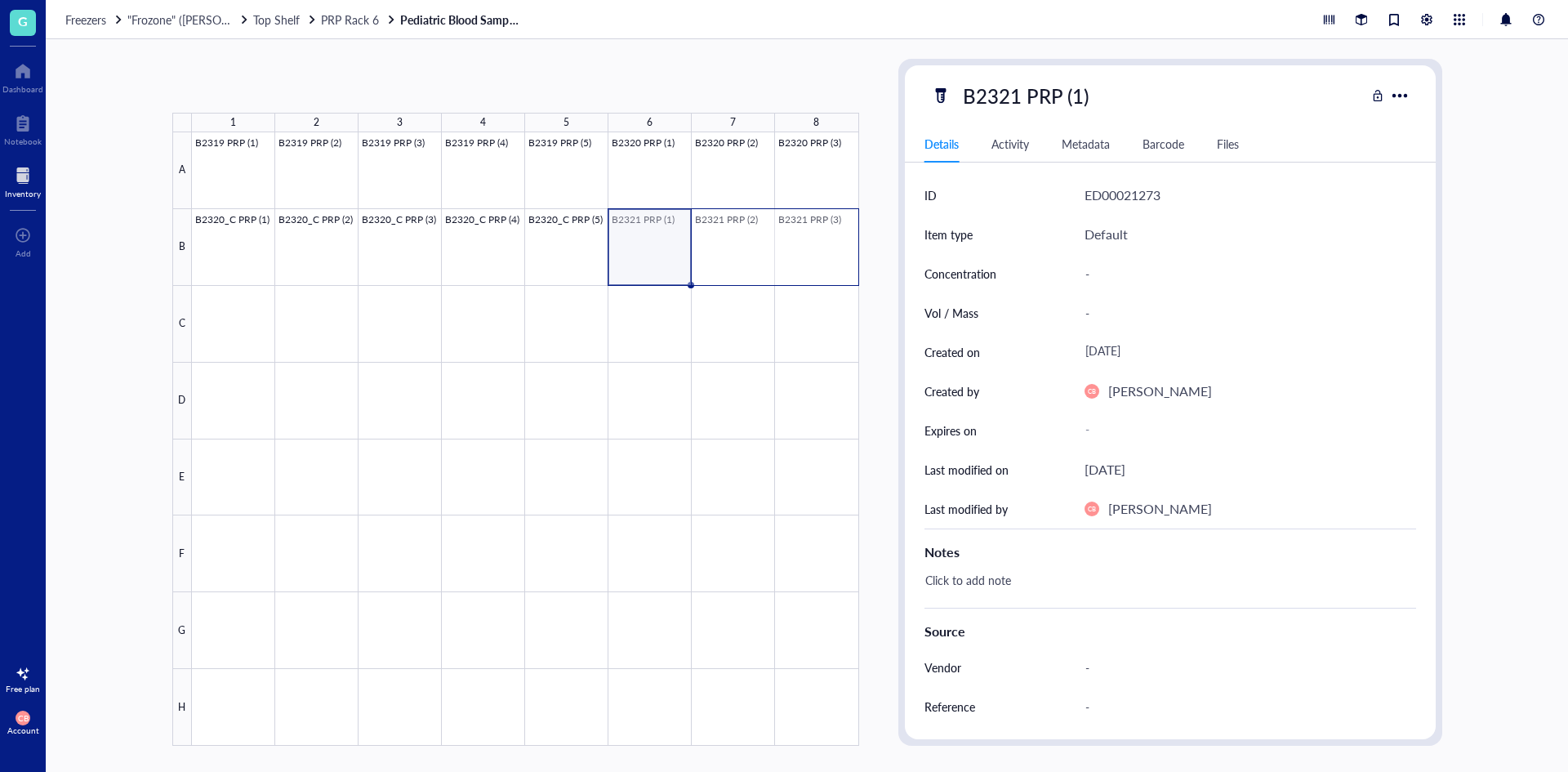
drag, startPoint x: 656, startPoint y: 233, endPoint x: 807, endPoint y: 238, distance: 151.1
click at [807, 238] on div at bounding box center [525, 440] width 668 height 614
click at [261, 311] on div at bounding box center [525, 440] width 668 height 614
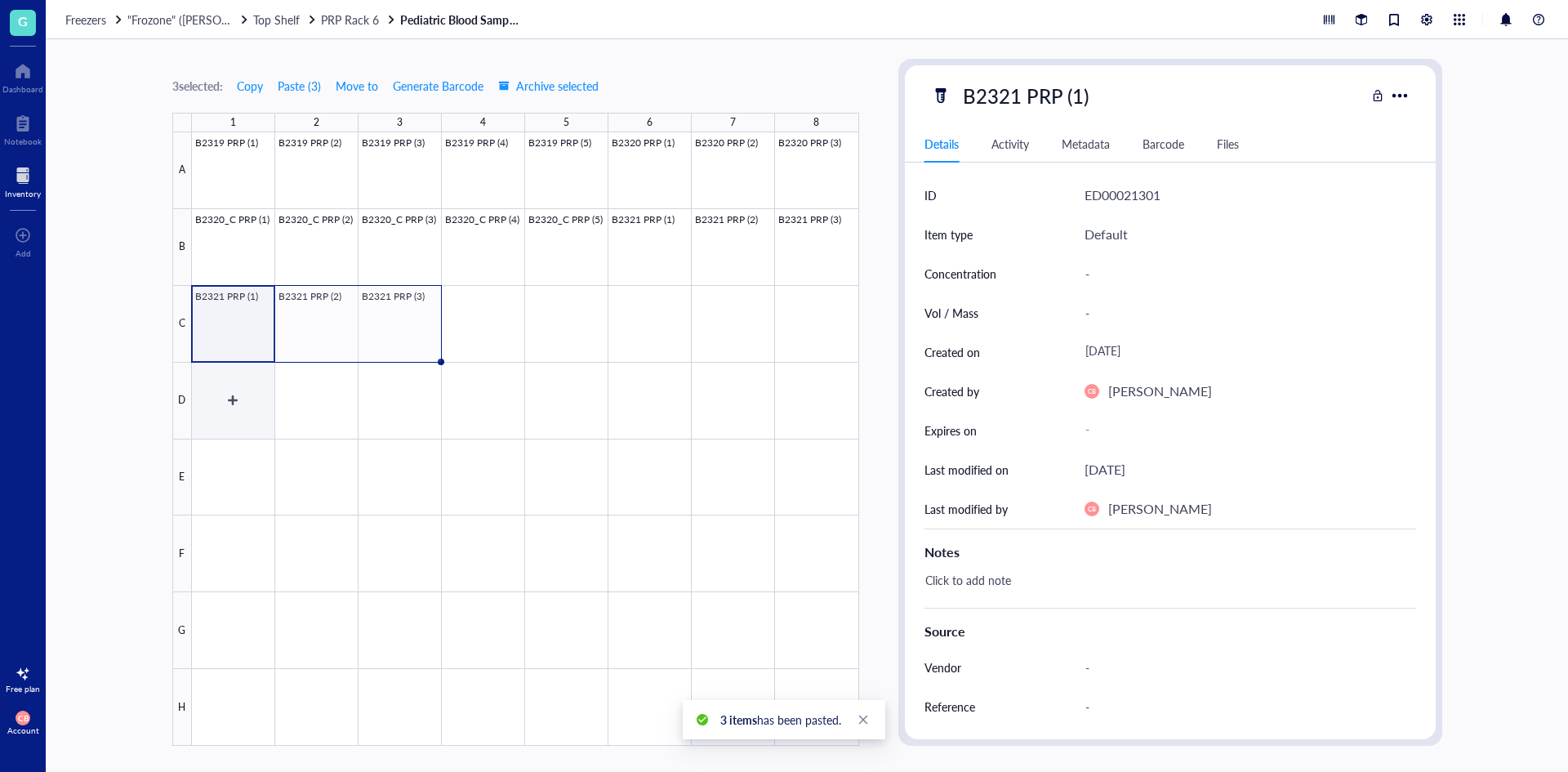
click at [248, 393] on div at bounding box center [525, 440] width 668 height 614
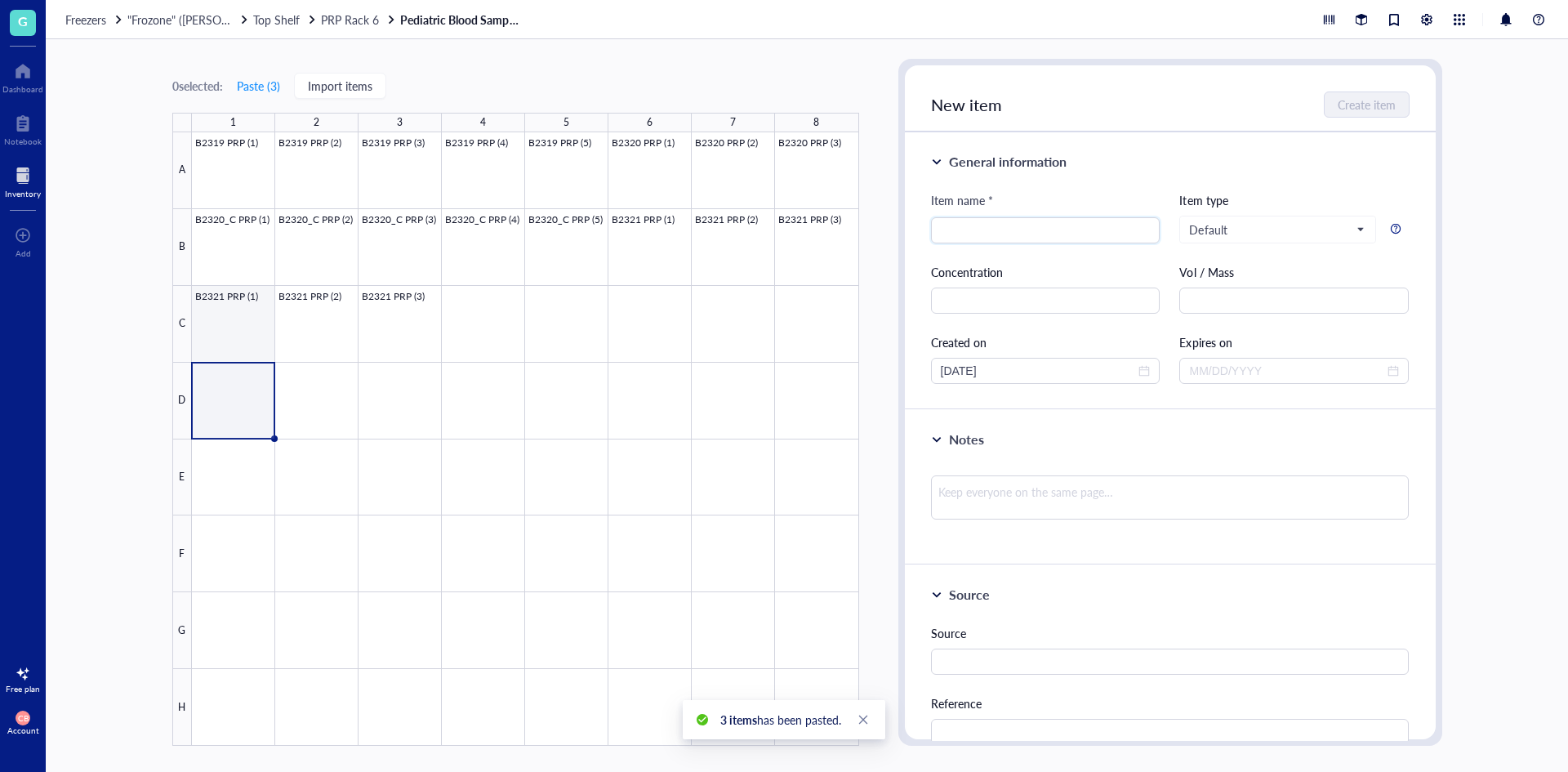
click at [249, 336] on div at bounding box center [525, 440] width 668 height 614
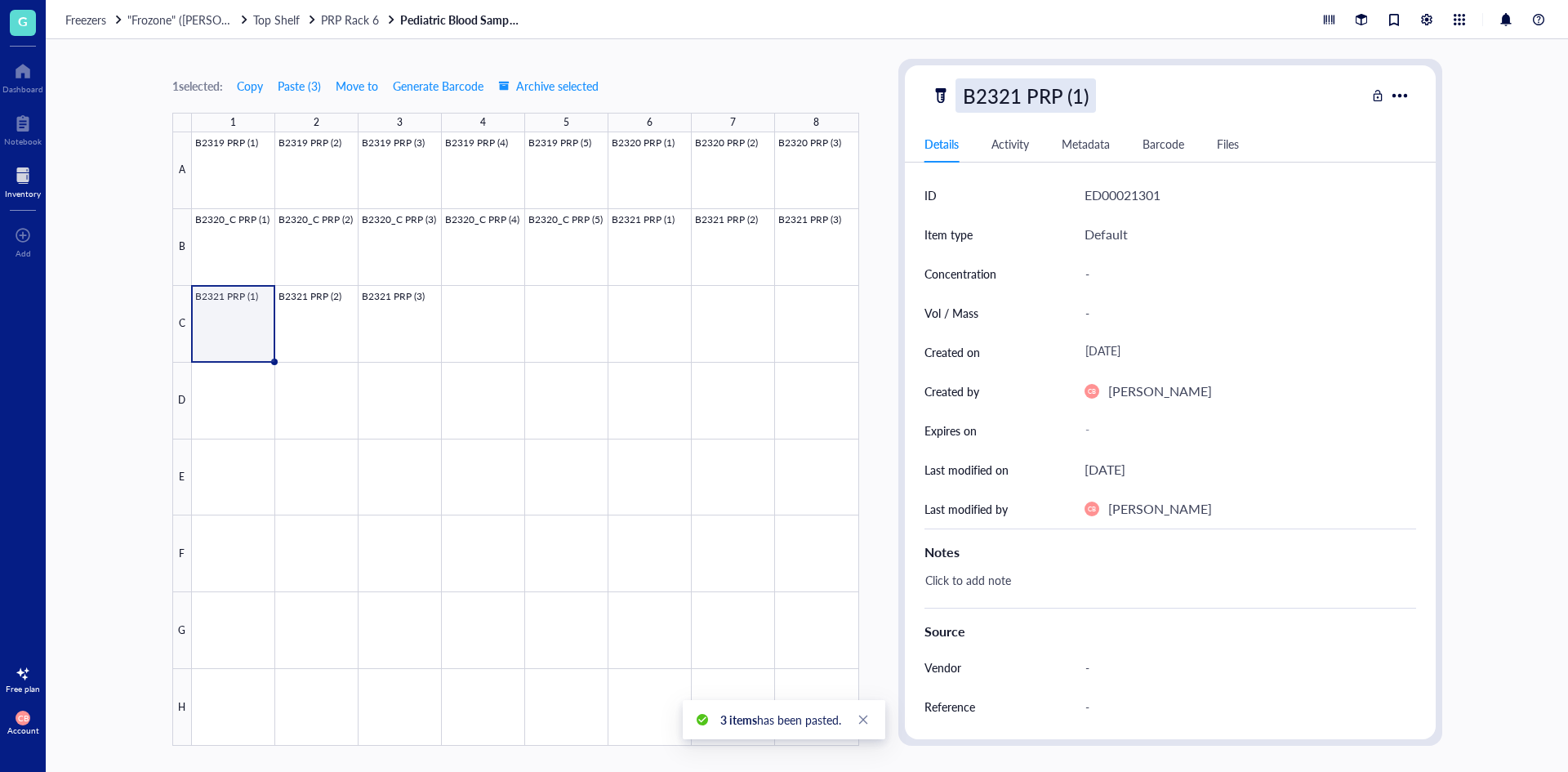
click at [1030, 99] on div "B2321 PRP (1)" at bounding box center [1025, 95] width 141 height 34
drag, startPoint x: 1019, startPoint y: 95, endPoint x: 1012, endPoint y: 97, distance: 7.3
click at [1012, 97] on input "B2321 PRP (1)" at bounding box center [1042, 95] width 171 height 32
type input "B2322 PRP (1)"
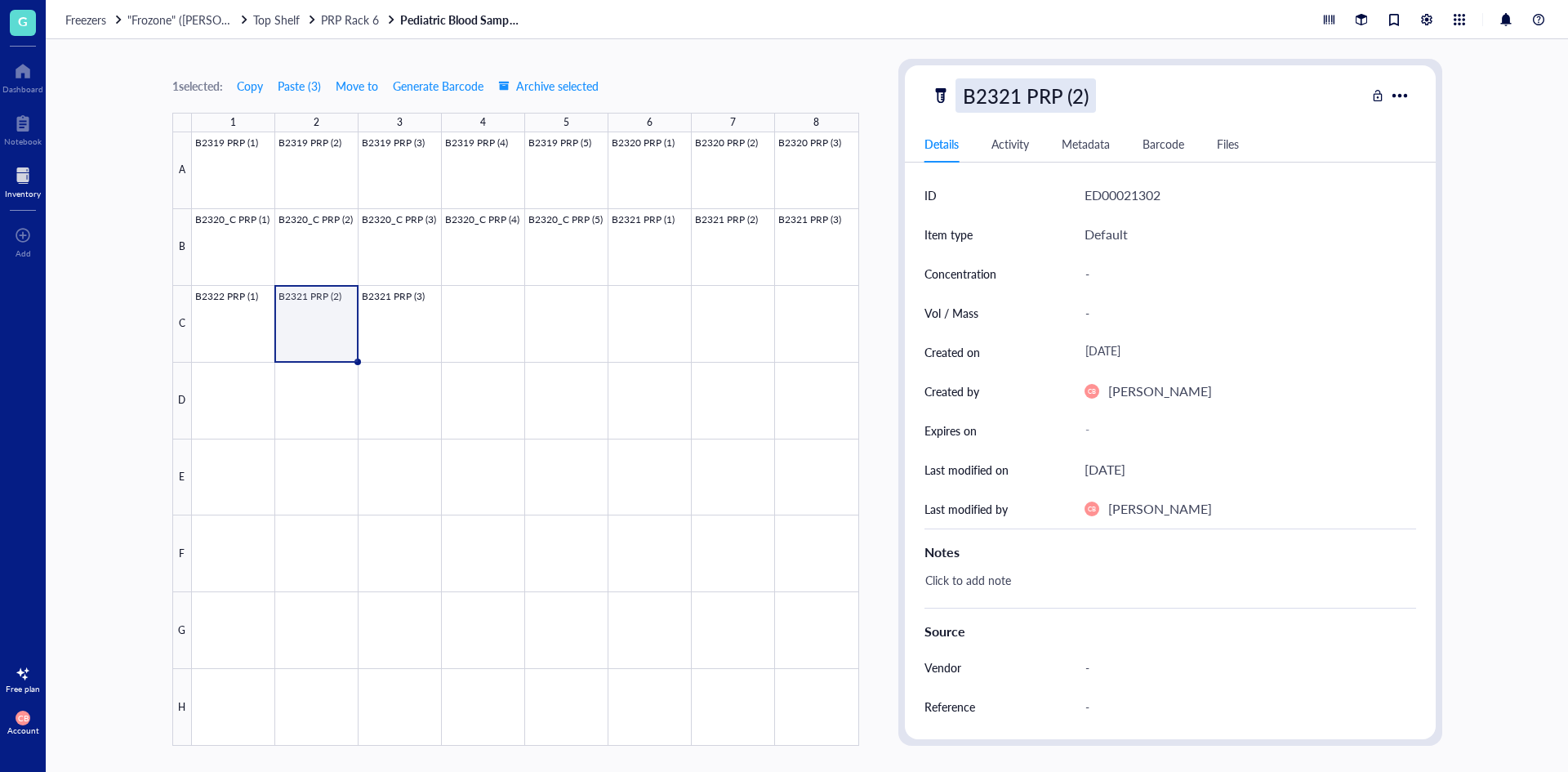
click at [1014, 98] on div "B2321 PRP (2)" at bounding box center [1025, 95] width 141 height 34
click at [1014, 98] on input "B2321 PRP (2)" at bounding box center [1042, 95] width 171 height 32
click at [1017, 98] on input "B2321 PRP (2)" at bounding box center [1042, 95] width 171 height 32
click at [1015, 98] on input "B2321 PRP (2)" at bounding box center [1042, 95] width 171 height 32
click at [1011, 98] on input "B2321 PRP (2)" at bounding box center [1042, 95] width 171 height 32
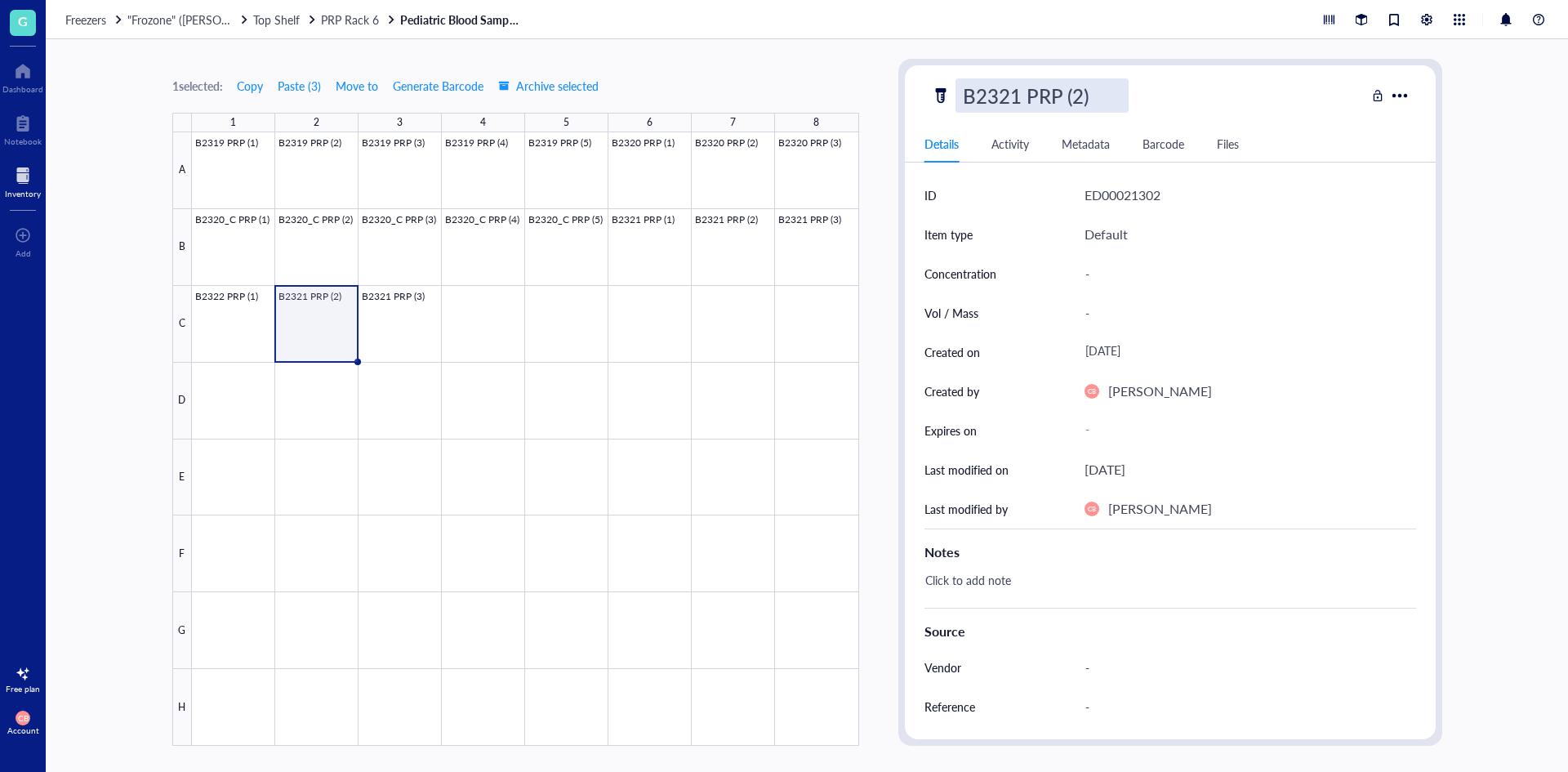
click at [1015, 97] on input "B2321 PRP (2)" at bounding box center [1042, 95] width 171 height 32
type input "B2322 PRP (2)"
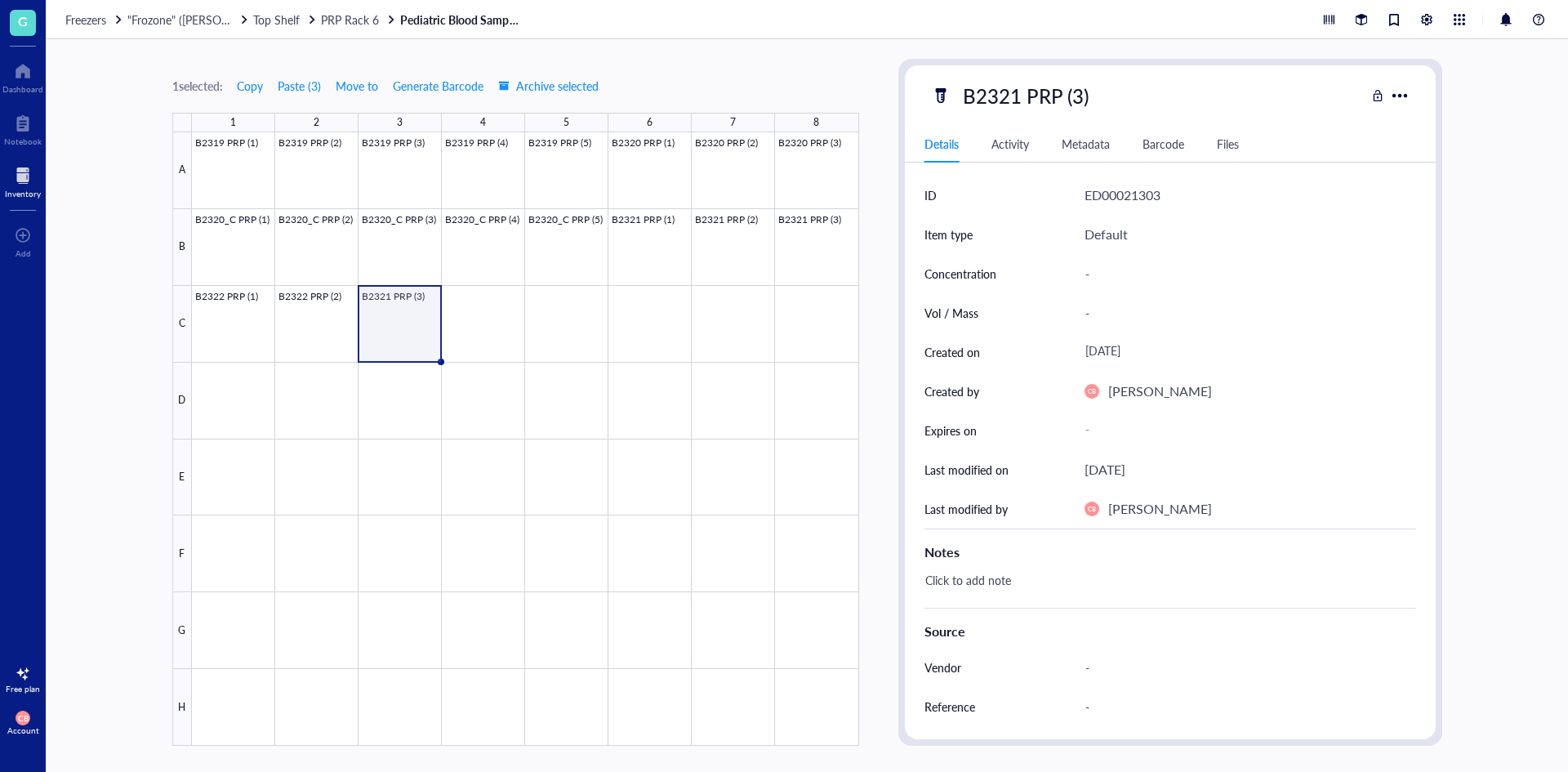
click at [1015, 97] on div "B2321 PRP (3)" at bounding box center [1025, 95] width 141 height 34
click at [1016, 94] on input "B2321 PRP (3)" at bounding box center [1042, 95] width 171 height 32
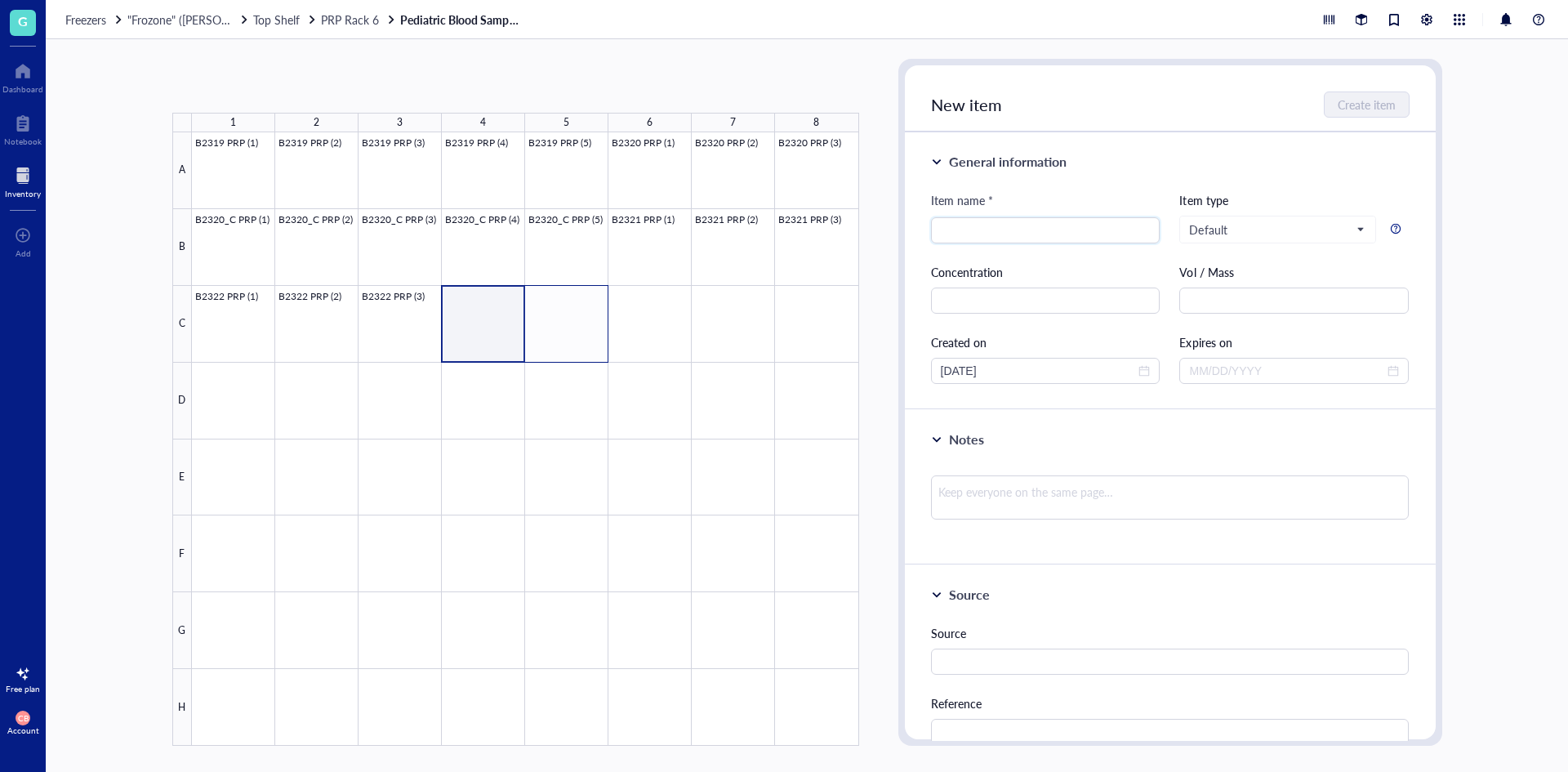
drag, startPoint x: 487, startPoint y: 292, endPoint x: 542, endPoint y: 297, distance: 55.2
click at [542, 297] on div at bounding box center [525, 440] width 668 height 614
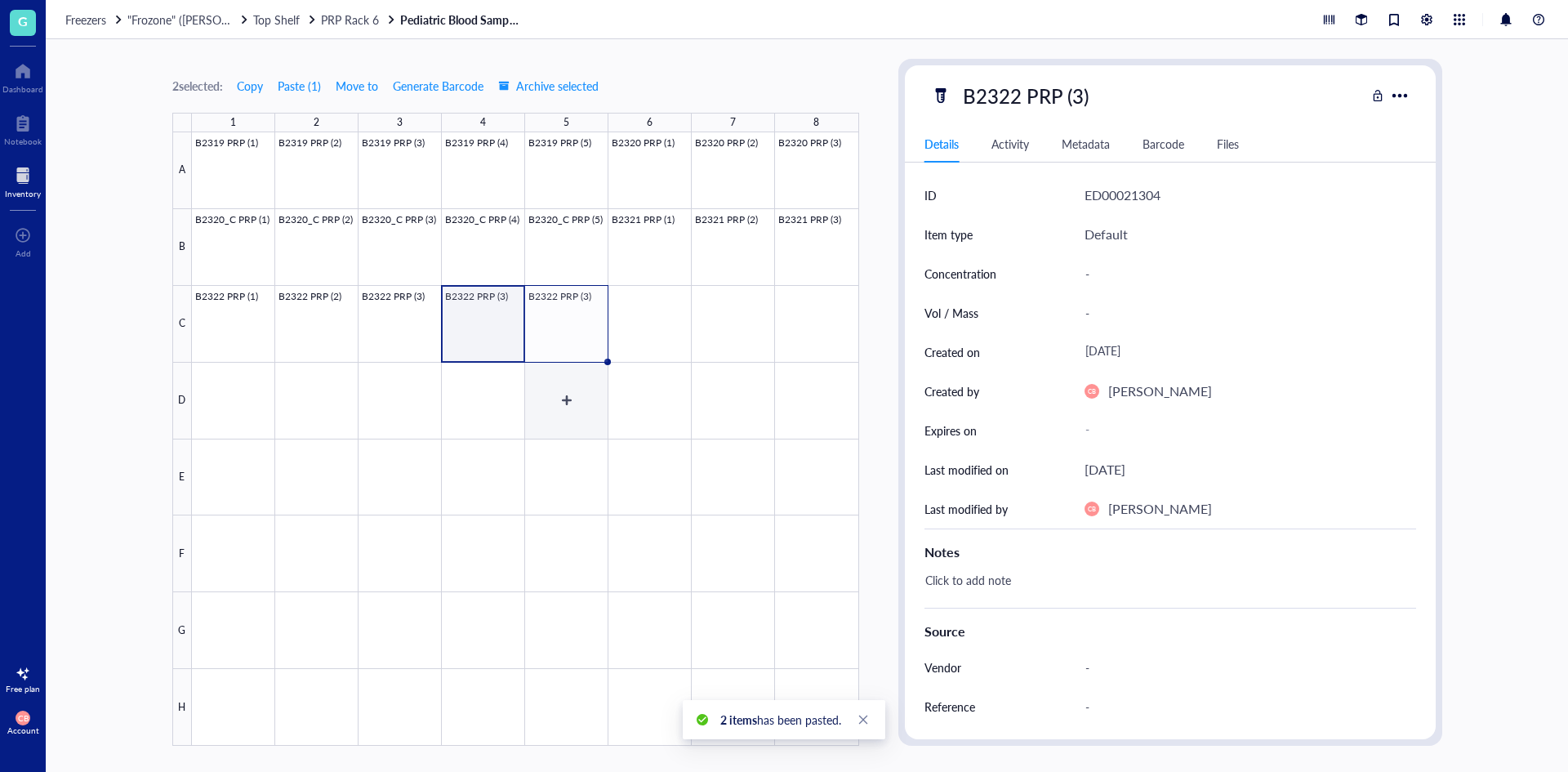
click at [527, 374] on div at bounding box center [525, 440] width 668 height 614
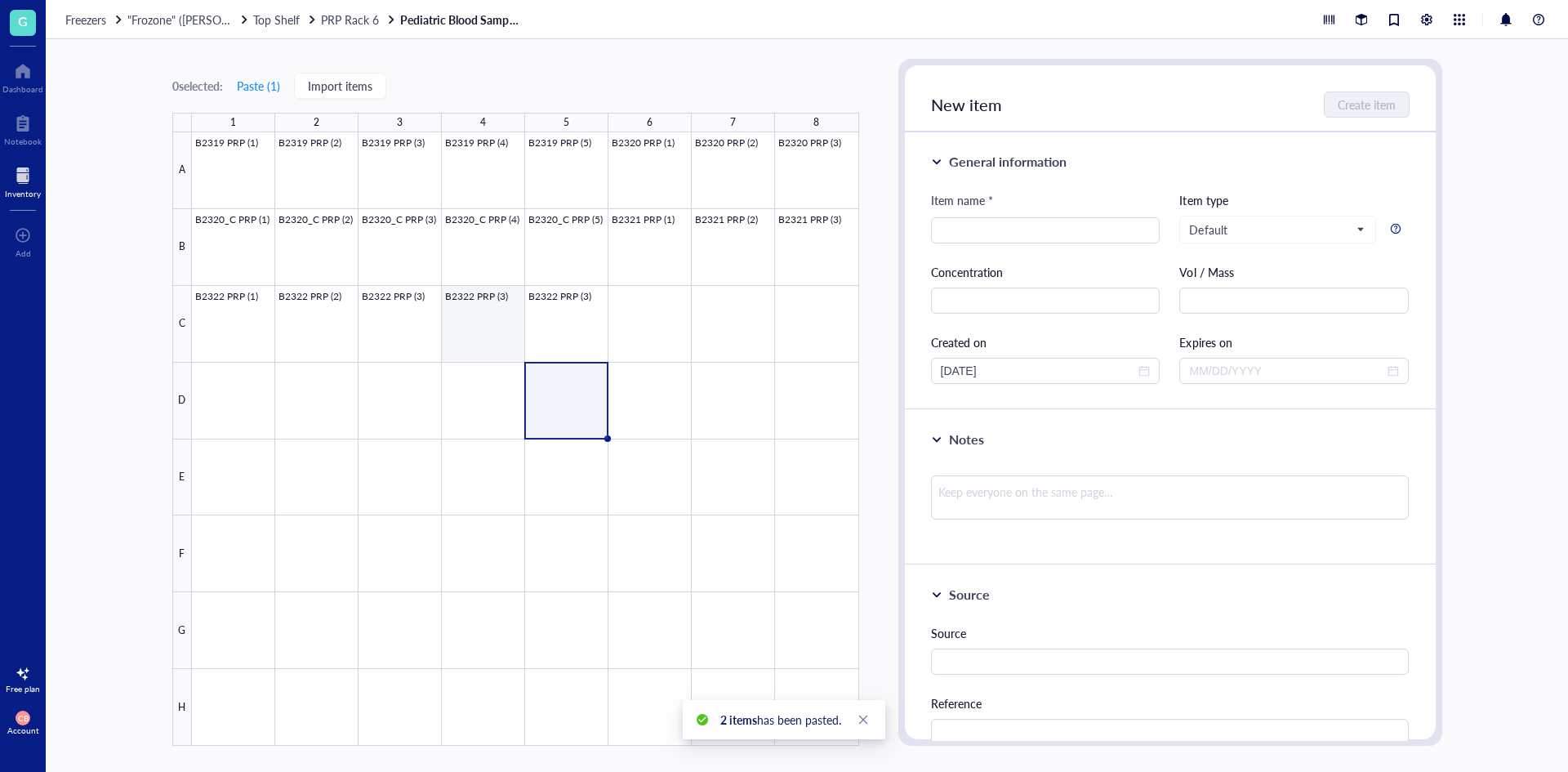
click at [486, 304] on div at bounding box center [525, 440] width 668 height 614
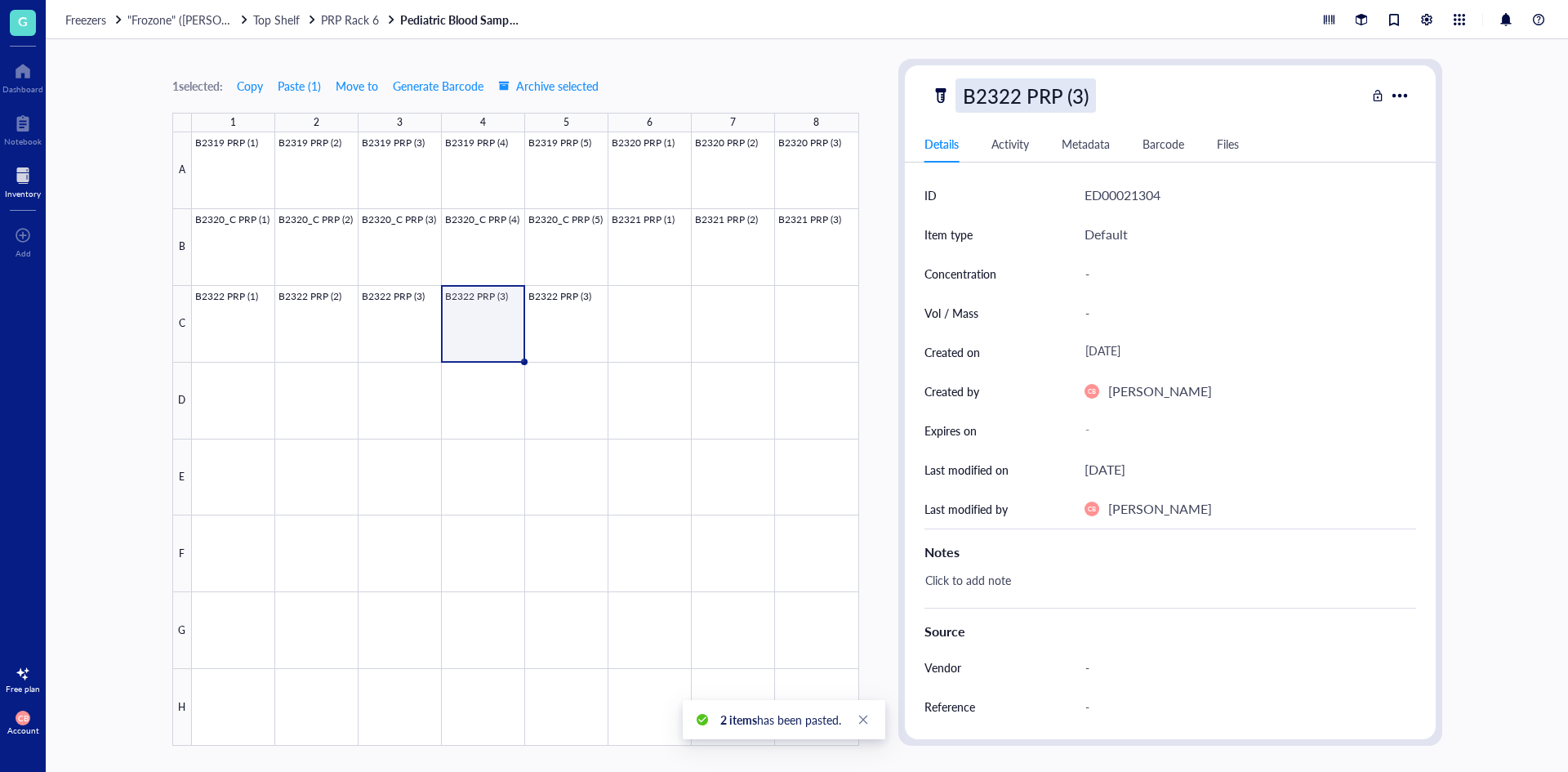
click at [1063, 94] on div "B2322 PRP (3)" at bounding box center [1025, 95] width 141 height 34
click at [1075, 94] on input "B2322 PRP (3)" at bounding box center [1042, 95] width 171 height 32
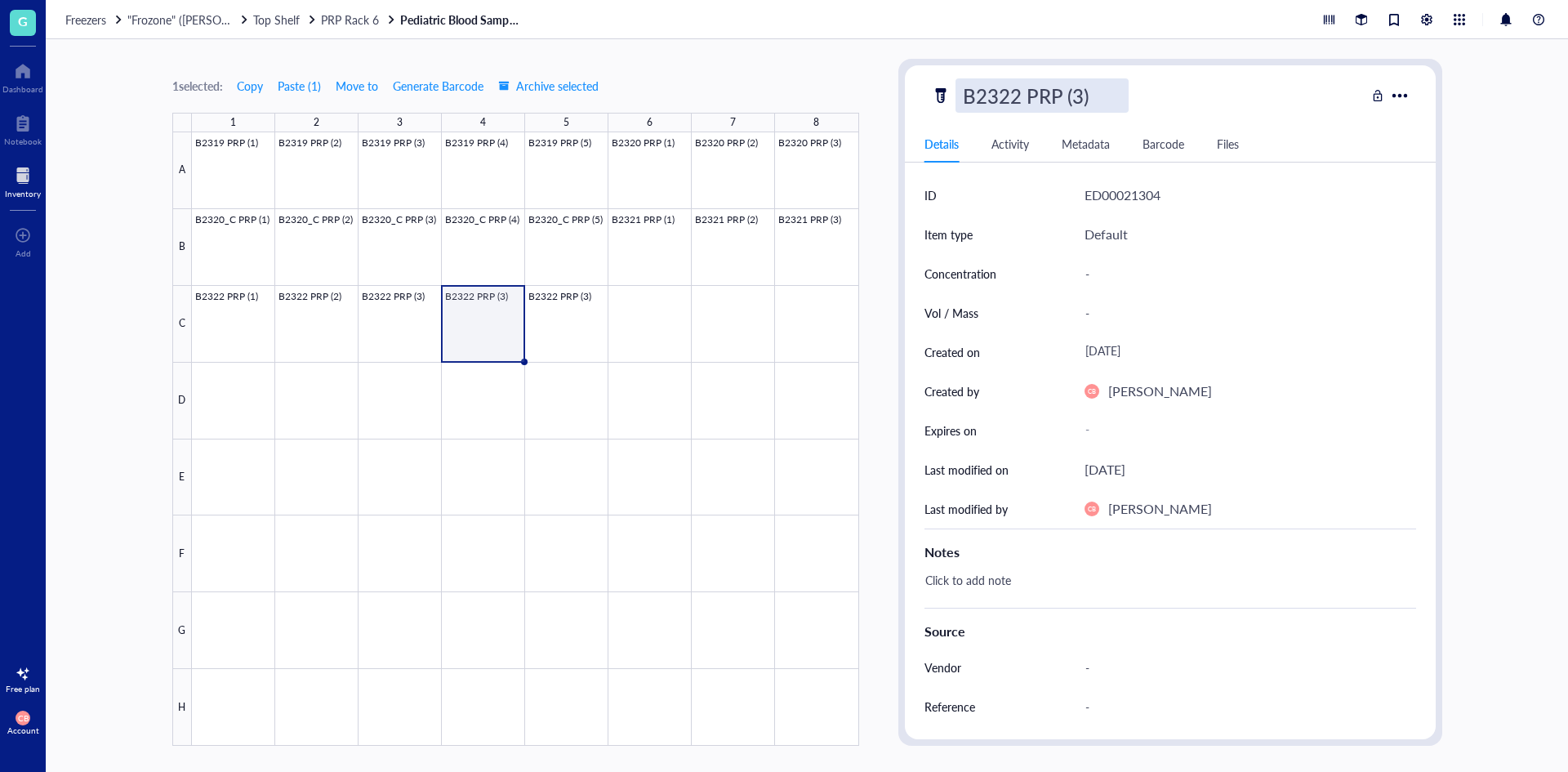
type input "B2322 PRP (4)"
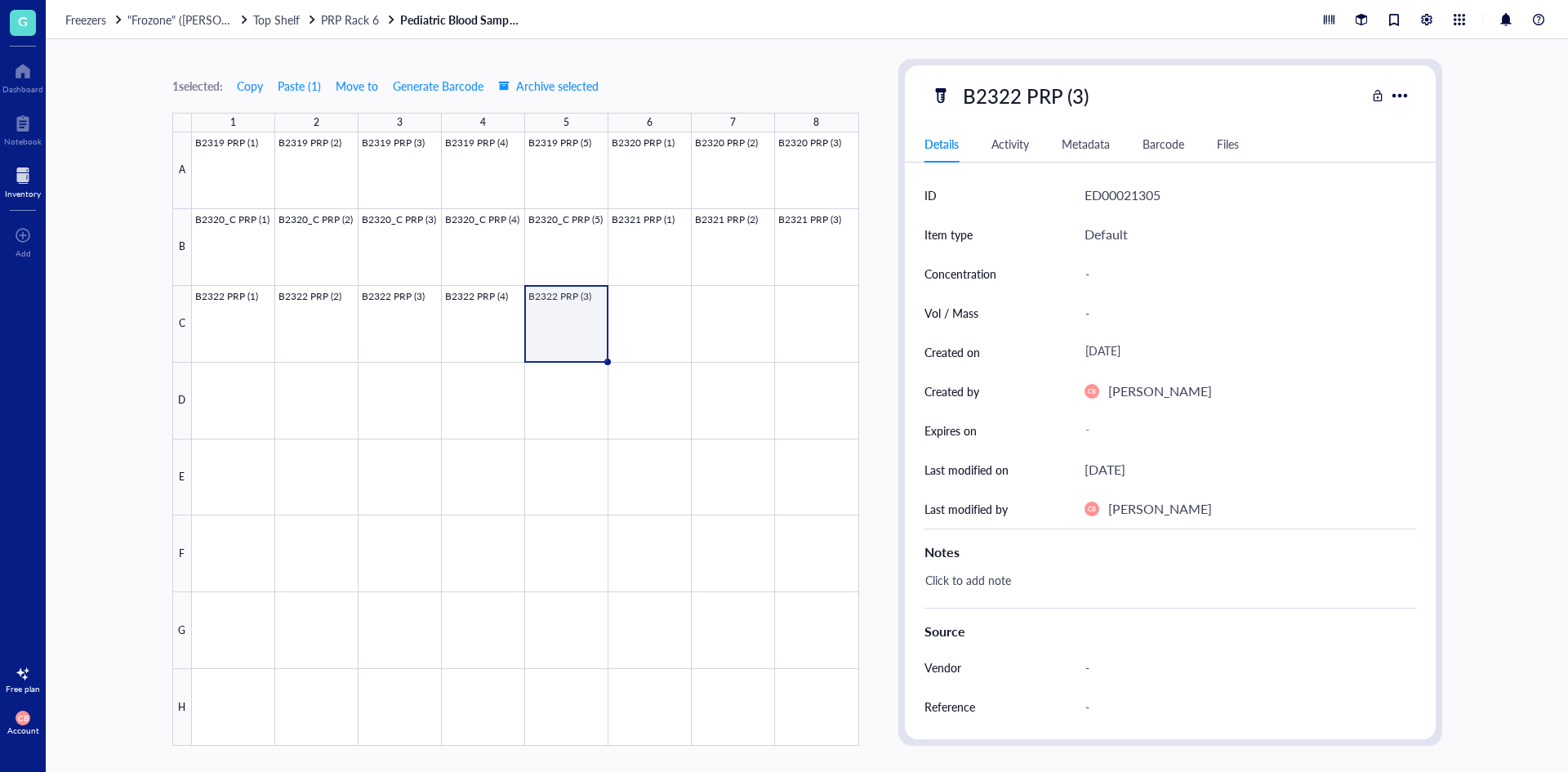
click at [1075, 94] on div "B2322 PRP (3)" at bounding box center [1025, 95] width 141 height 34
click at [1075, 94] on input "B2322 PRP (3)" at bounding box center [1042, 95] width 171 height 32
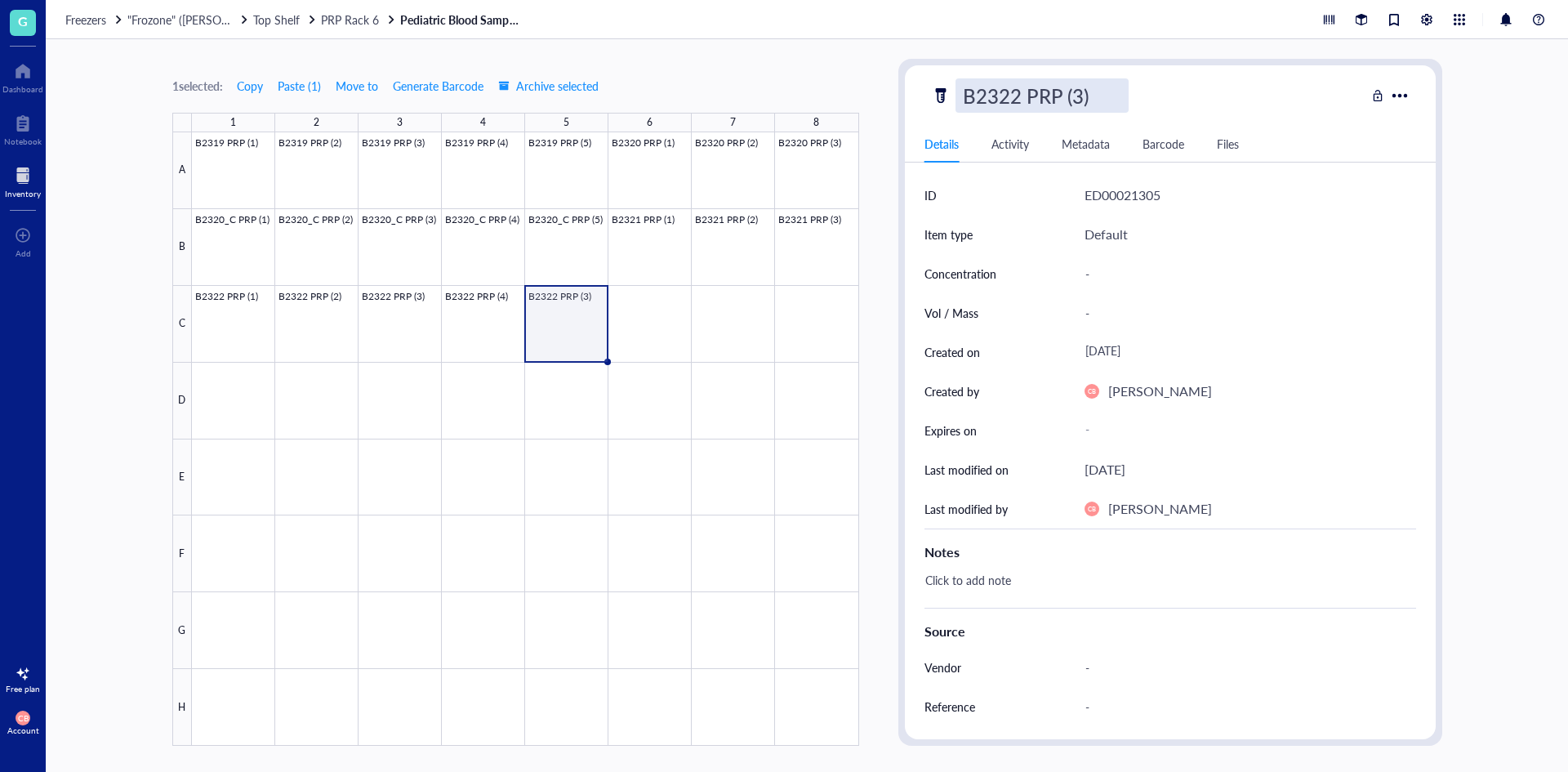
click at [1084, 100] on input "B2322 PRP (3)" at bounding box center [1042, 95] width 171 height 32
click at [1072, 97] on input "B2322 PRP (3)" at bounding box center [1042, 95] width 171 height 32
type input "B2322 PRP (5)"
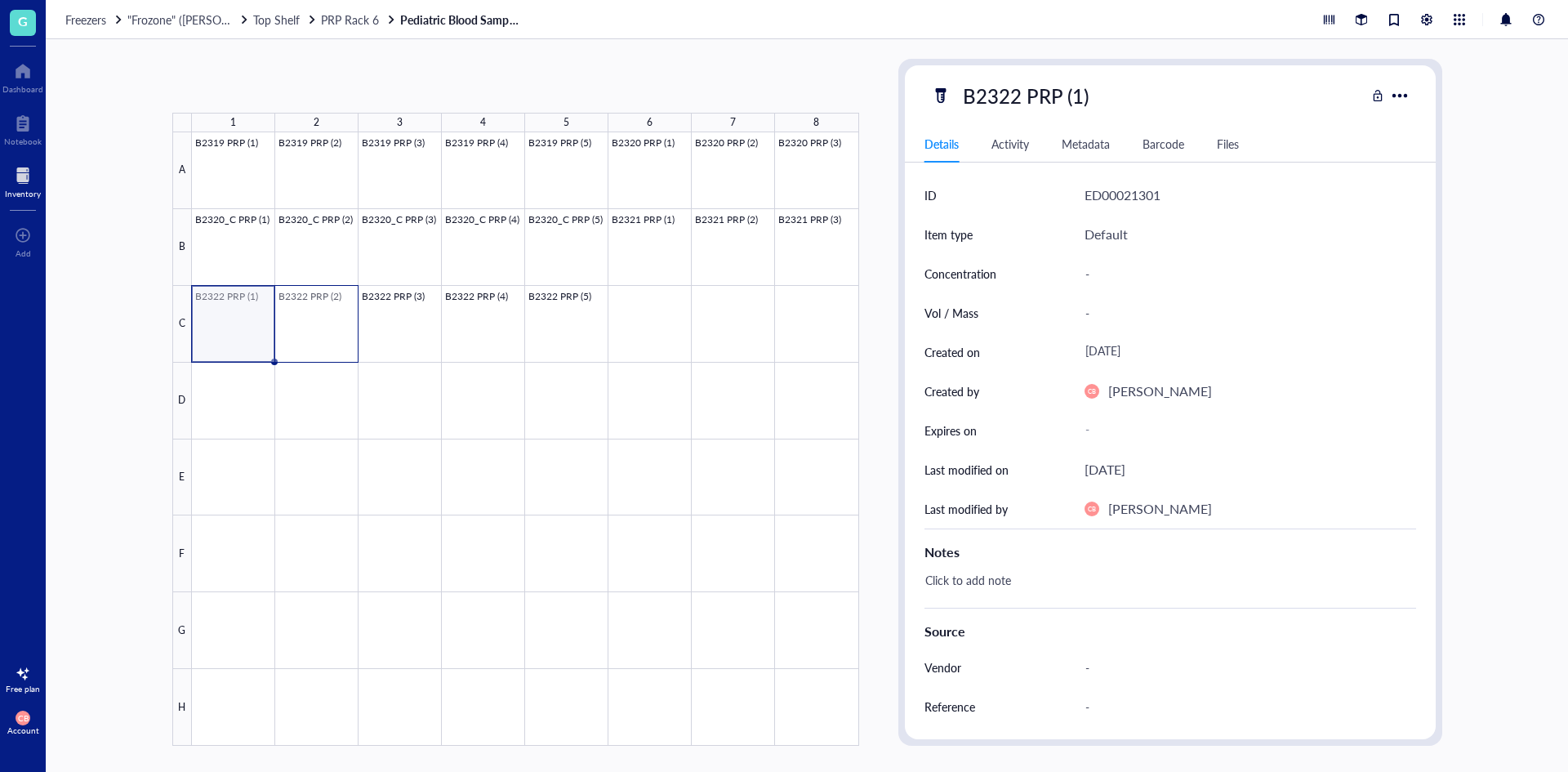
drag, startPoint x: 244, startPoint y: 319, endPoint x: 289, endPoint y: 318, distance: 45.0
click at [289, 318] on div at bounding box center [525, 440] width 668 height 614
click at [659, 307] on div at bounding box center [525, 440] width 668 height 614
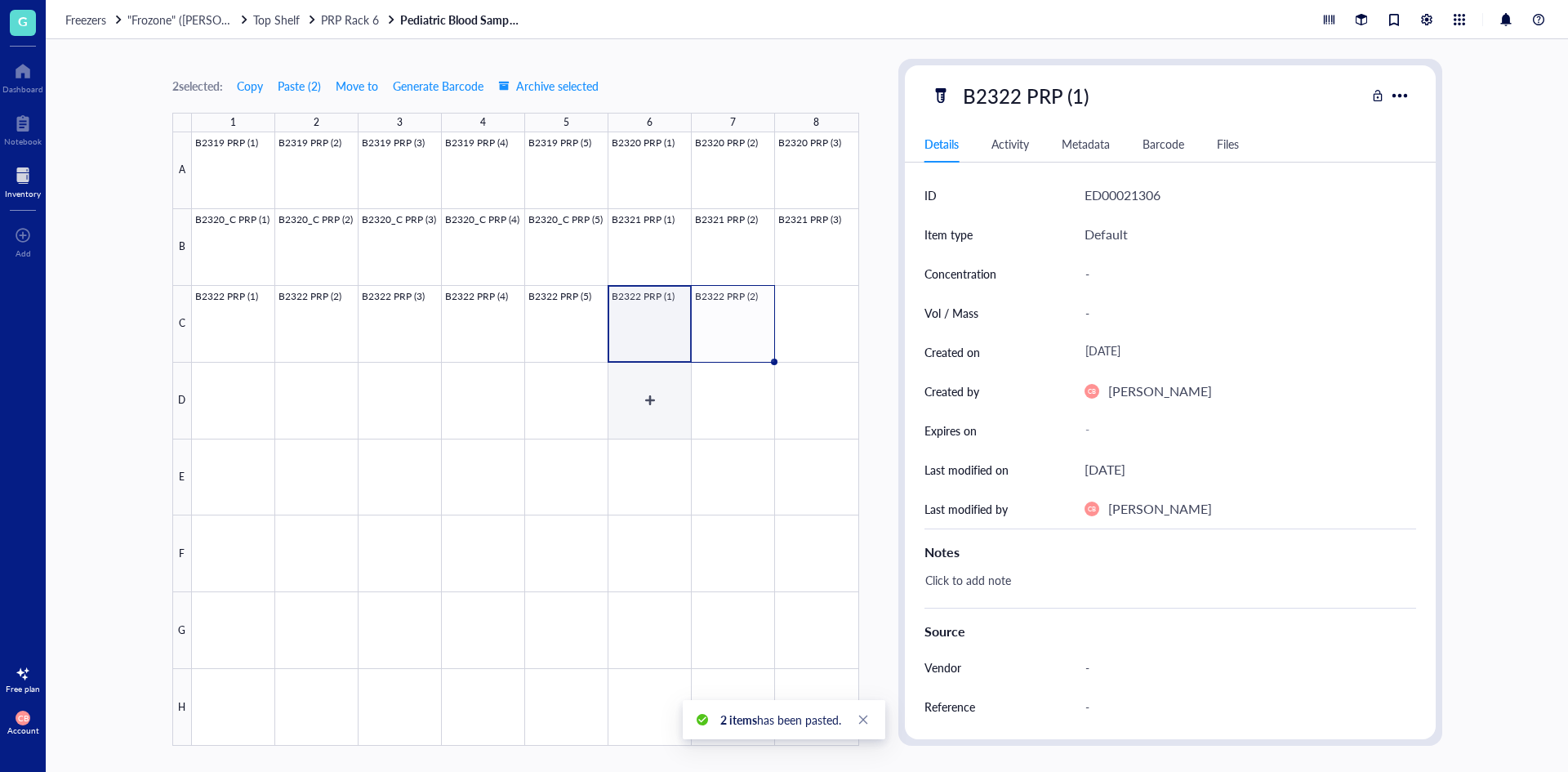
click at [662, 369] on div at bounding box center [525, 440] width 668 height 614
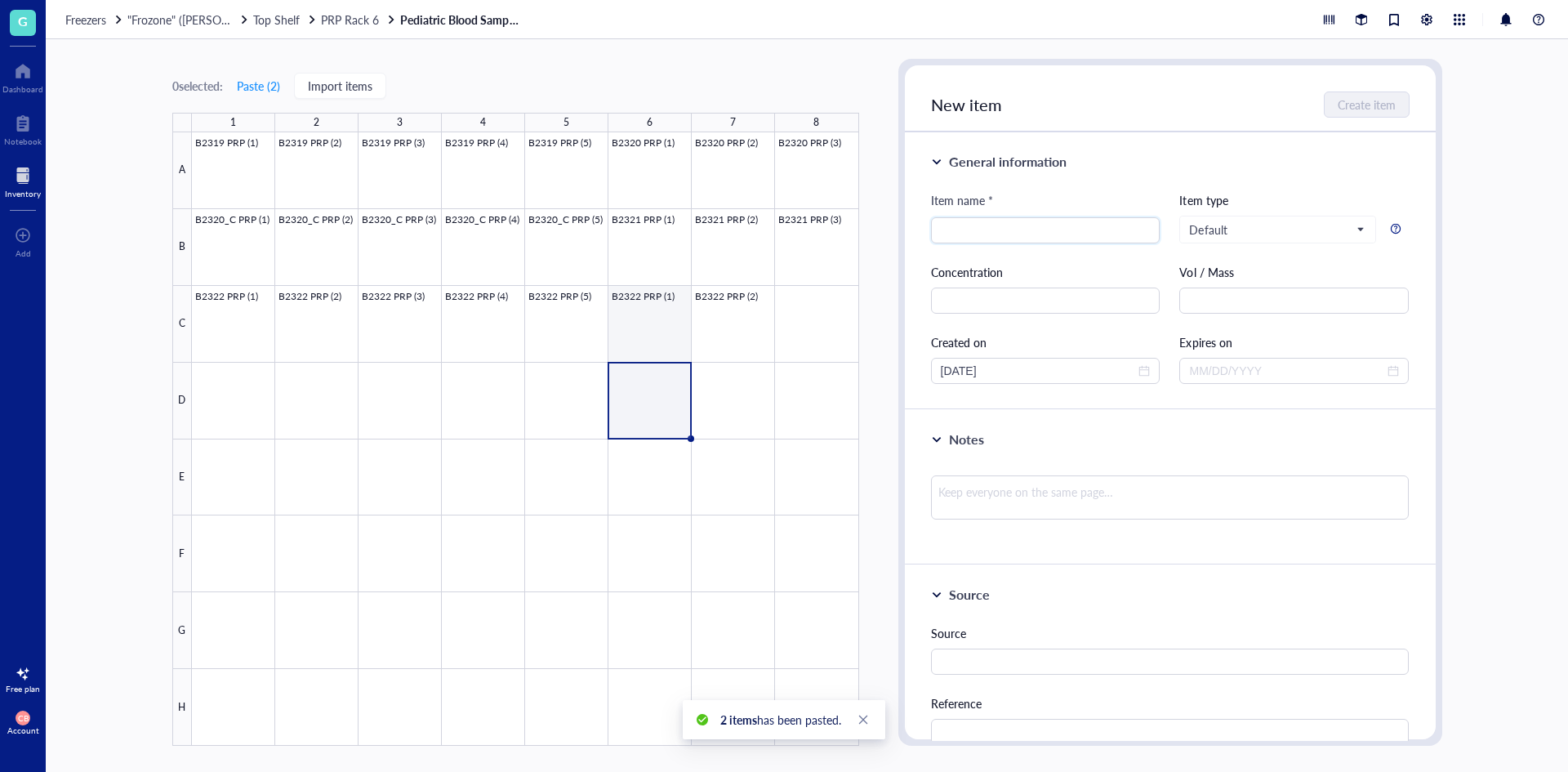
click at [654, 320] on div at bounding box center [525, 440] width 668 height 614
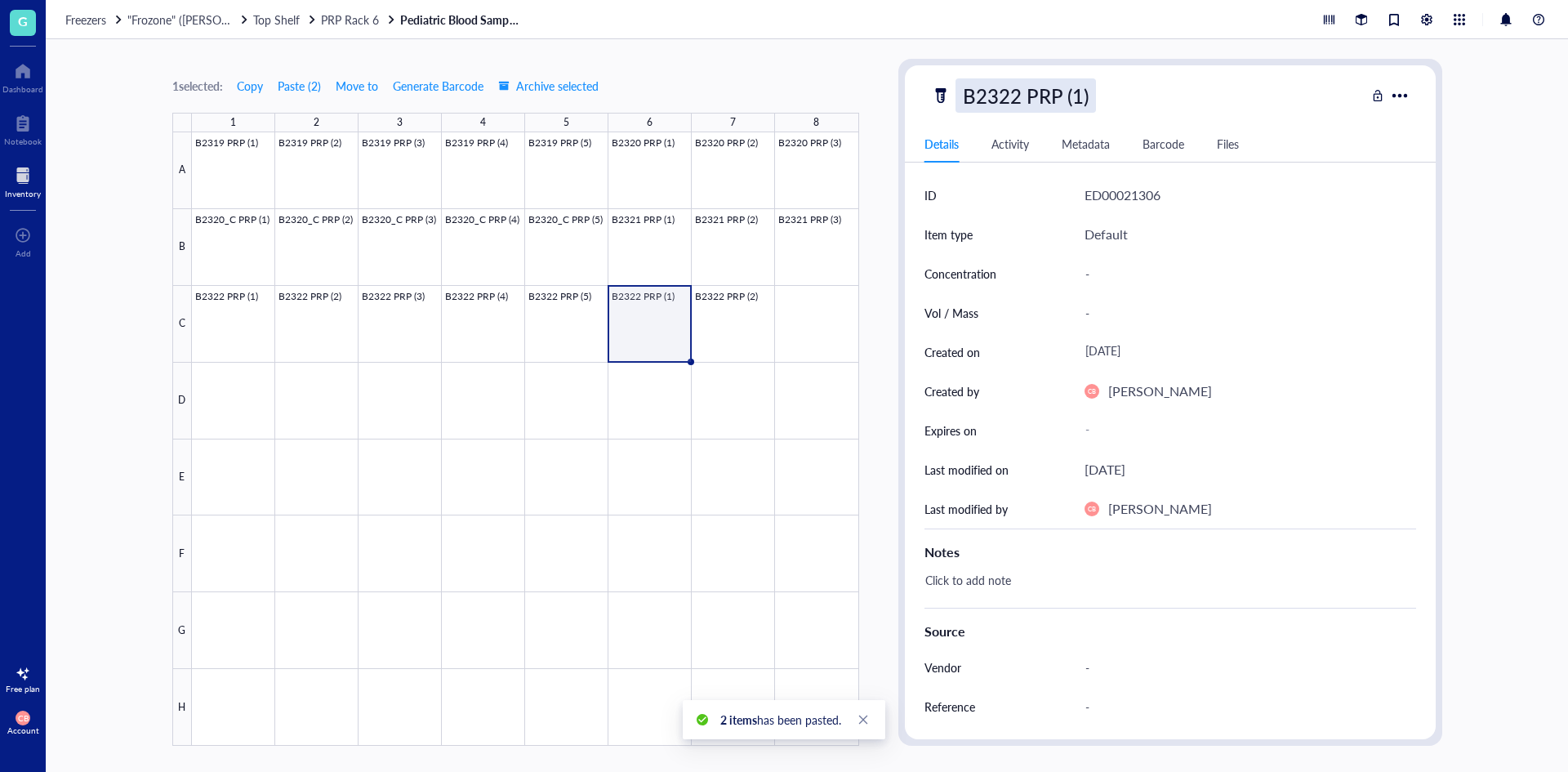
click at [1006, 85] on div "B2322 PRP (1)" at bounding box center [1025, 95] width 141 height 34
drag, startPoint x: 1006, startPoint y: 85, endPoint x: 1016, endPoint y: 89, distance: 10.8
click at [1016, 89] on input "B2322 PRP (1)" at bounding box center [1042, 95] width 171 height 32
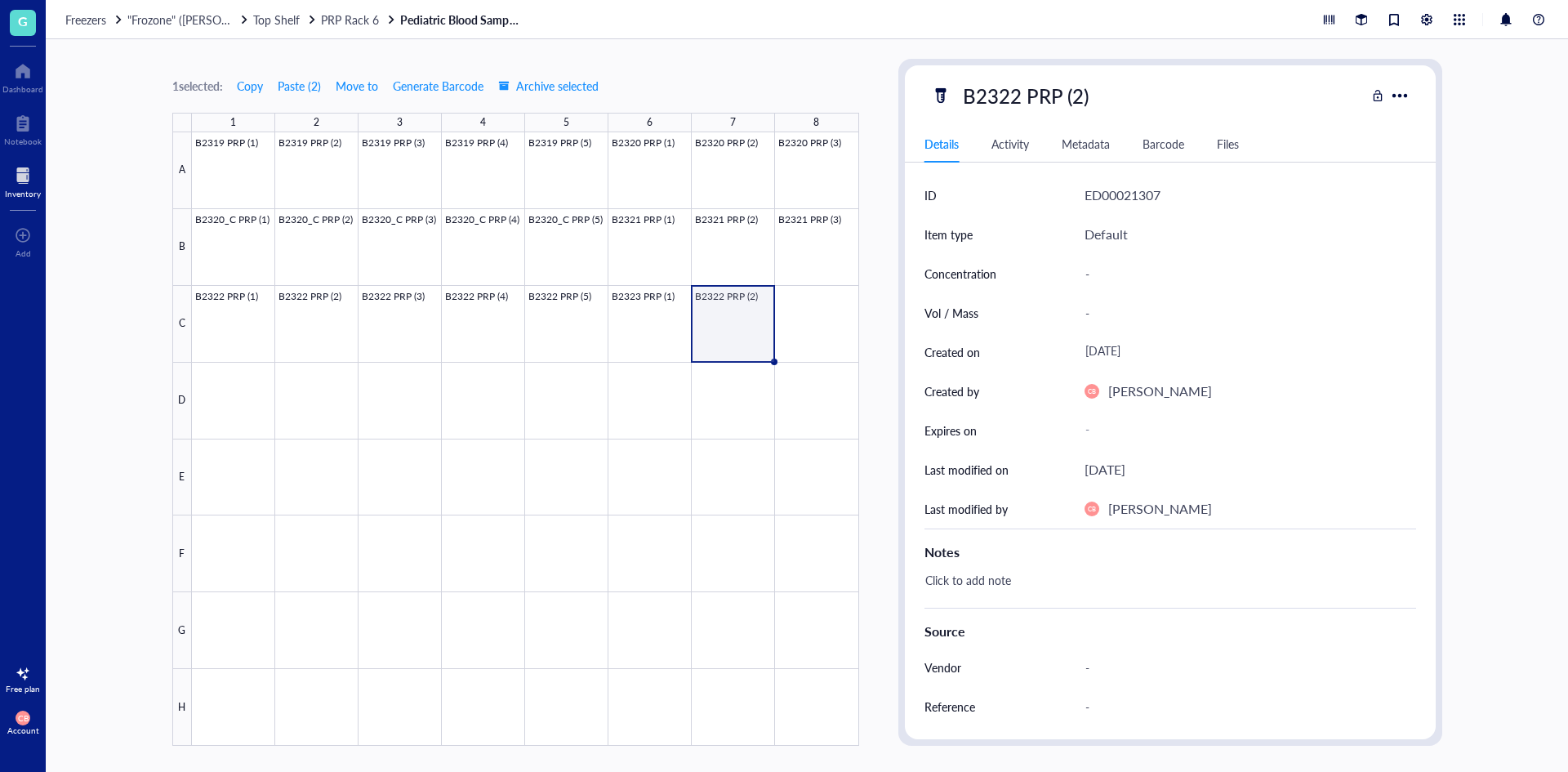
click at [1016, 89] on div "B2322 PRP (2)" at bounding box center [1025, 95] width 141 height 34
click at [1016, 89] on input "B2322 PRP (2)" at bounding box center [1042, 95] width 171 height 32
click at [668, 309] on div at bounding box center [525, 440] width 668 height 614
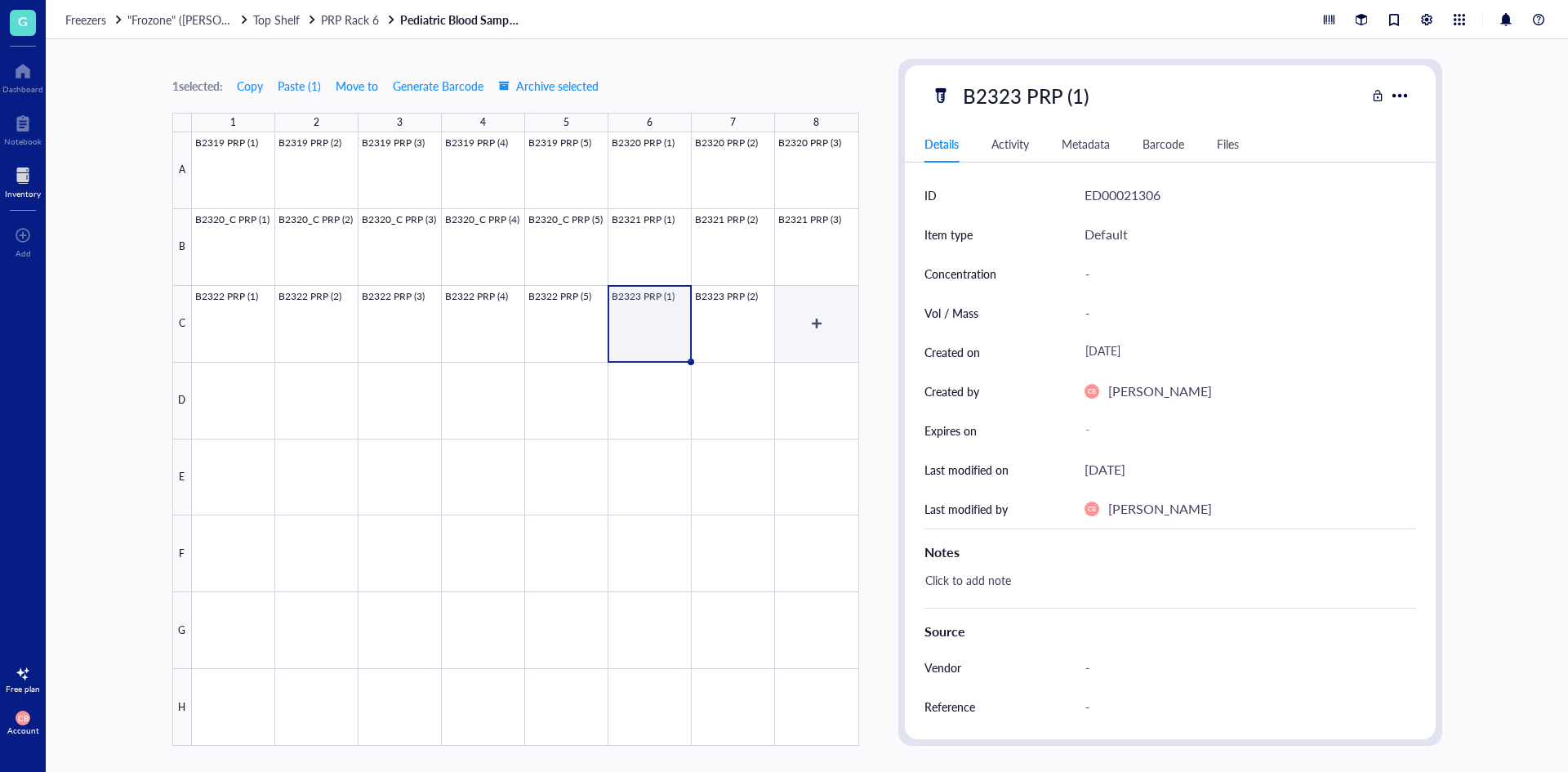
click at [793, 297] on div at bounding box center [525, 440] width 668 height 614
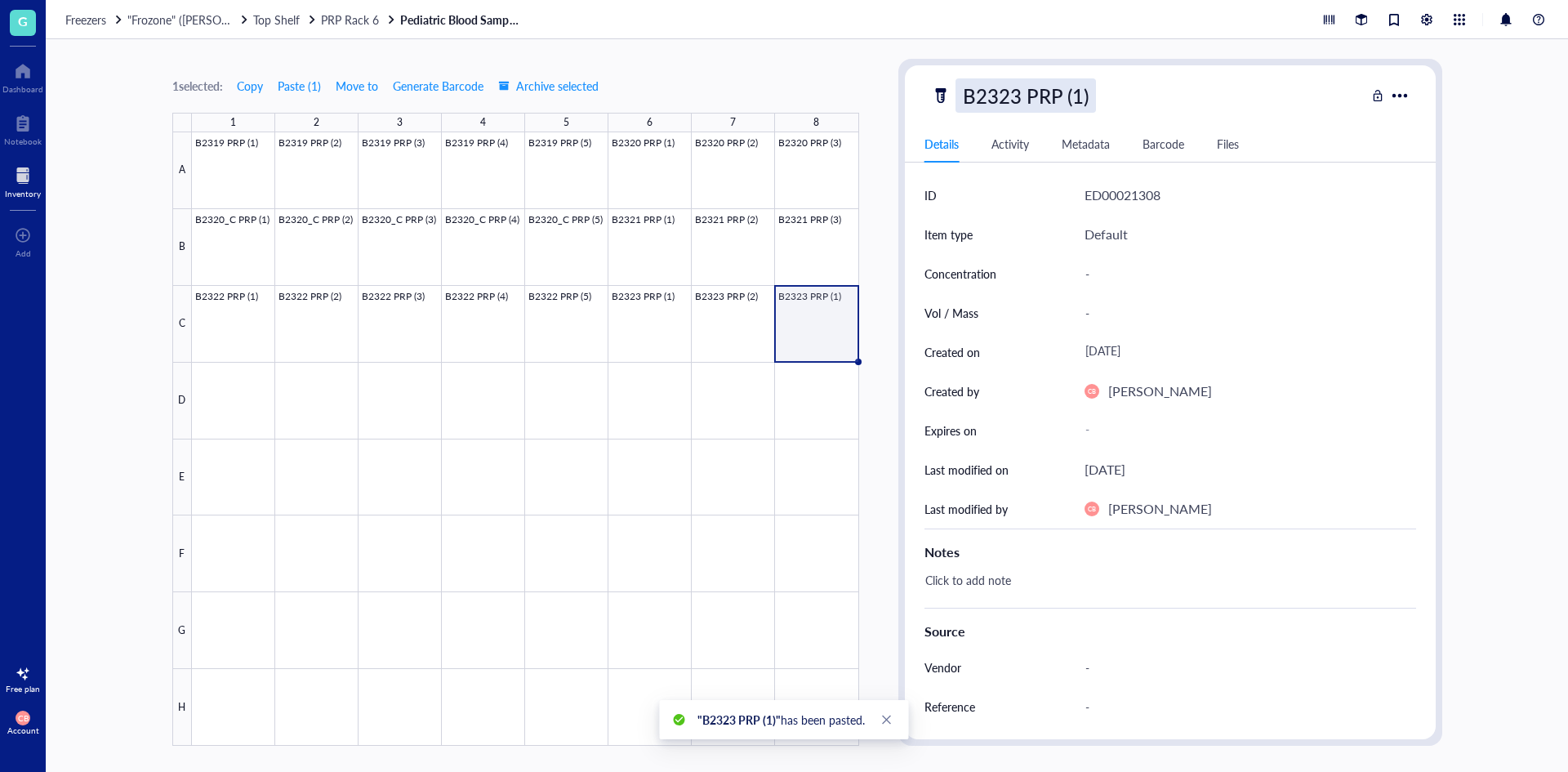
click at [1018, 101] on div "B2323 PRP (1)" at bounding box center [1025, 95] width 141 height 34
click at [1018, 100] on input "B2323 PRP (1)" at bounding box center [1042, 95] width 171 height 32
type input "B2323_C PRP (1)"
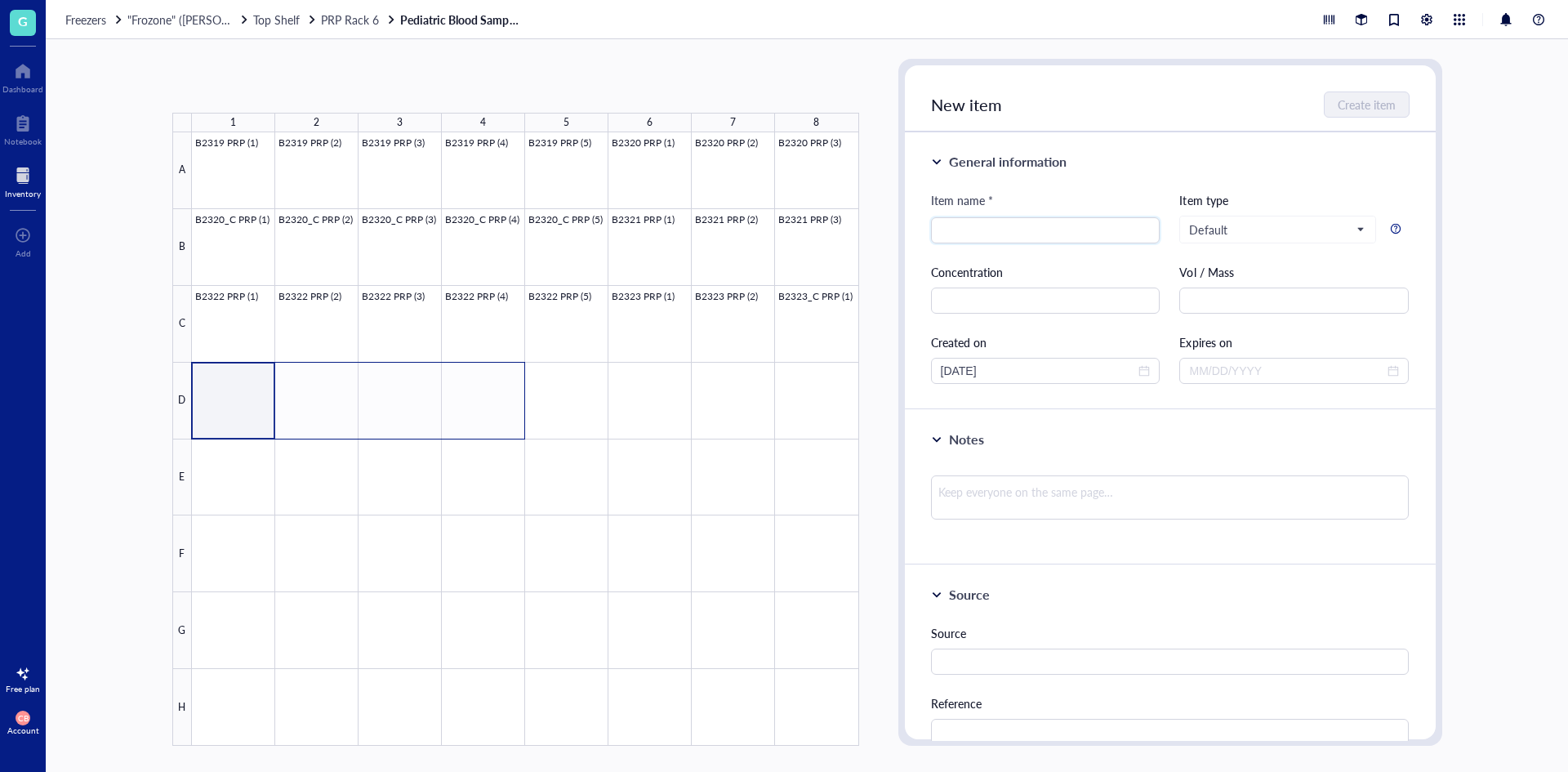
drag, startPoint x: 261, startPoint y: 376, endPoint x: 452, endPoint y: 376, distance: 191.0
click at [452, 376] on div at bounding box center [525, 440] width 668 height 614
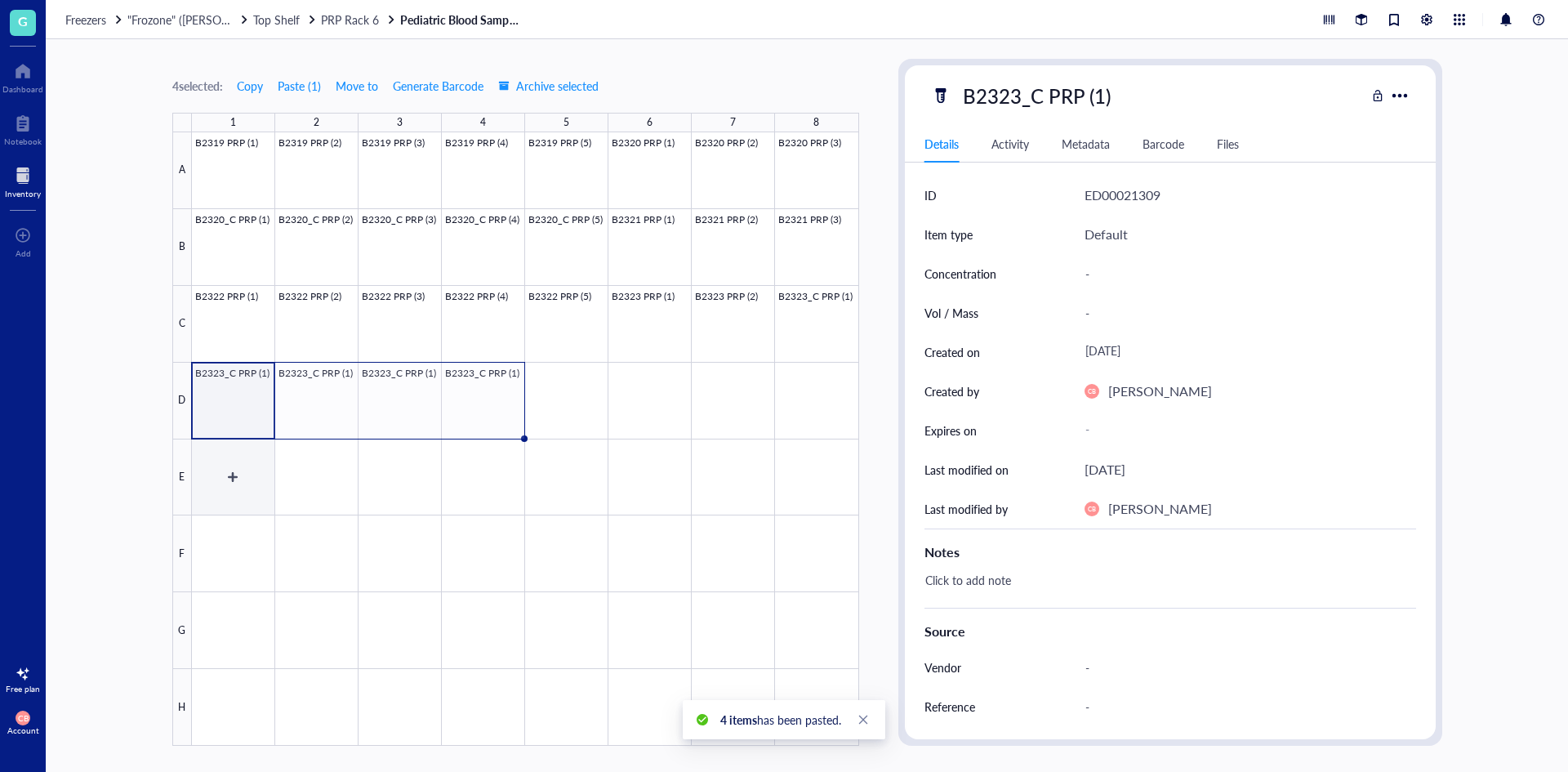
click at [272, 463] on div at bounding box center [525, 440] width 668 height 614
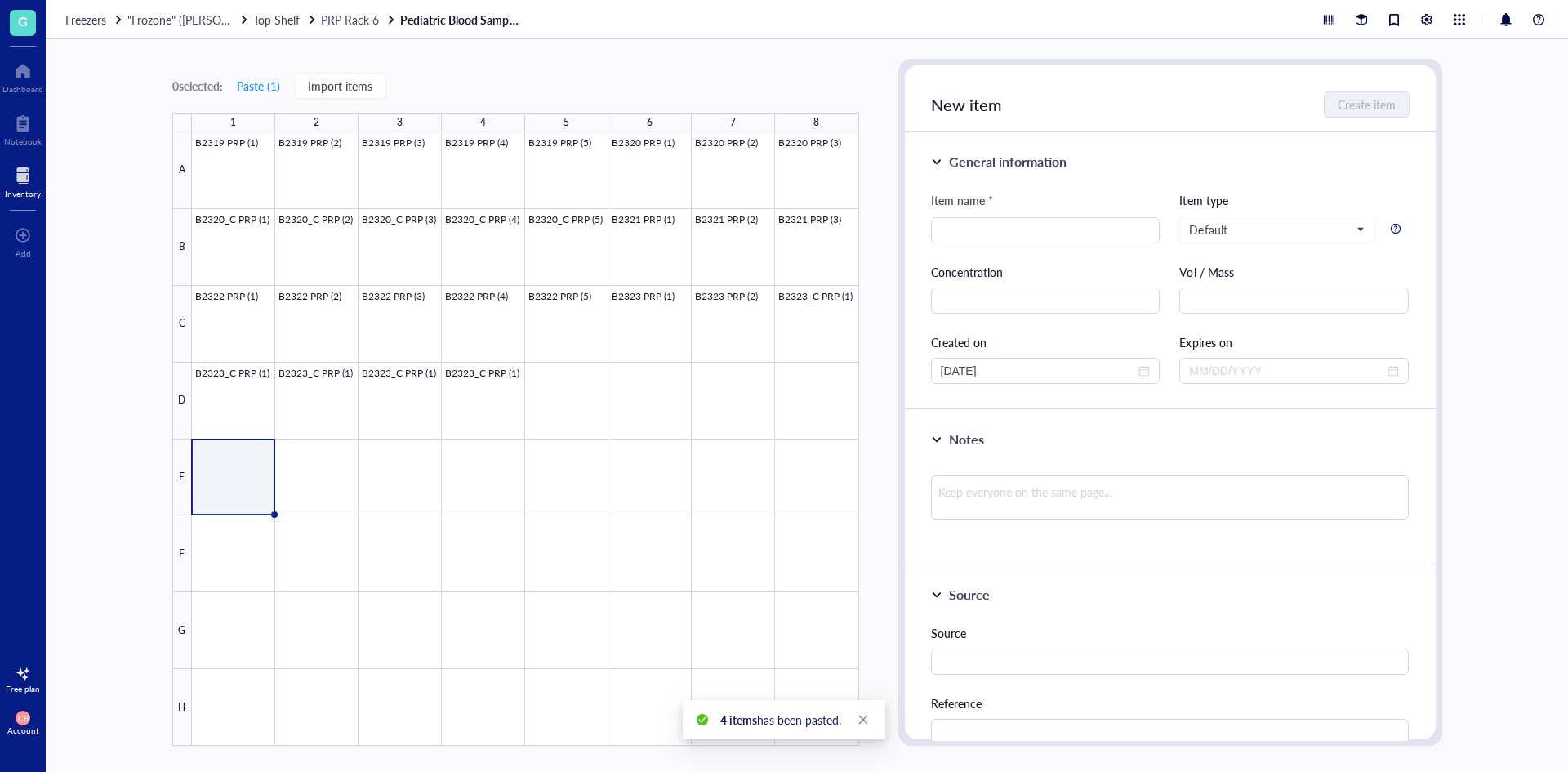
click at [255, 389] on div at bounding box center [525, 440] width 668 height 614
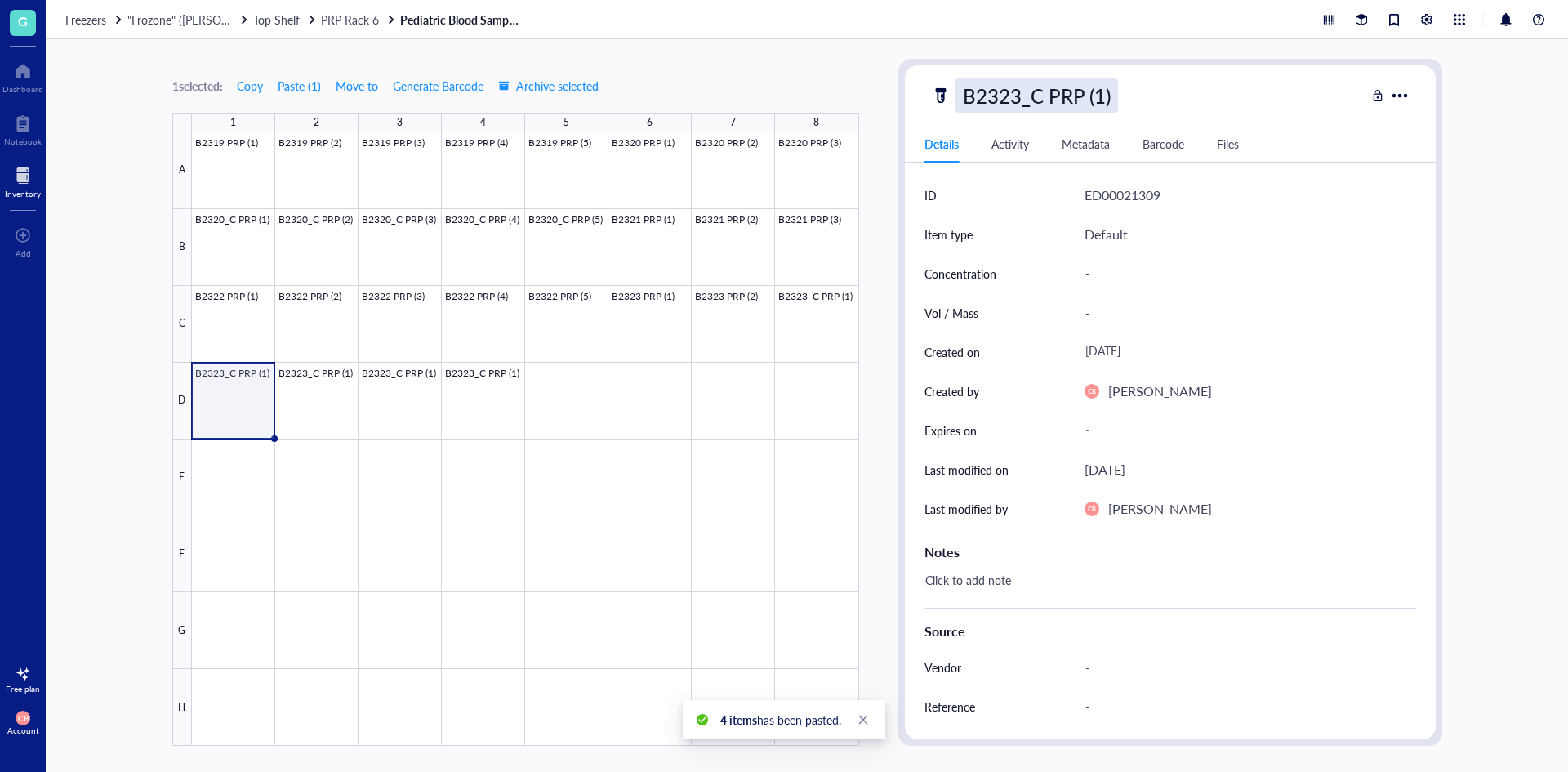
click at [1091, 104] on div "B2323_C PRP (1)" at bounding box center [1036, 95] width 162 height 34
click at [1097, 93] on input "B2323_C PRP (1)" at bounding box center [1054, 95] width 195 height 32
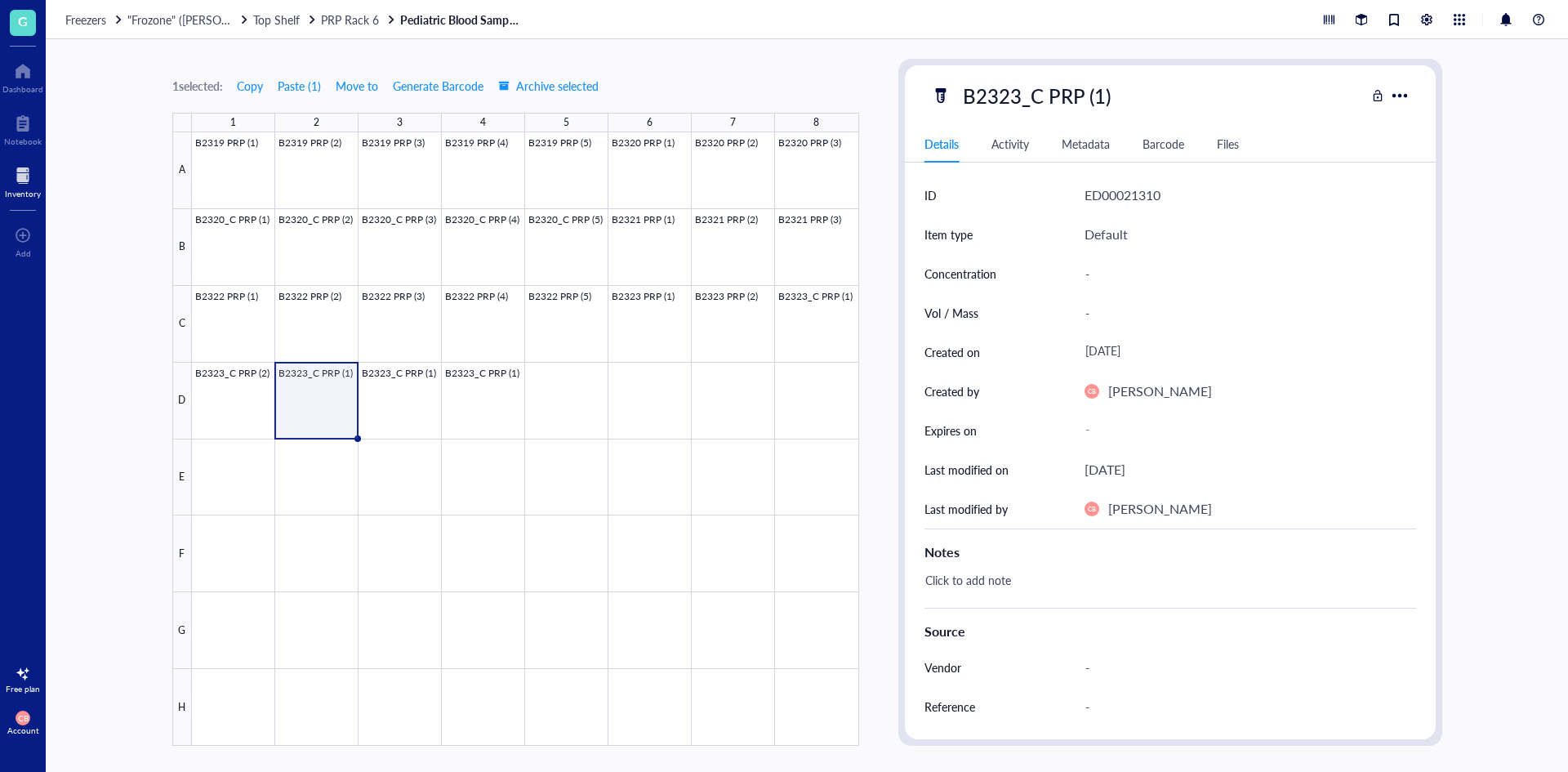
click at [1097, 93] on div "B2323_C PRP (1)" at bounding box center [1036, 95] width 162 height 34
click at [1097, 93] on input "B2323_C PRP (1)" at bounding box center [1054, 95] width 195 height 32
click at [1097, 93] on div "B2323_C PRP (3)" at bounding box center [1036, 95] width 162 height 34
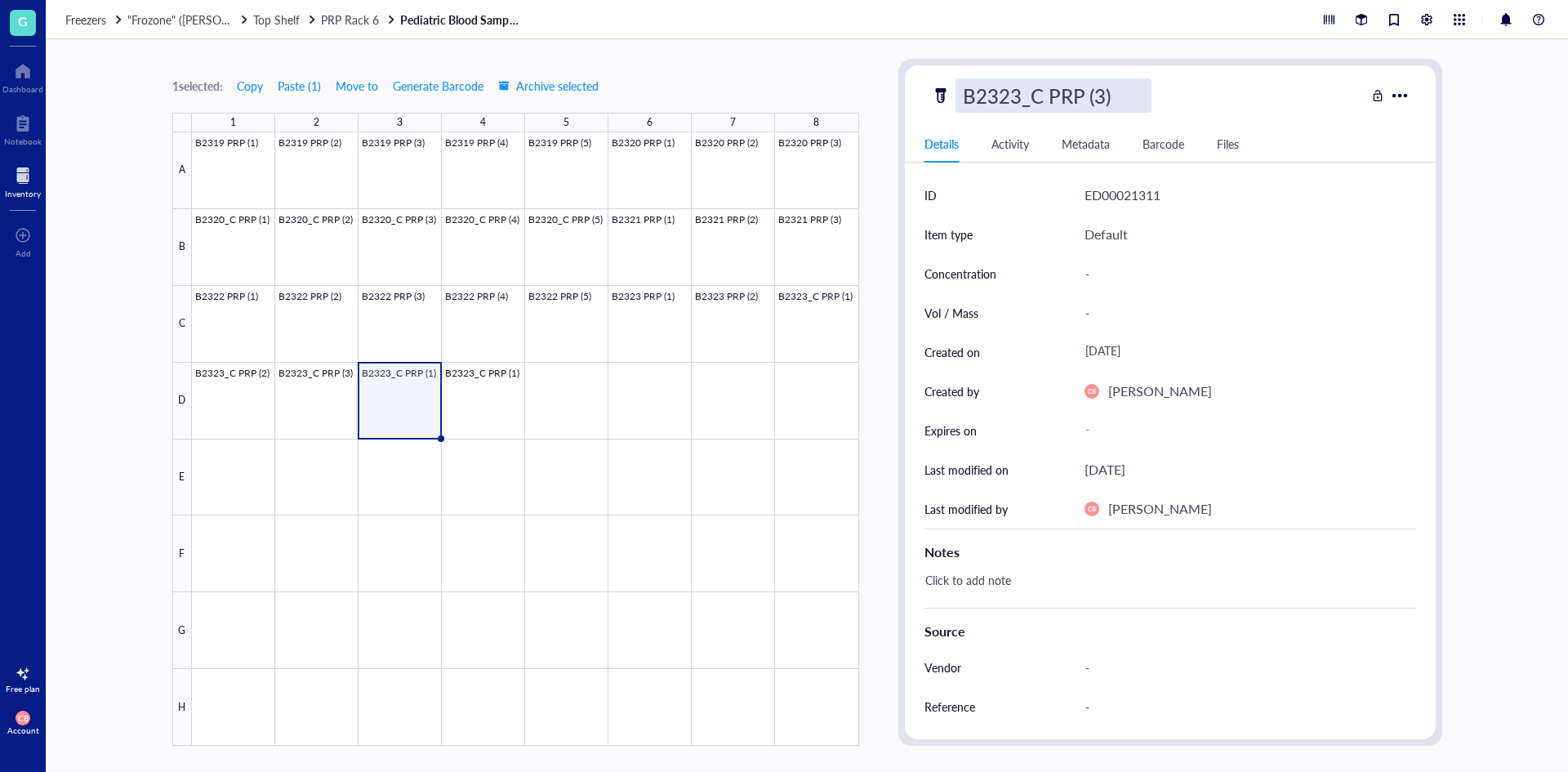
click at [1097, 93] on input "B2323_C PRP (3)" at bounding box center [1054, 95] width 195 height 32
type input "B2323_C PRP (4)"
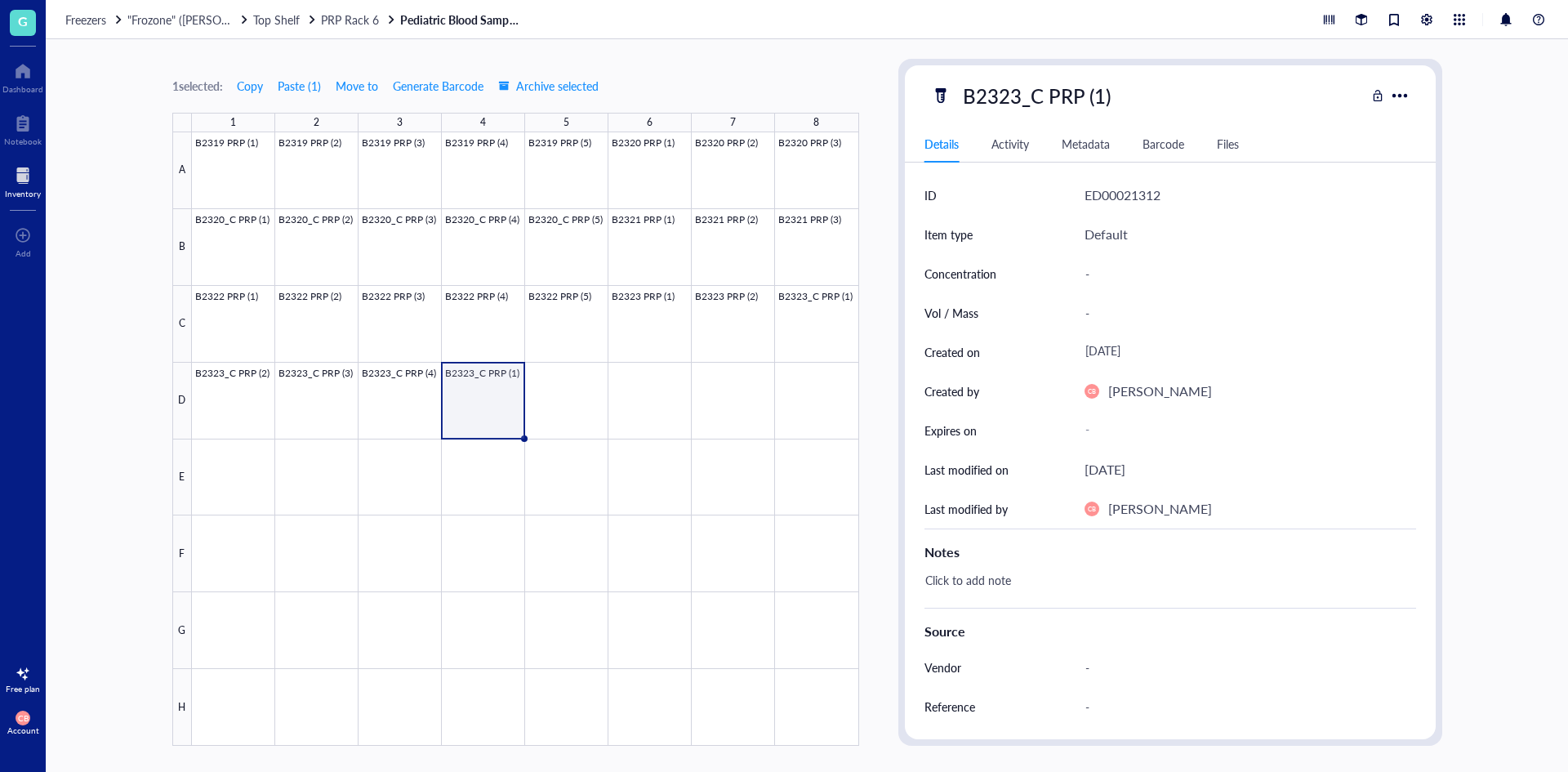
click at [1097, 93] on div "B2323_C PRP (1)" at bounding box center [1036, 95] width 162 height 34
click at [1097, 93] on input "B2323_C PRP (1)" at bounding box center [1054, 95] width 195 height 32
click at [169, 24] on span ""Frozone" ([PERSON_NAME]/[PERSON_NAME])" at bounding box center [249, 20] width 243 height 17
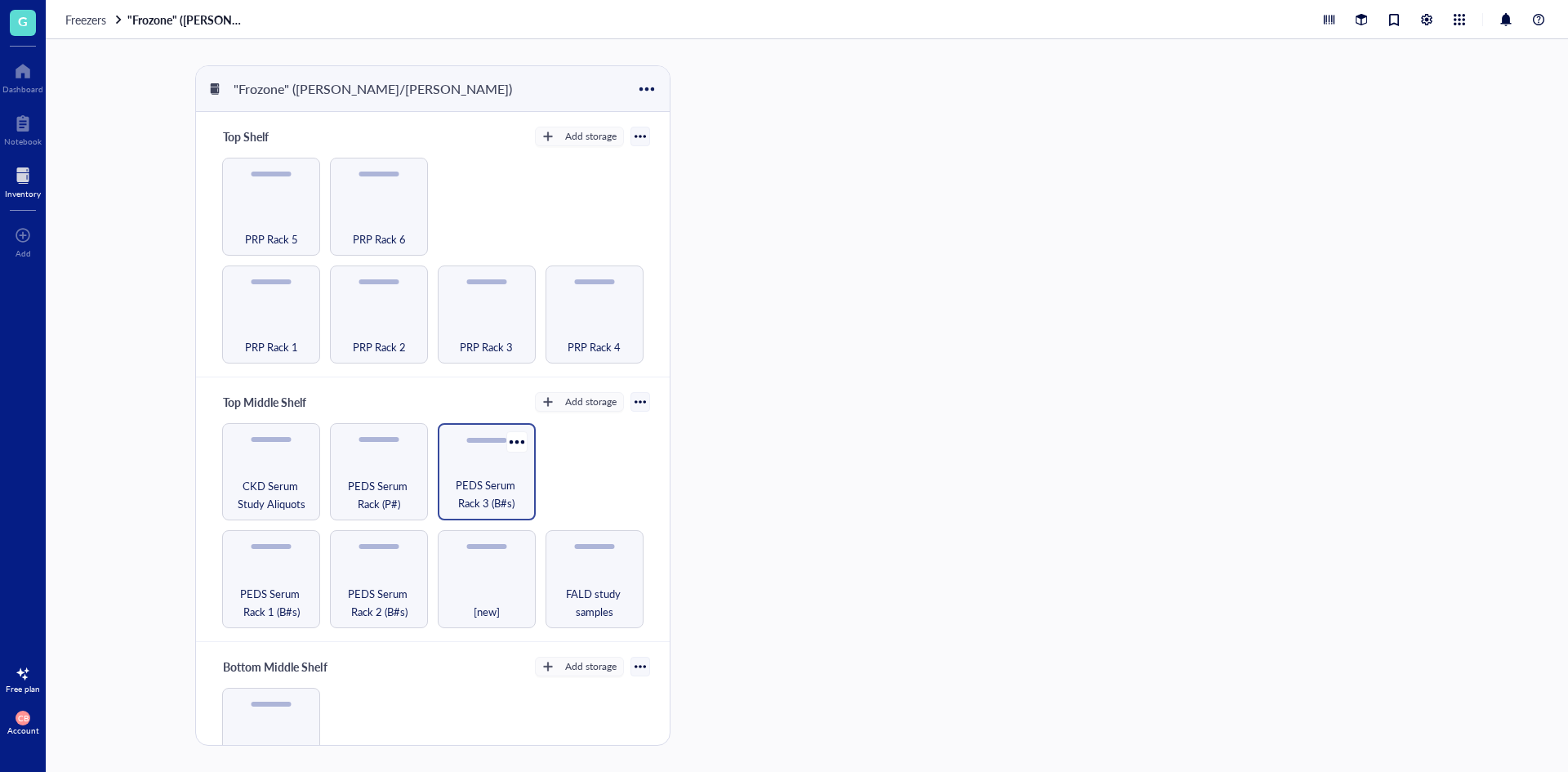
scroll to position [245, 0]
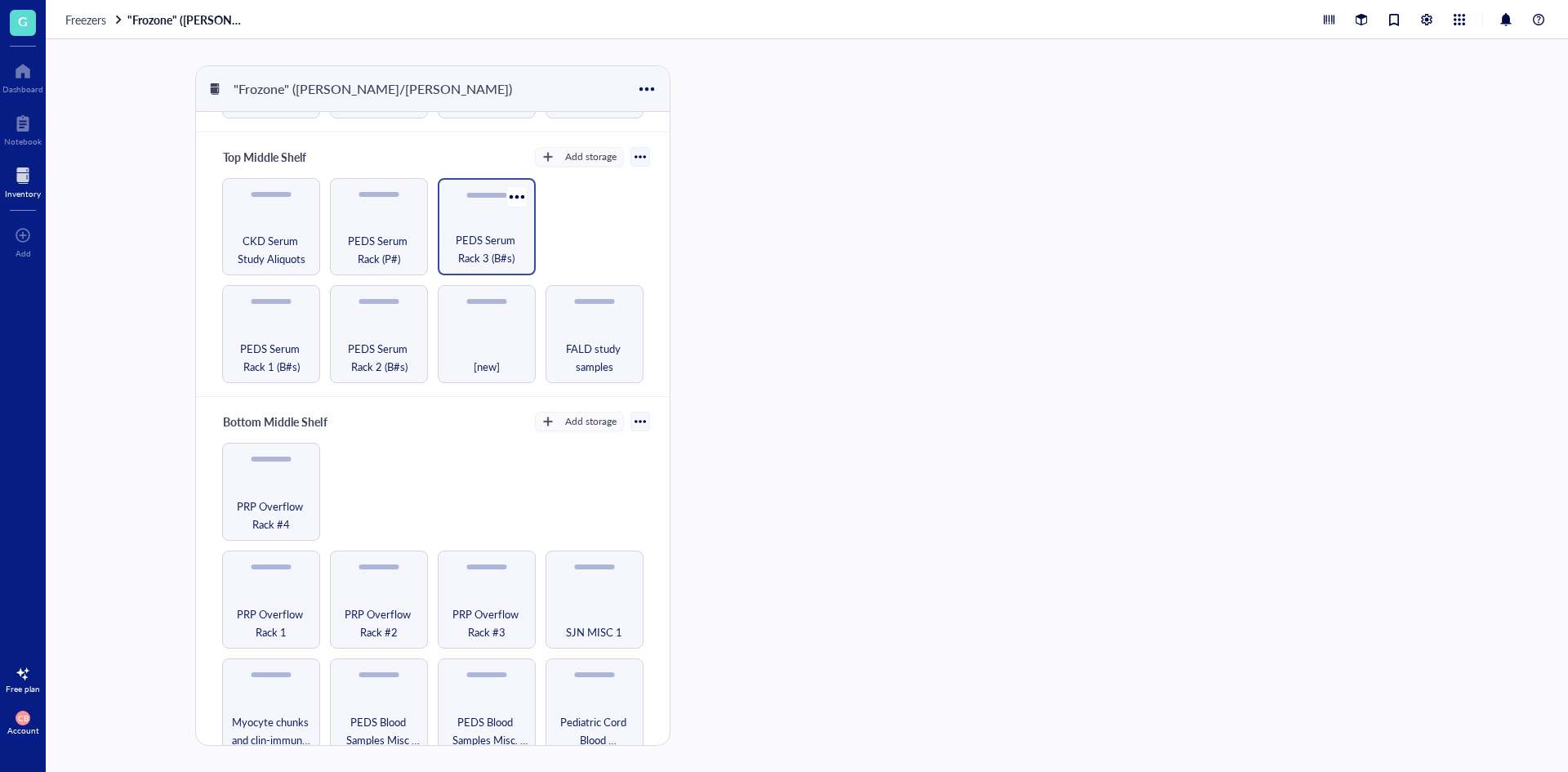
click at [485, 254] on span "PEDS Serum Rack 3 (B#s)" at bounding box center [487, 249] width 82 height 36
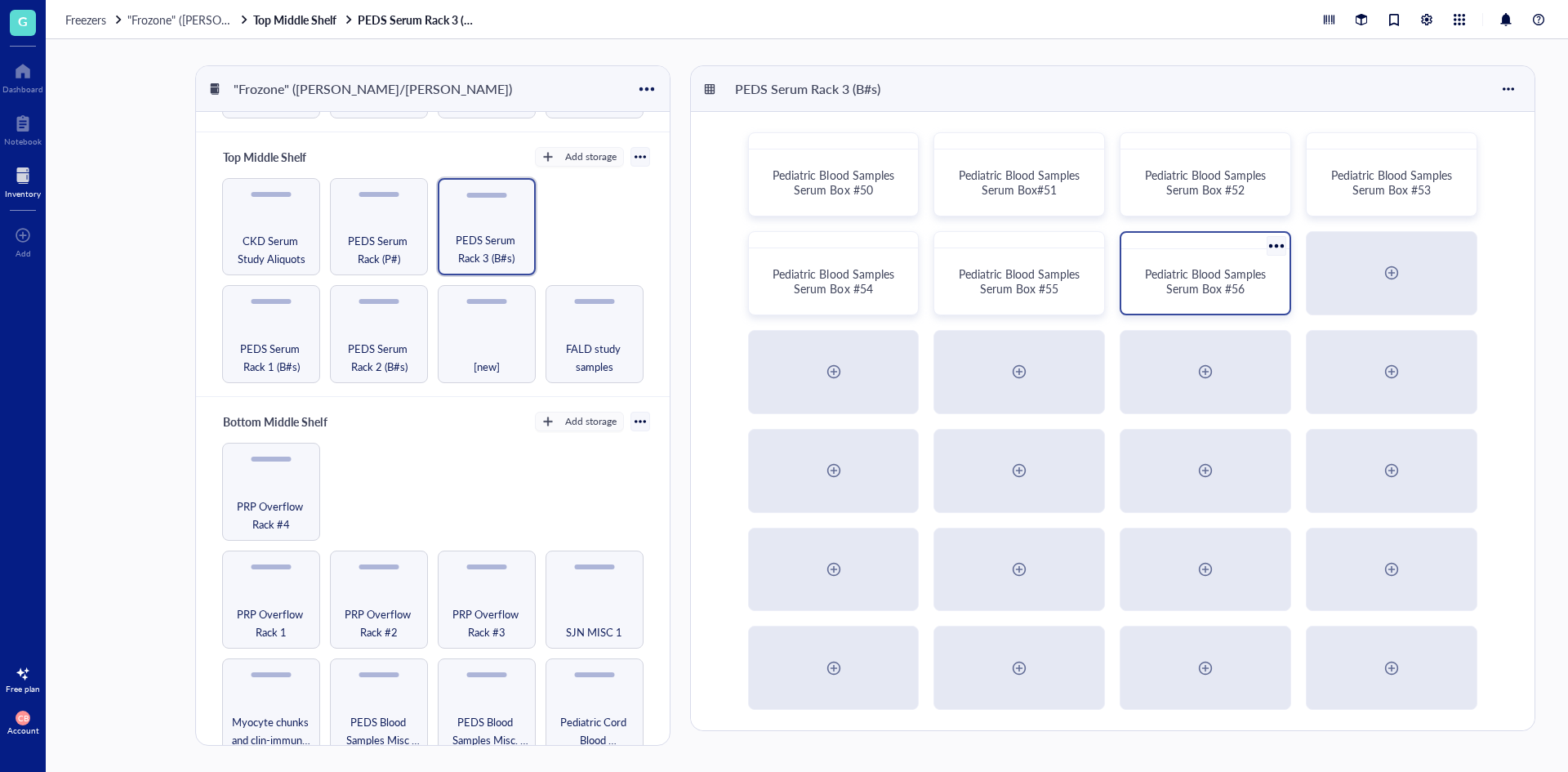
click at [1243, 280] on span "Pediatric Blood Samples Serum Box #56" at bounding box center [1207, 281] width 124 height 31
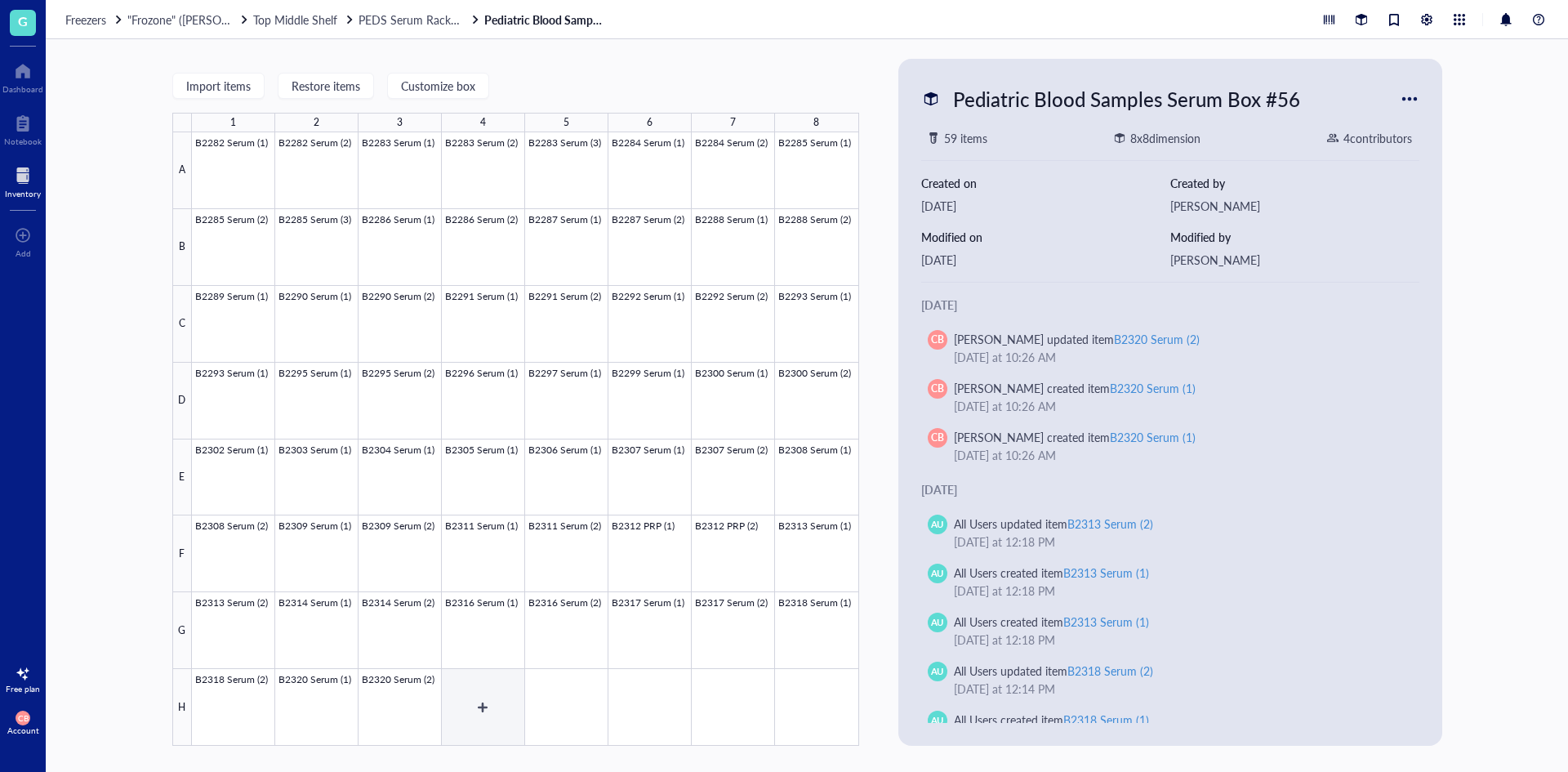
click at [504, 711] on div at bounding box center [525, 440] width 668 height 614
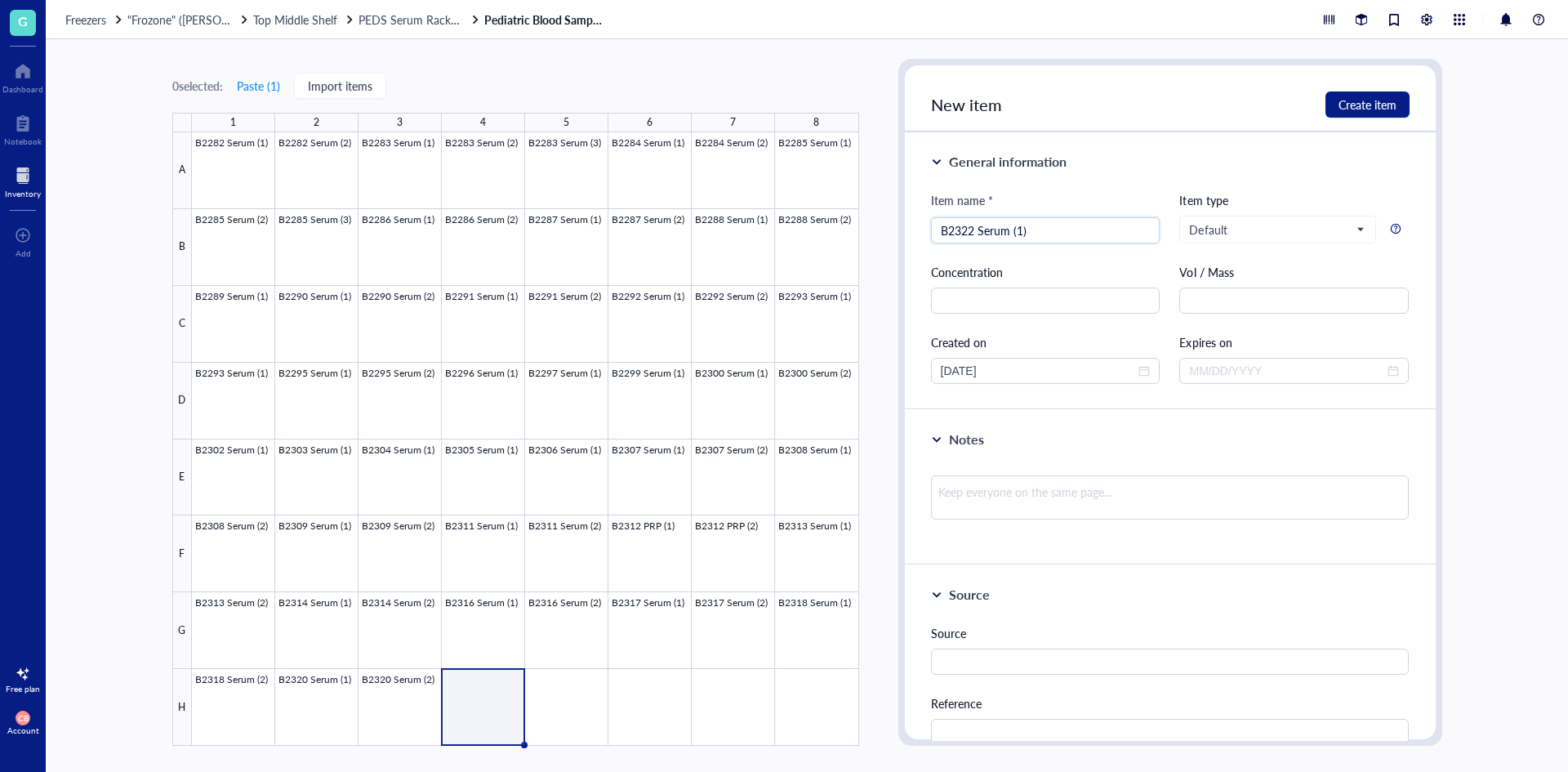
type input "B2322 Serum (1)"
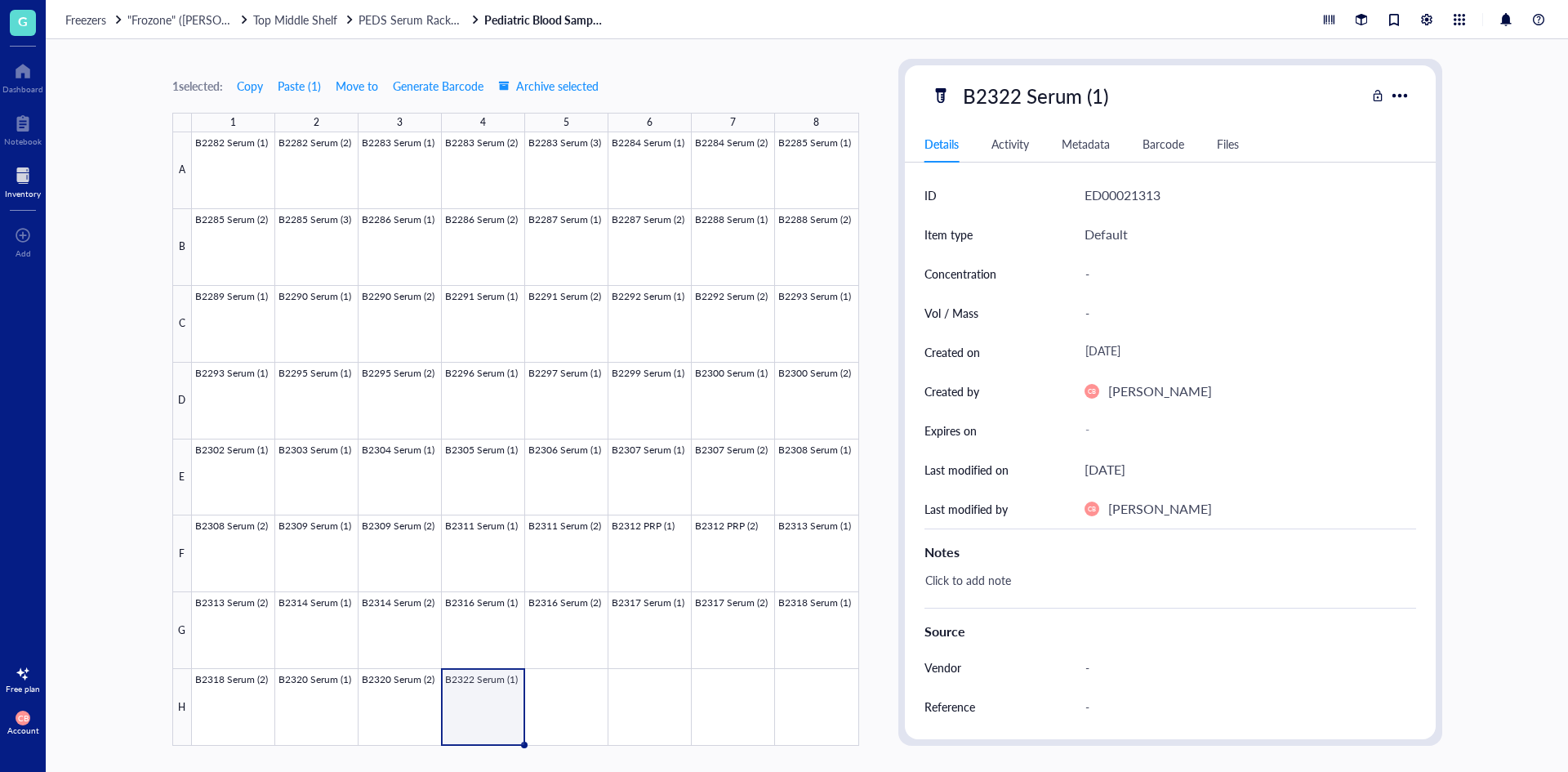
click at [552, 688] on div at bounding box center [525, 440] width 668 height 614
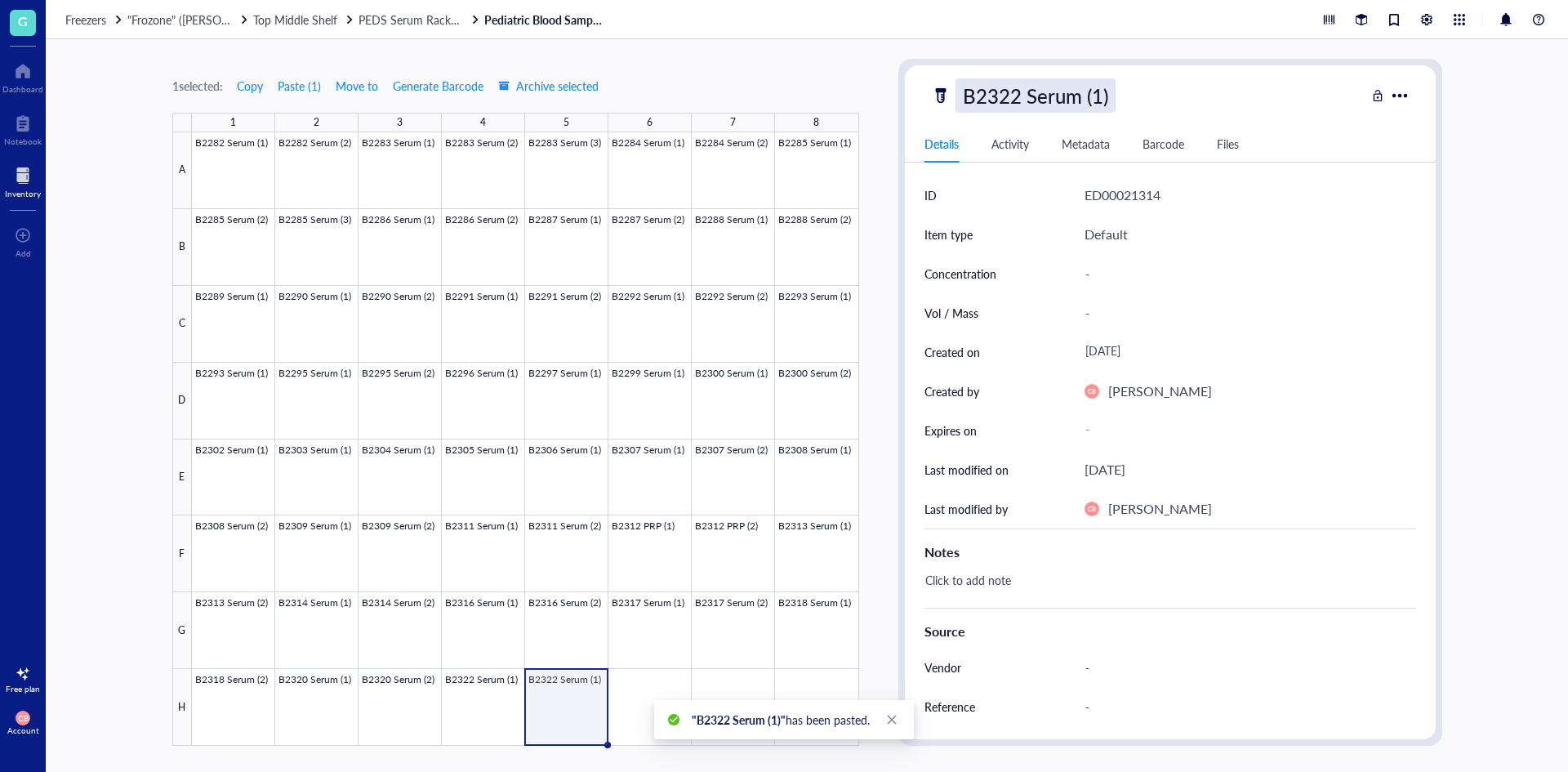
click at [1029, 89] on div "B2322 Serum (1)" at bounding box center [1035, 95] width 160 height 34
click at [1015, 95] on input "B2322 Serum (1)" at bounding box center [1054, 95] width 195 height 32
type input "B2323 Serum (1)"
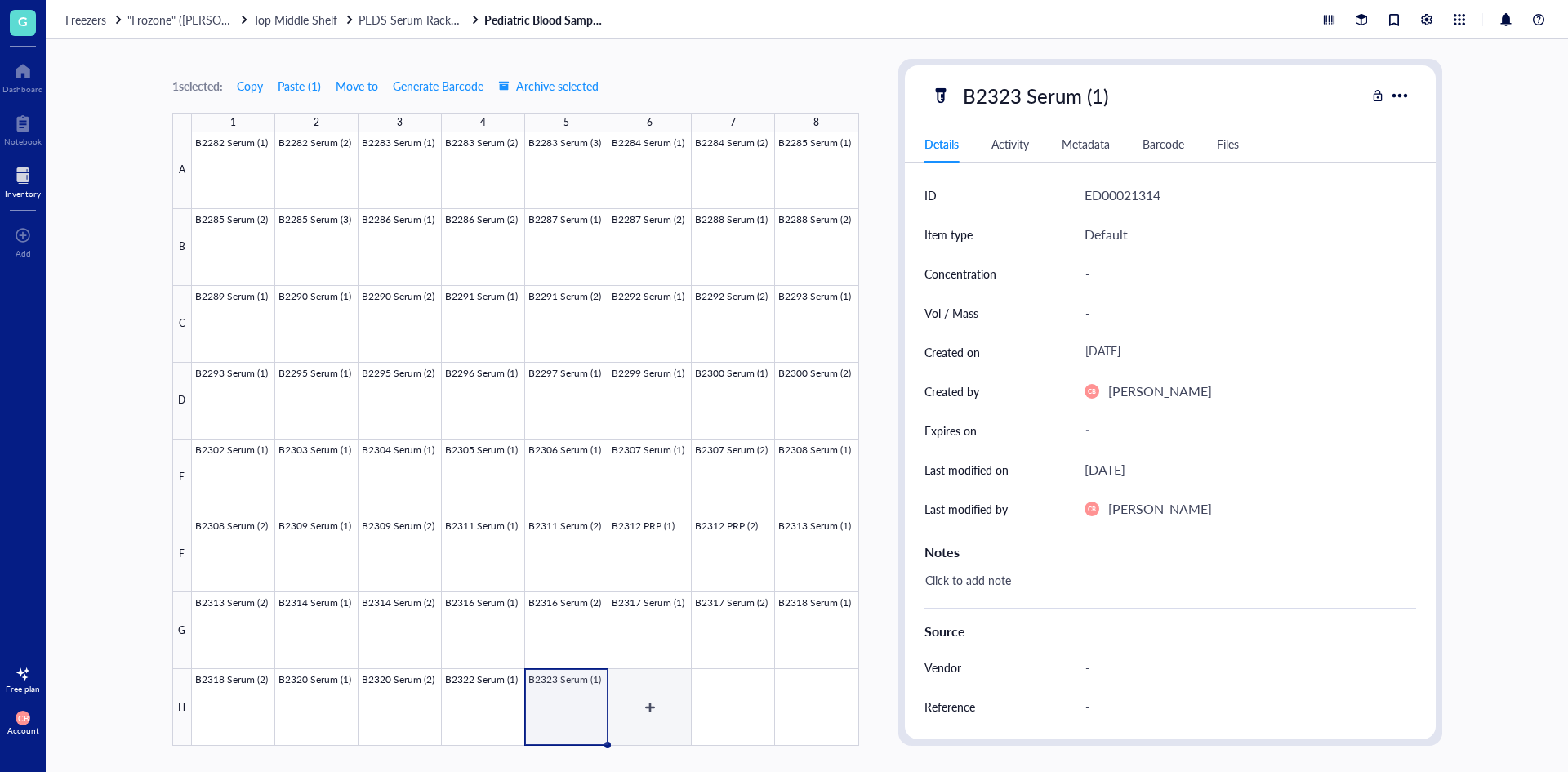
click at [634, 695] on div at bounding box center [525, 440] width 668 height 614
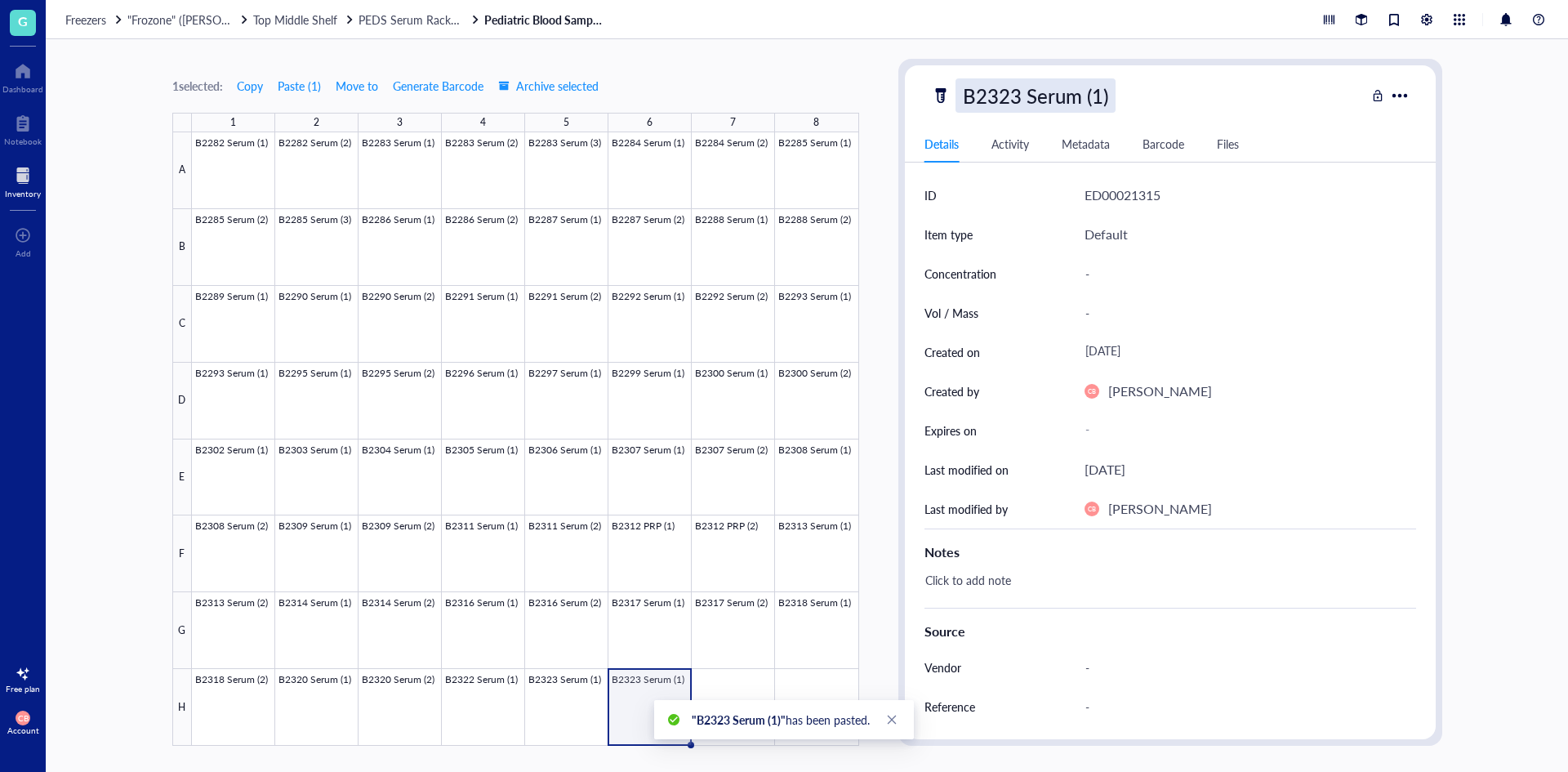
click at [1044, 95] on div "B2323 Serum (1)" at bounding box center [1035, 95] width 160 height 34
click at [1099, 95] on input "B2323 Serum (1)" at bounding box center [1054, 95] width 195 height 32
type input "B2323 Serum (2)"
click at [408, 27] on div "Freezers "Frozone" ([PERSON_NAME]/[PERSON_NAME]) Top Middle Shelf PEDS Serum Ra…" at bounding box center [807, 20] width 1522 height 39
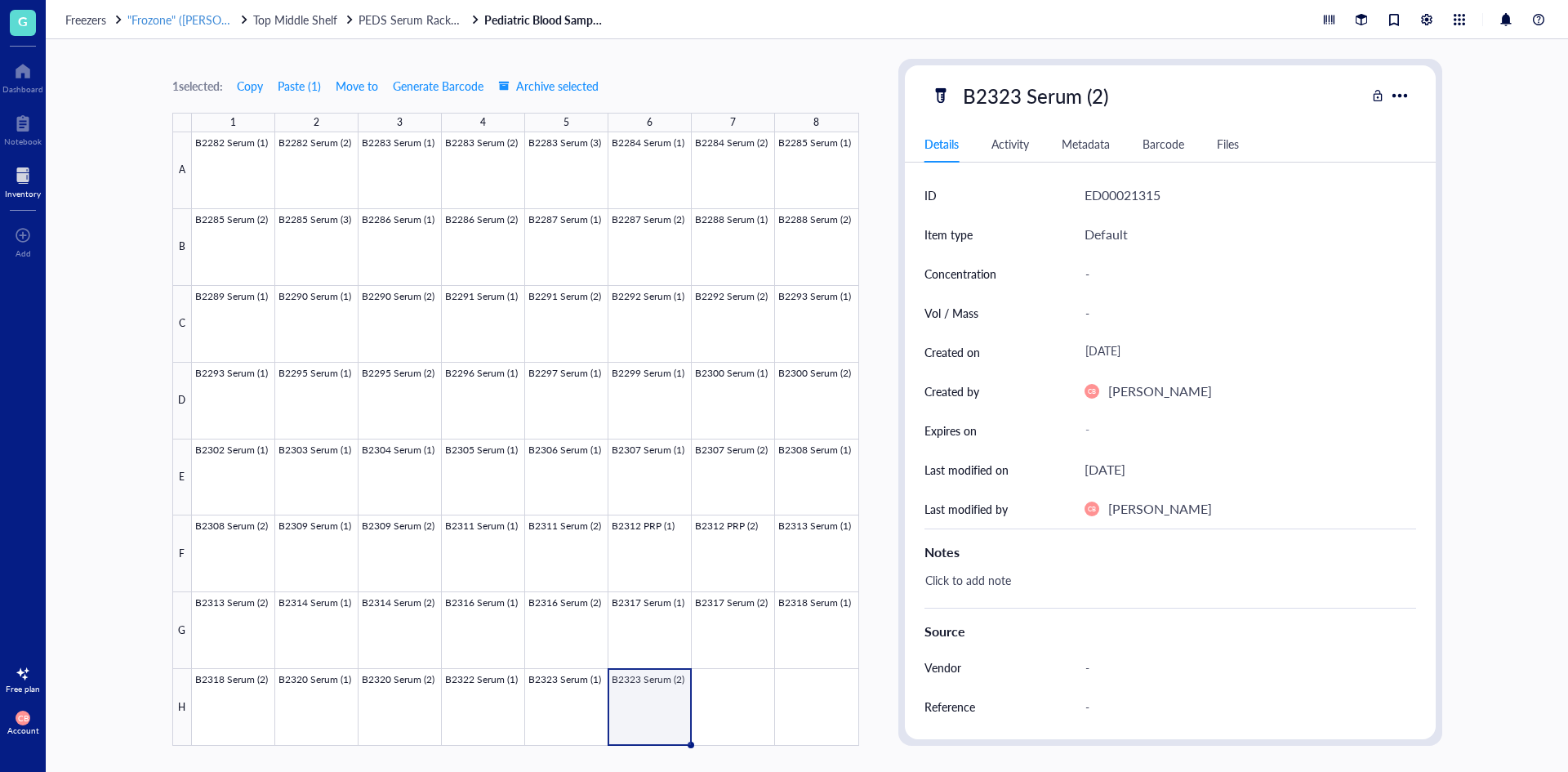
click at [170, 20] on span ""Frozone" ([PERSON_NAME]/[PERSON_NAME])" at bounding box center [249, 20] width 243 height 17
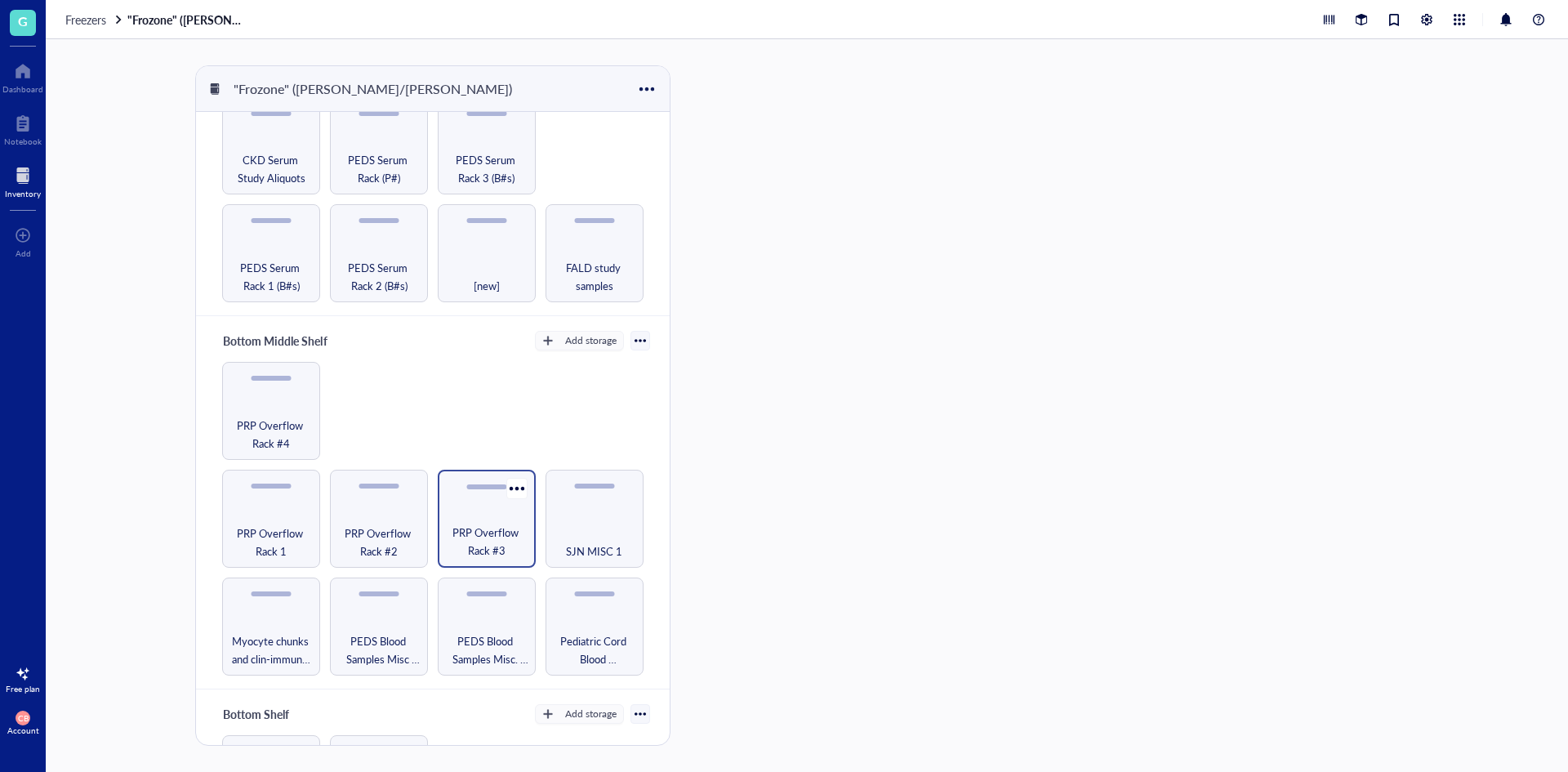
scroll to position [327, 0]
click at [480, 533] on span "PRP Overflow Rack #3" at bounding box center [487, 541] width 82 height 36
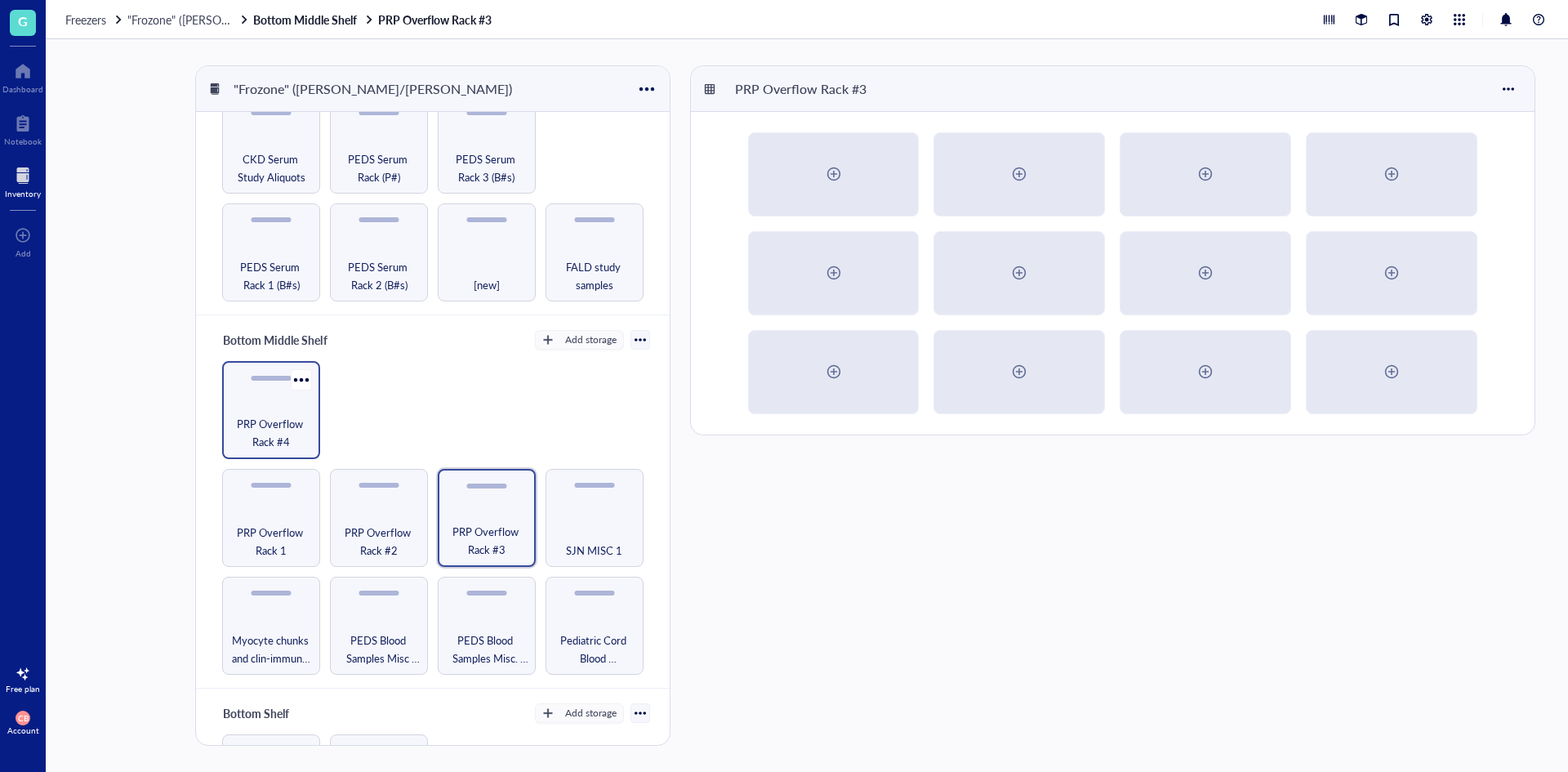
click at [306, 415] on span "PRP Overflow Rack #4" at bounding box center [270, 433] width 82 height 36
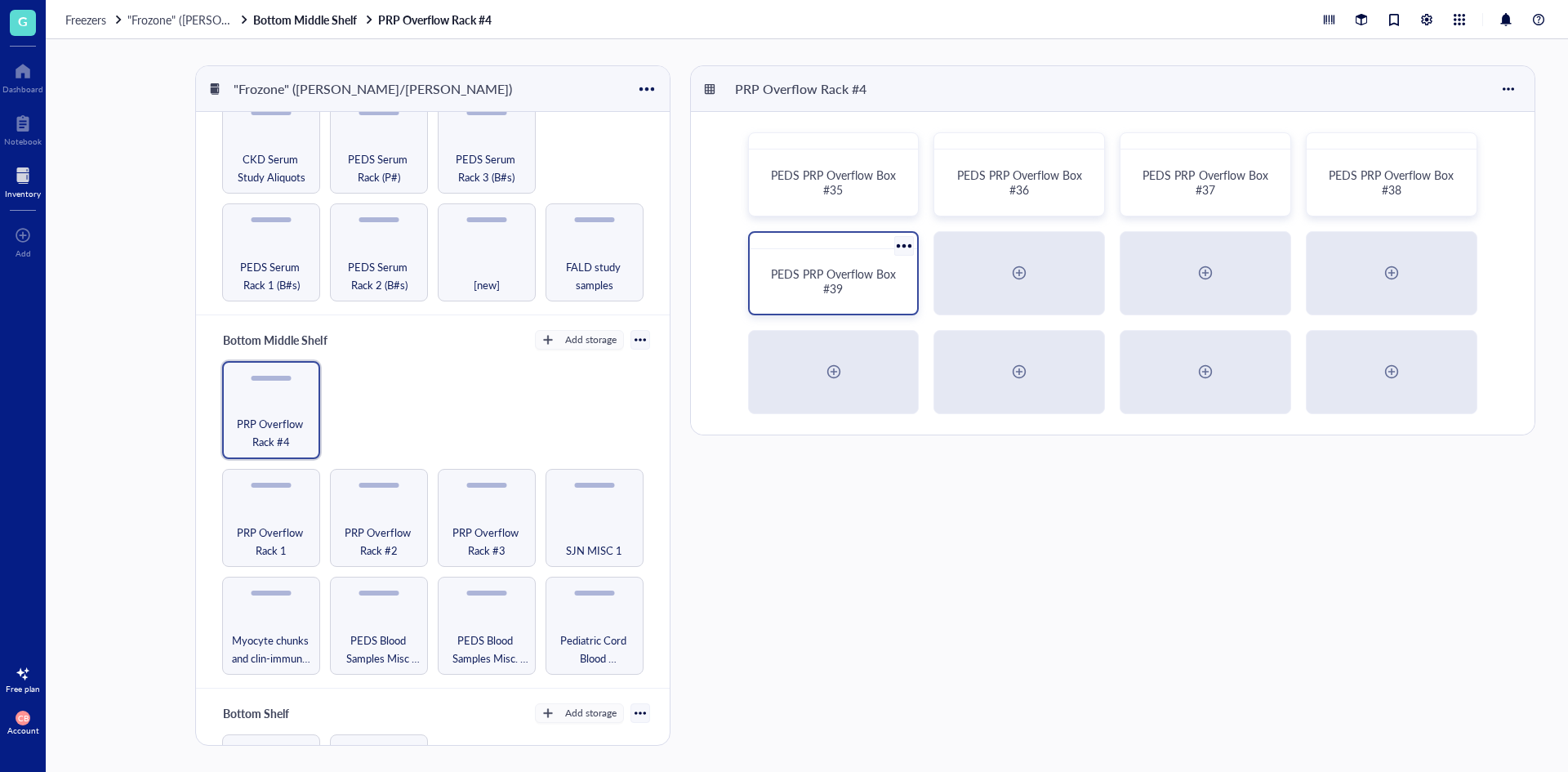
click at [762, 291] on div "PEDS PRP Overflow Box #39" at bounding box center [834, 281] width 155 height 51
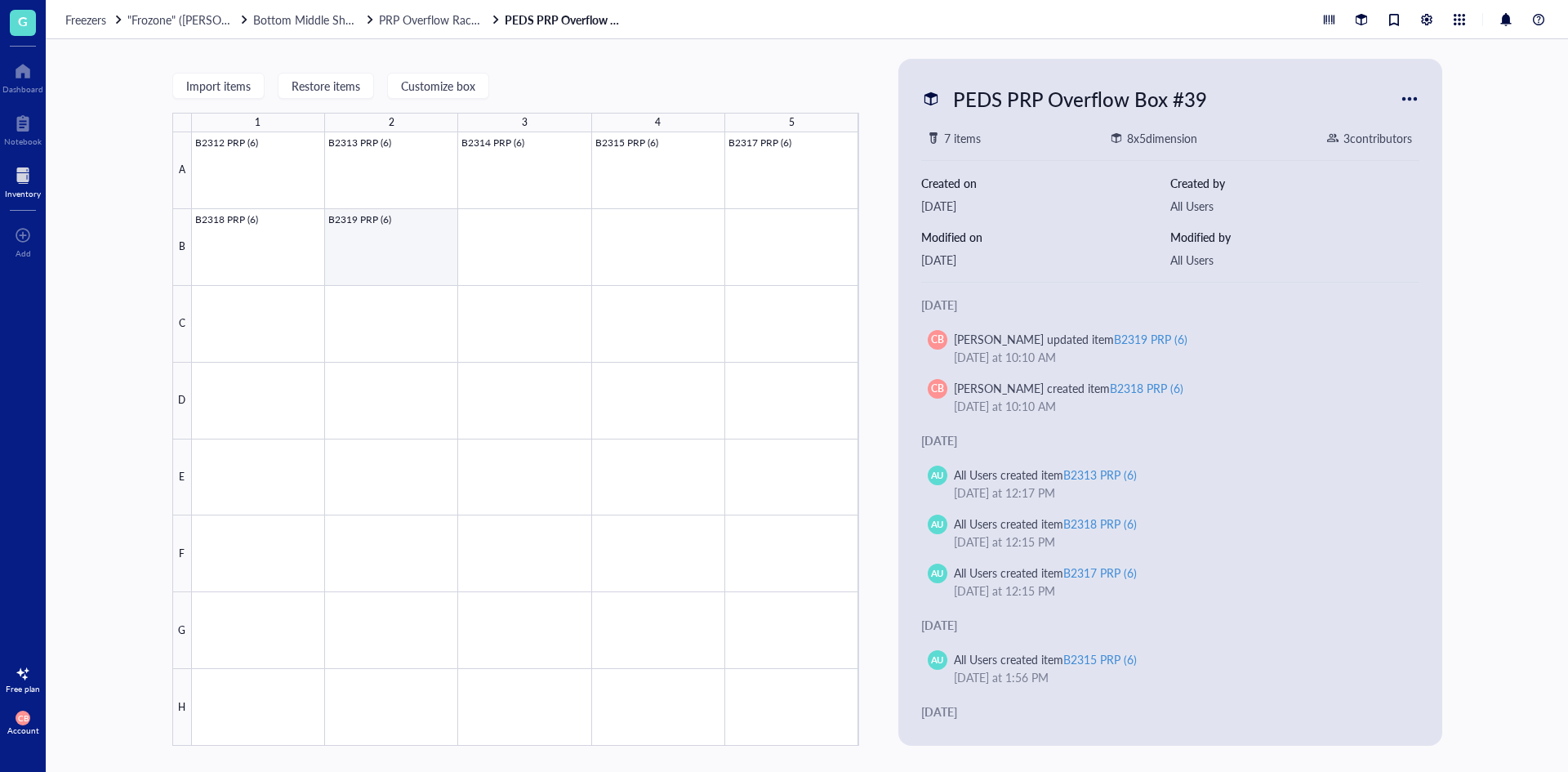
click at [383, 234] on div at bounding box center [525, 440] width 668 height 614
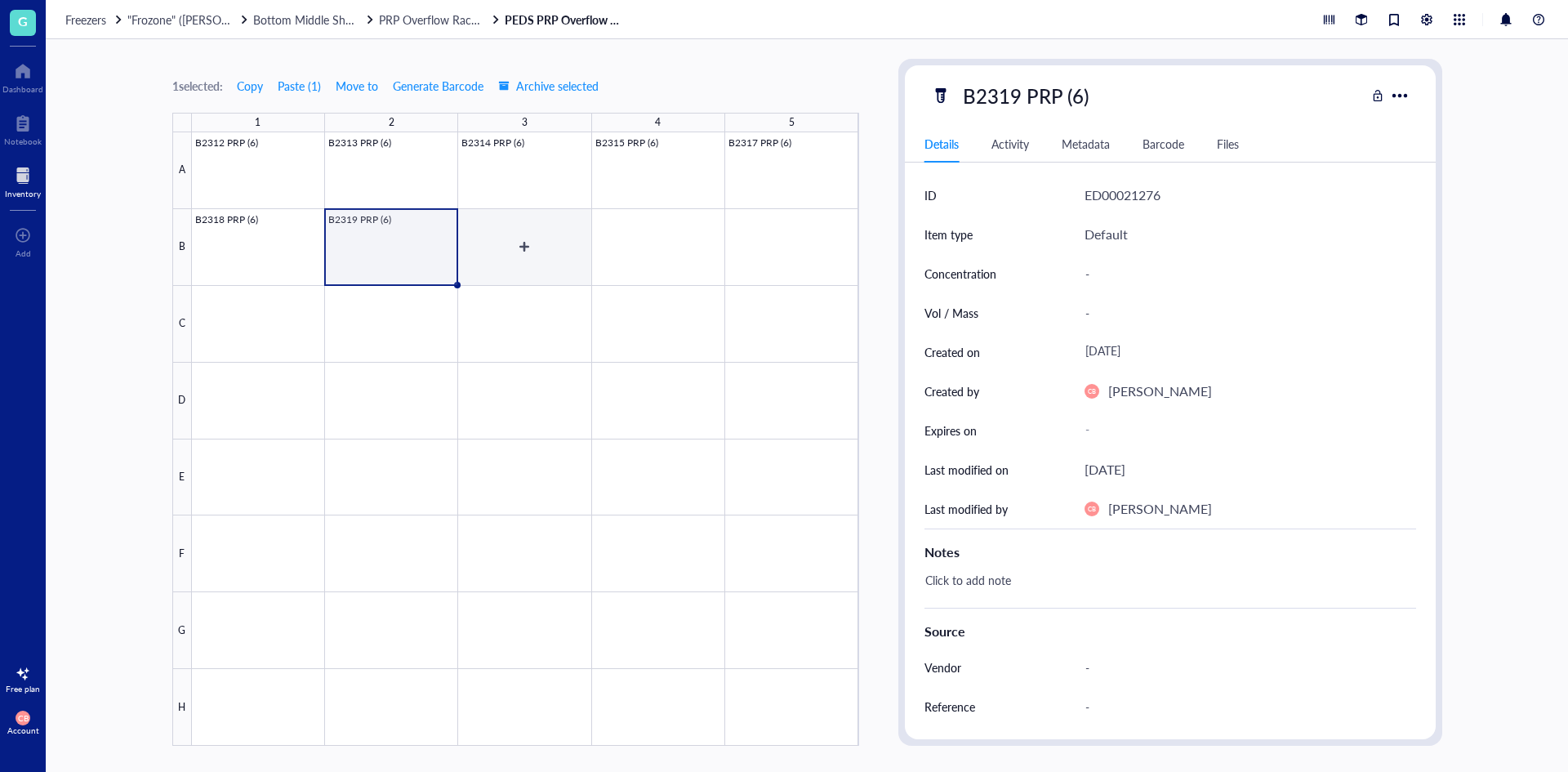
click at [560, 231] on div at bounding box center [525, 440] width 668 height 614
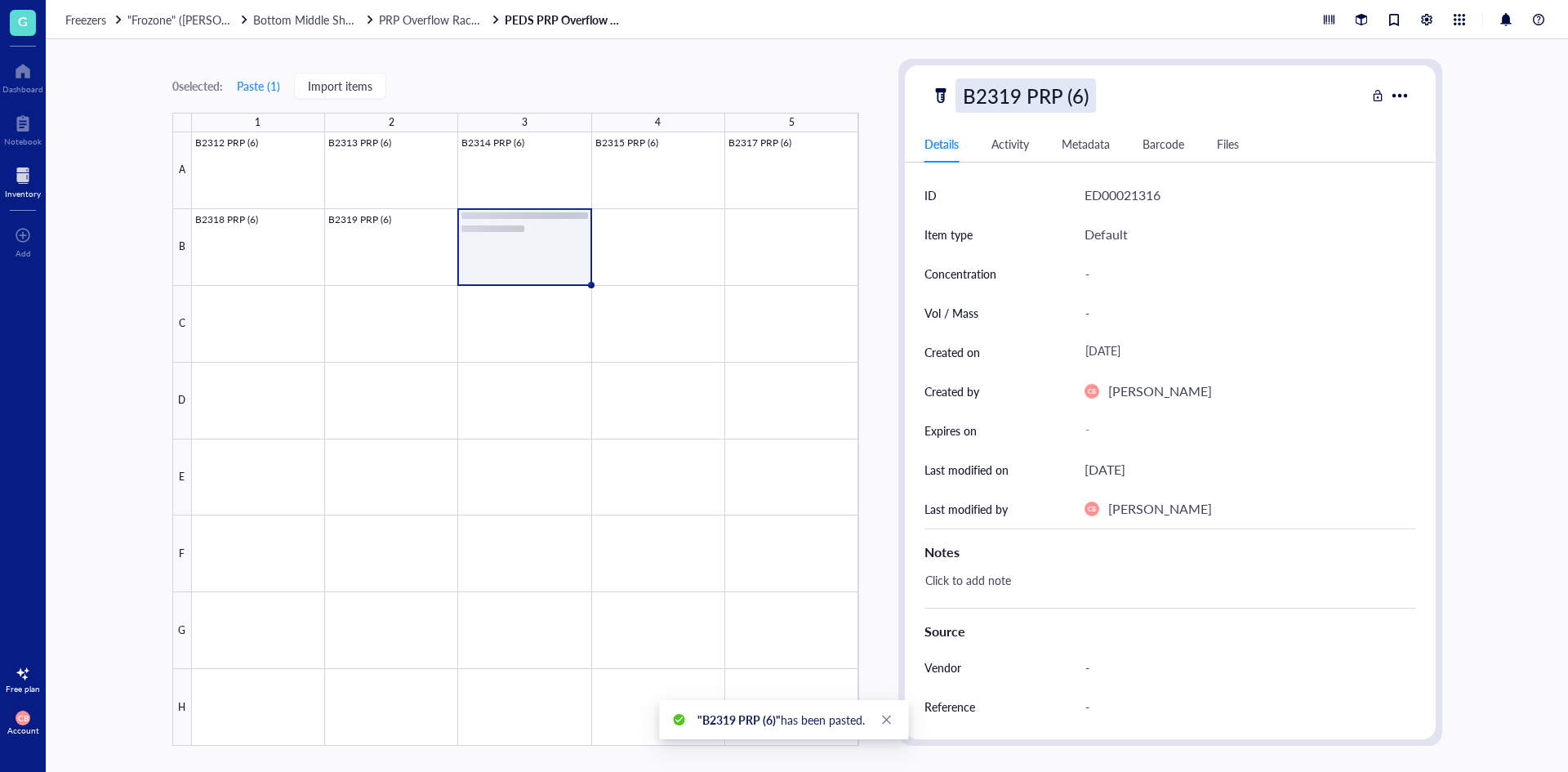
click at [1014, 94] on div "B2319 PRP (6)" at bounding box center [1025, 95] width 141 height 34
click at [1005, 92] on input "B2319 PRP (6)" at bounding box center [1042, 95] width 171 height 32
drag, startPoint x: 999, startPoint y: 94, endPoint x: 1017, endPoint y: 94, distance: 18.0
click at [1017, 94] on input "B2319 PRP (6)" at bounding box center [1042, 95] width 171 height 32
type input "B2322 PRP (6)"
